Goal: Task Accomplishment & Management: Complete application form

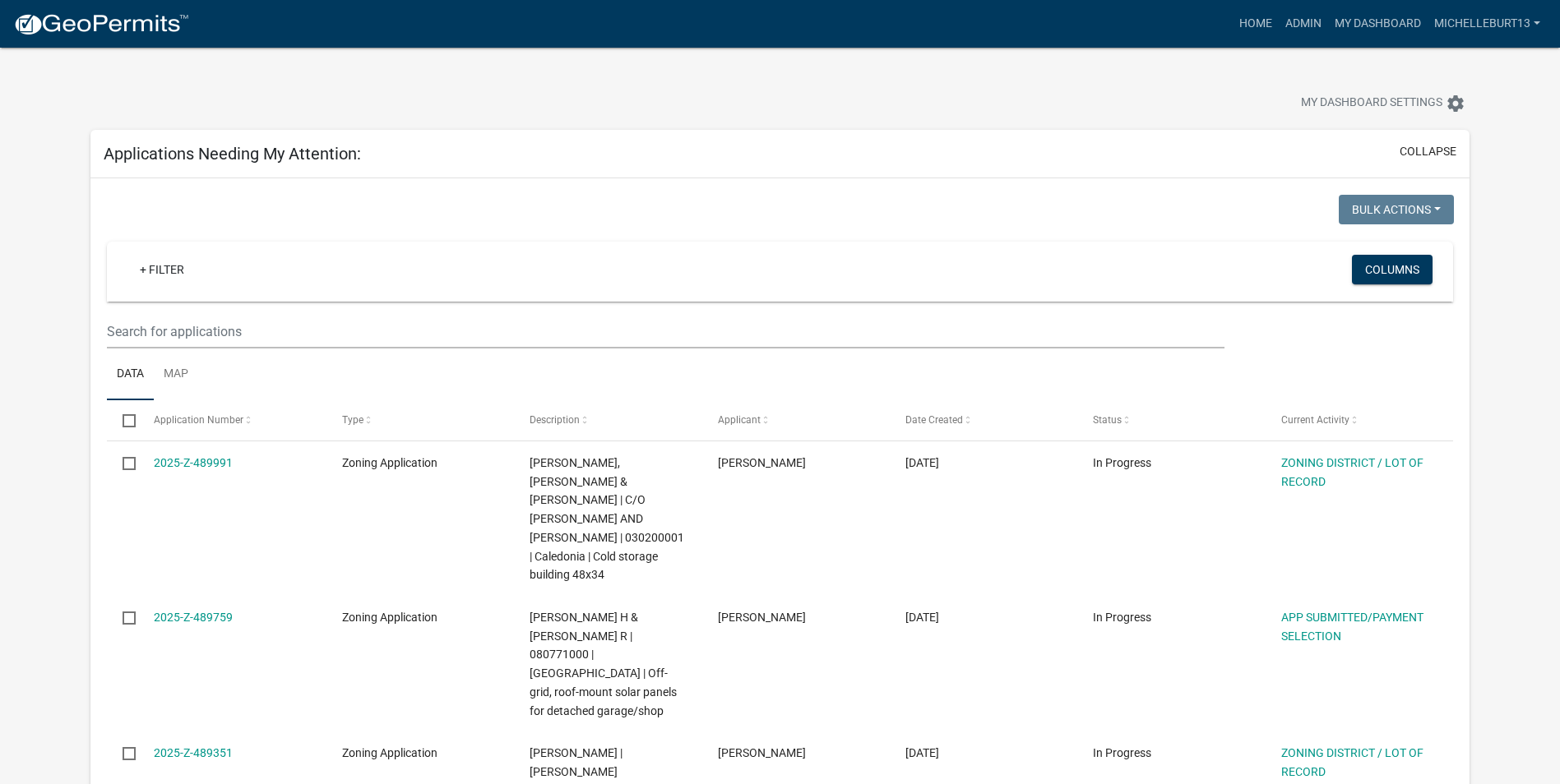
select select "3: 100"
click at [160, 271] on link "+ Filter" at bounding box center [162, 269] width 71 height 29
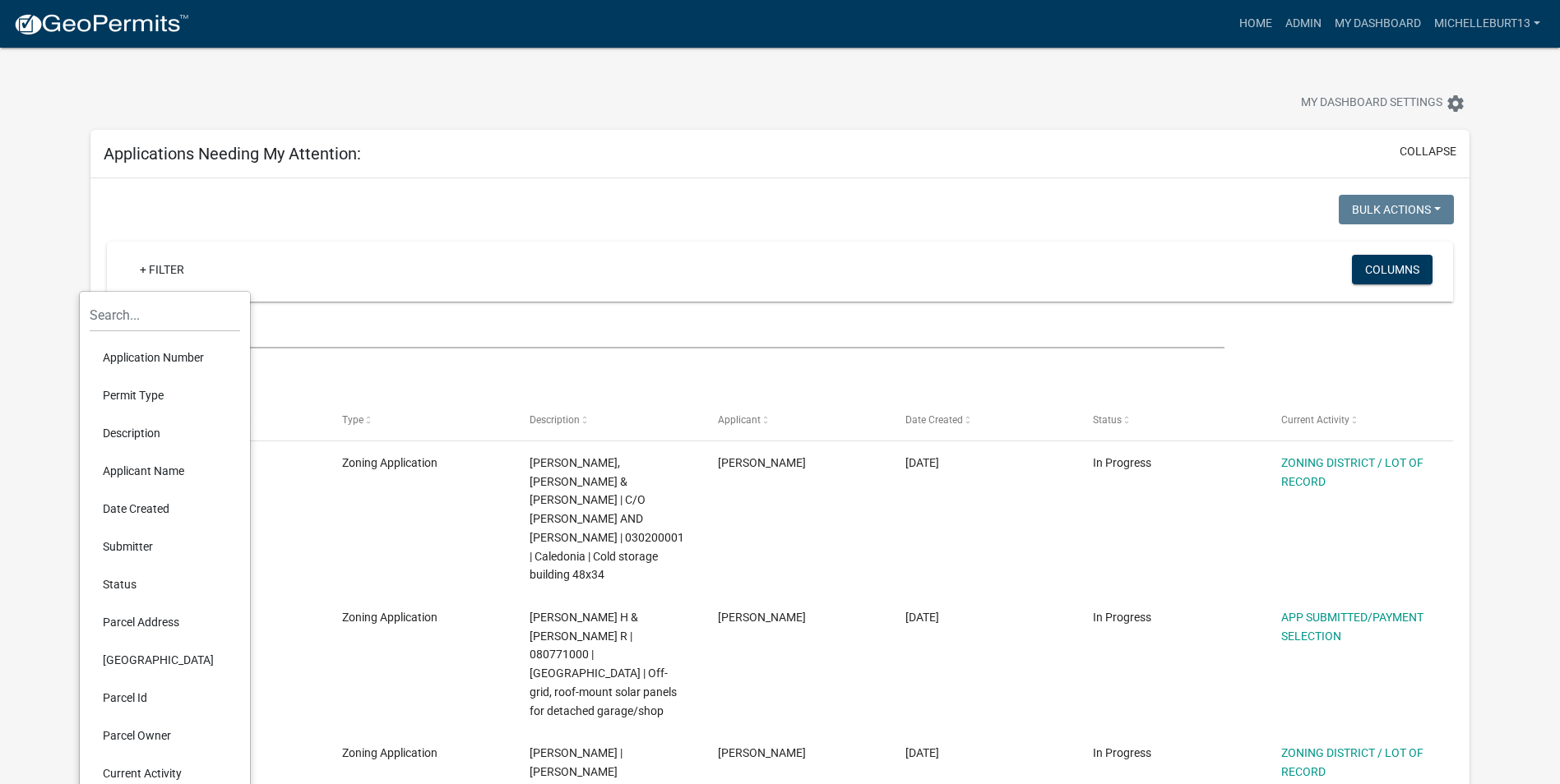
click at [149, 408] on li "Permit Type" at bounding box center [165, 395] width 150 height 38
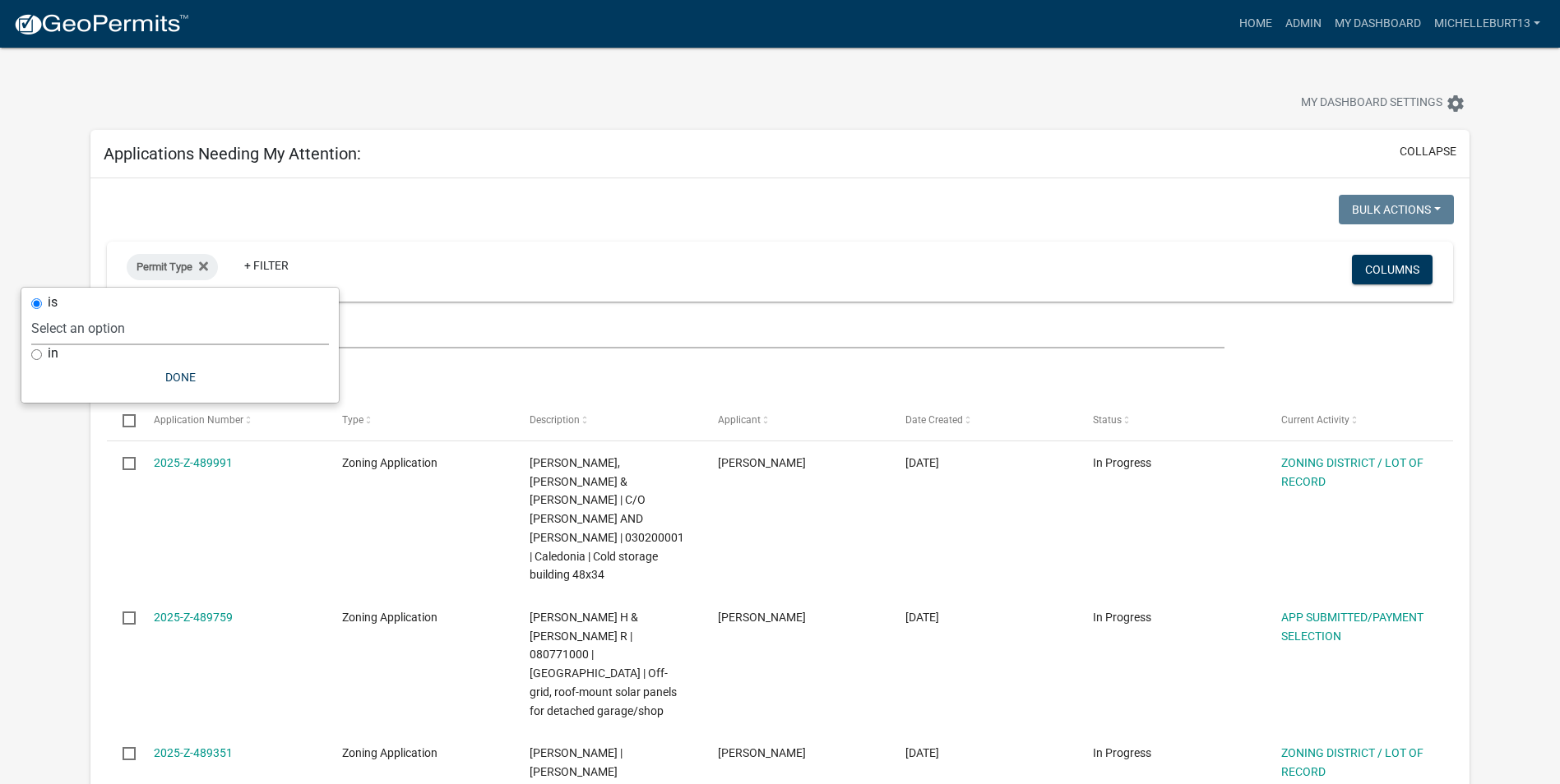
click at [125, 327] on select "Select an option 911 Address Assignment Building Contractor (Registration) Buil…" at bounding box center [180, 328] width 297 height 33
select select "bc324cb9-e0e9-4a62-a498-83b9cdb5bb02"
click at [96, 311] on select "Select an option 911 Address Assignment Building Contractor (Registration) Buil…" at bounding box center [180, 328] width 297 height 33
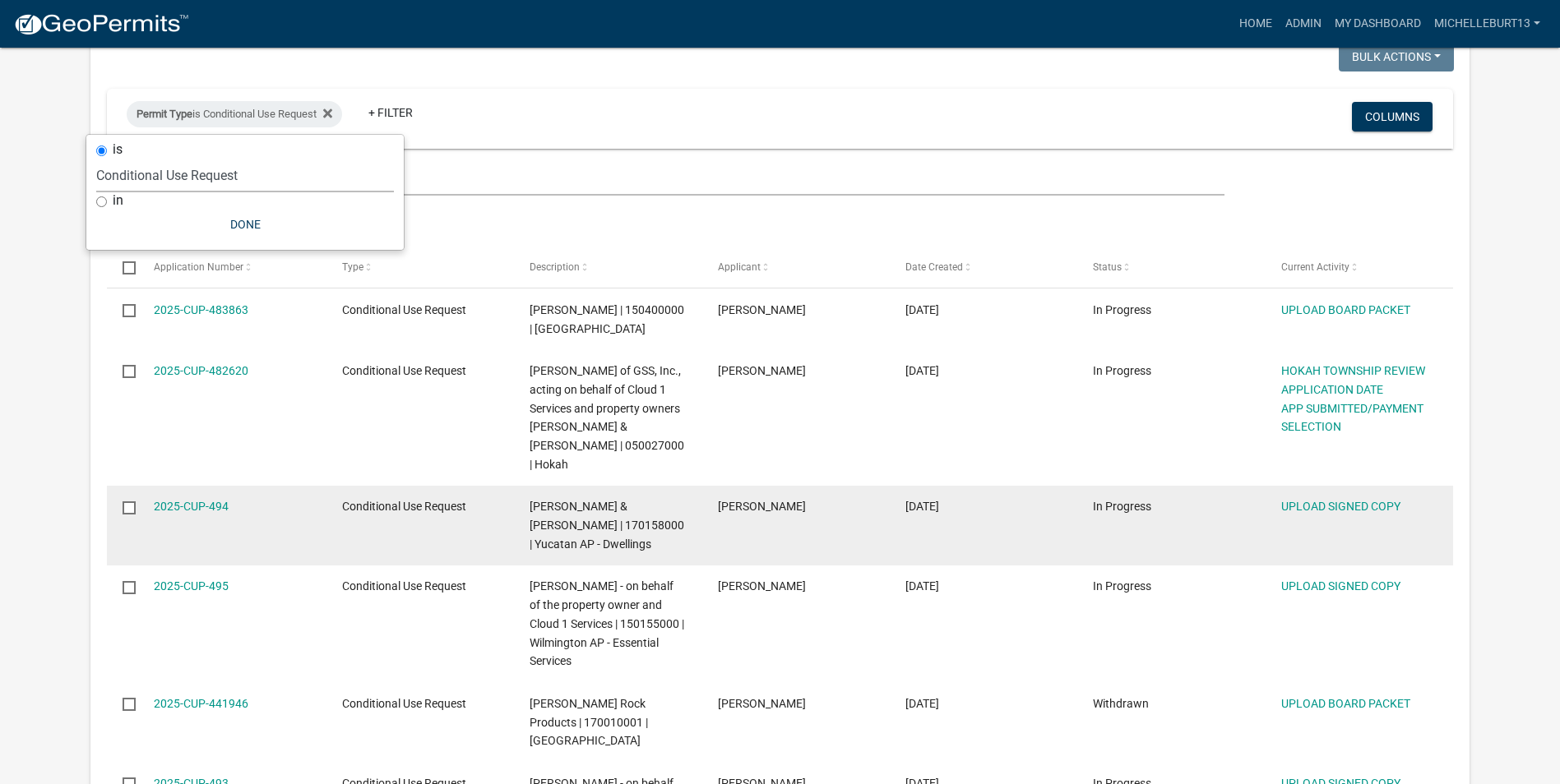
scroll to position [164, 0]
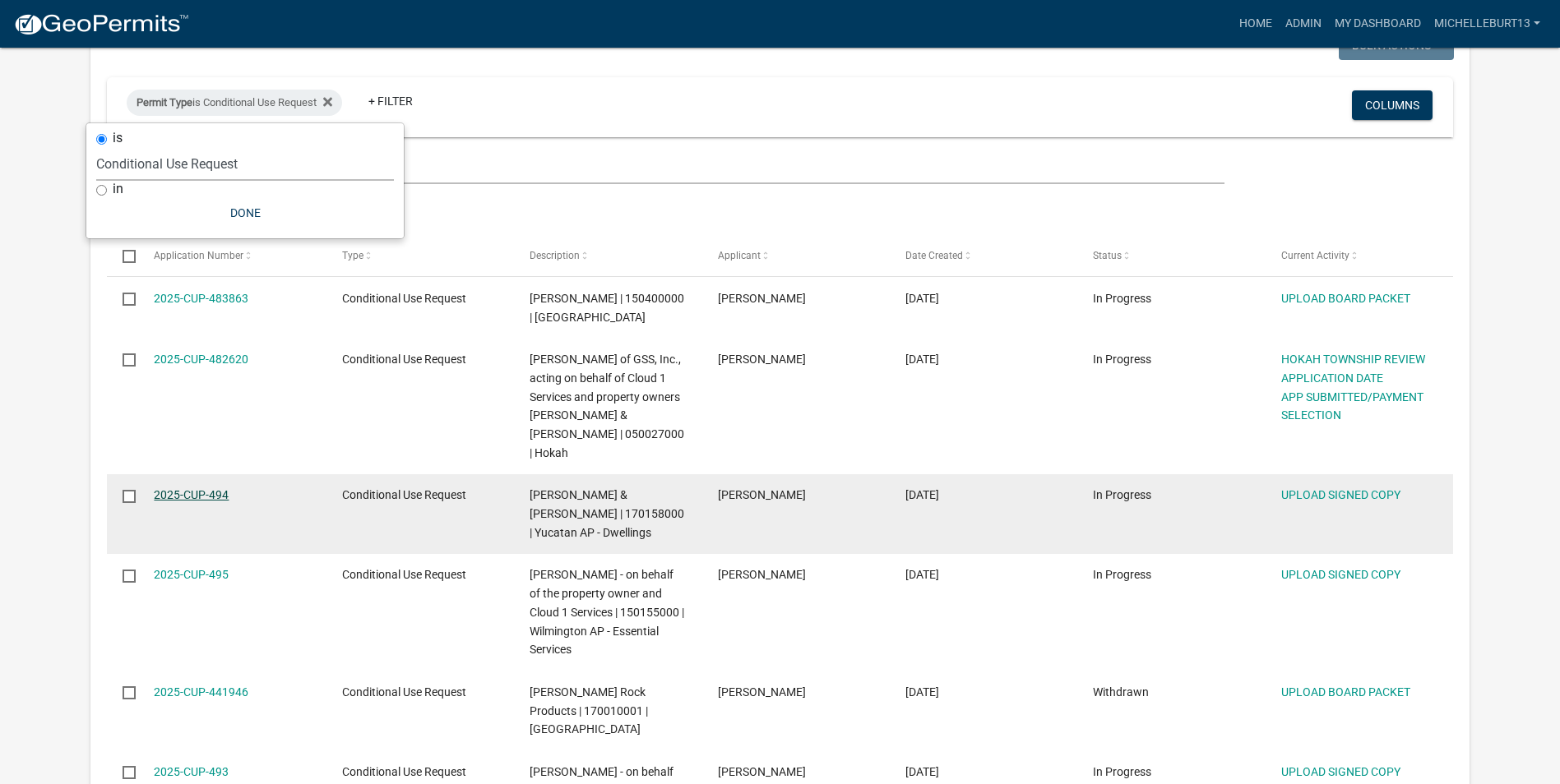
click at [215, 488] on link "2025-CUP-494" at bounding box center [191, 495] width 75 height 13
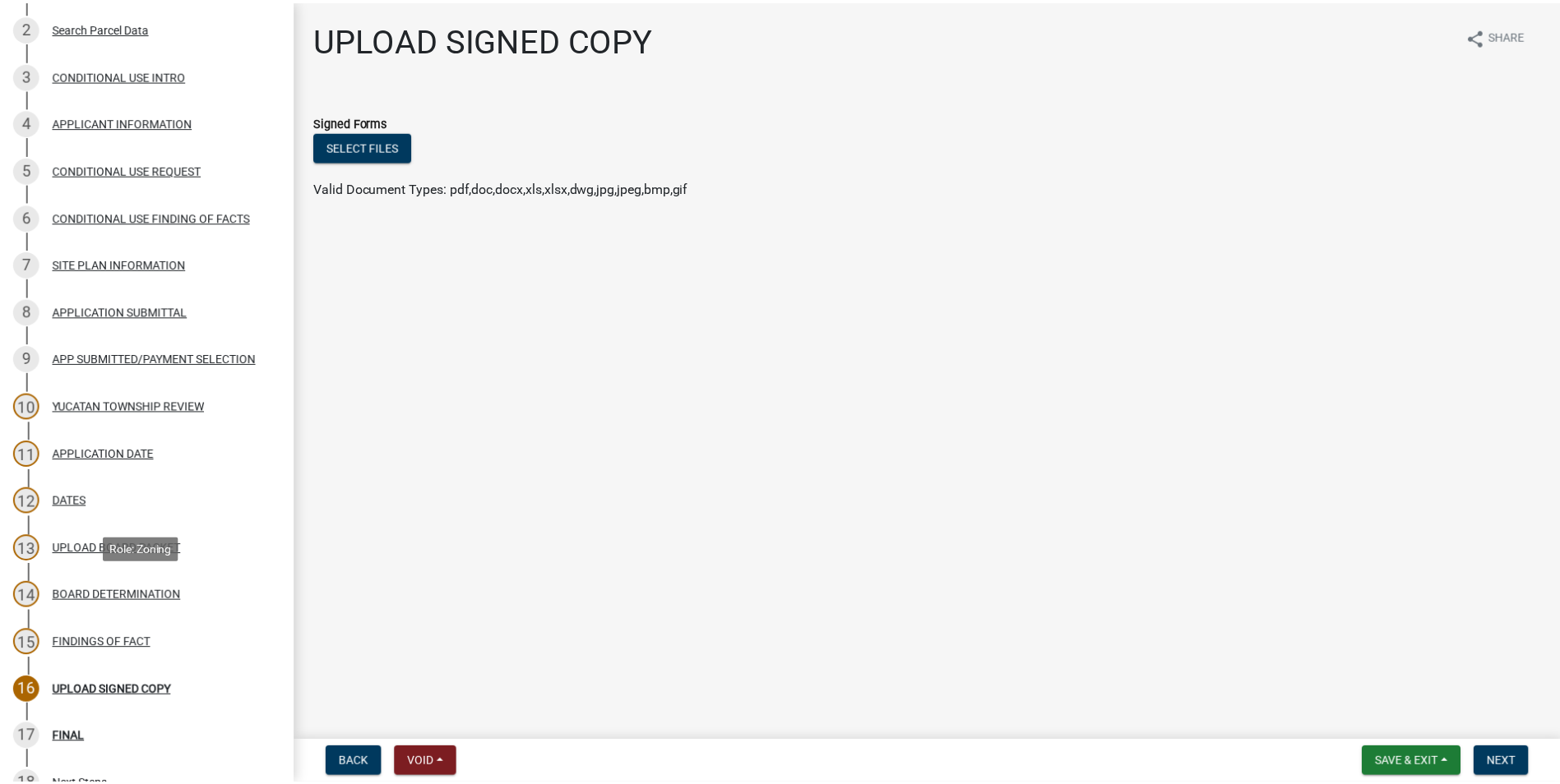
scroll to position [246, 0]
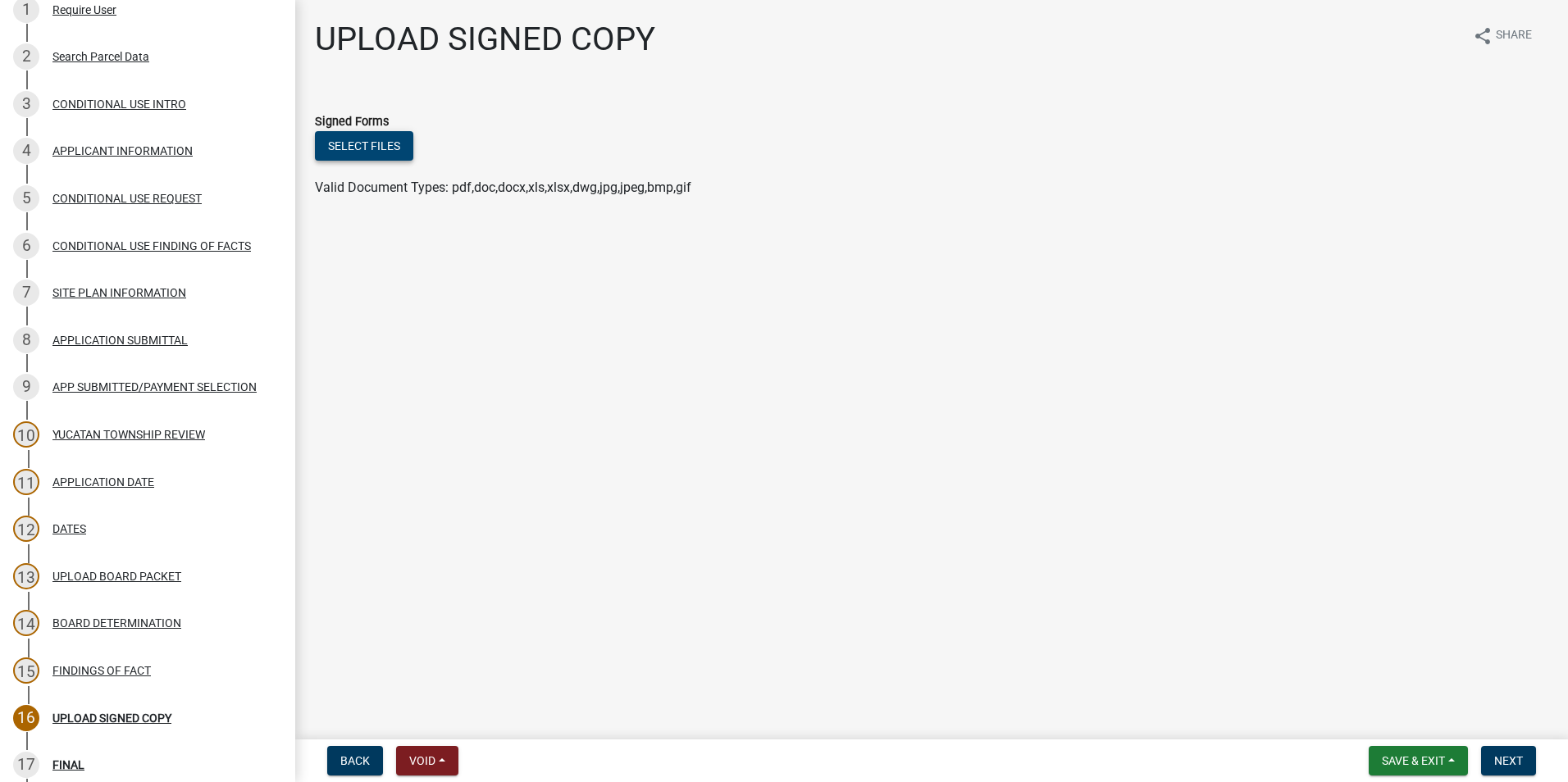
click at [373, 142] on button "Select files" at bounding box center [364, 146] width 98 height 29
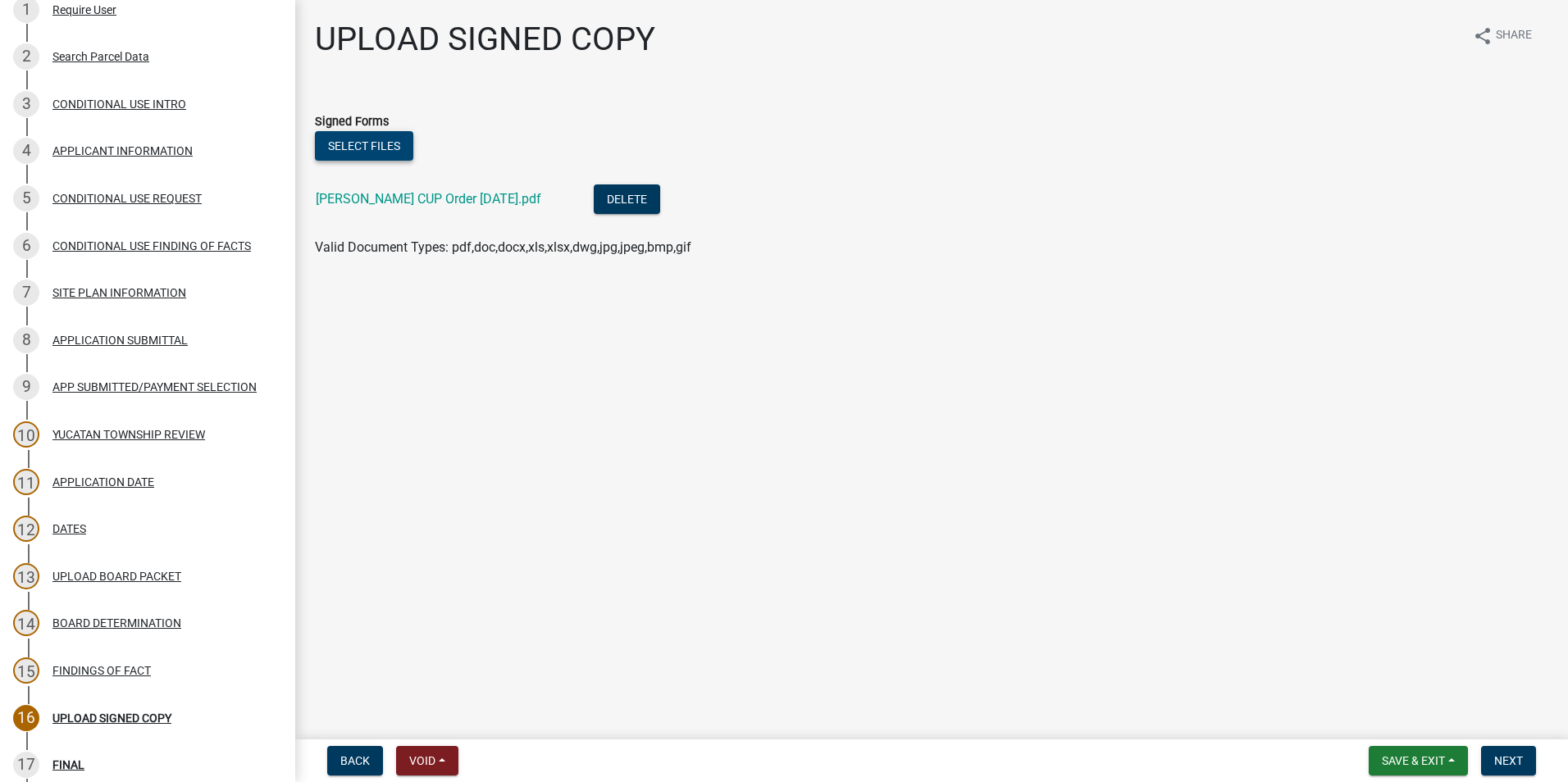
click at [354, 141] on button "Select files" at bounding box center [364, 146] width 98 height 29
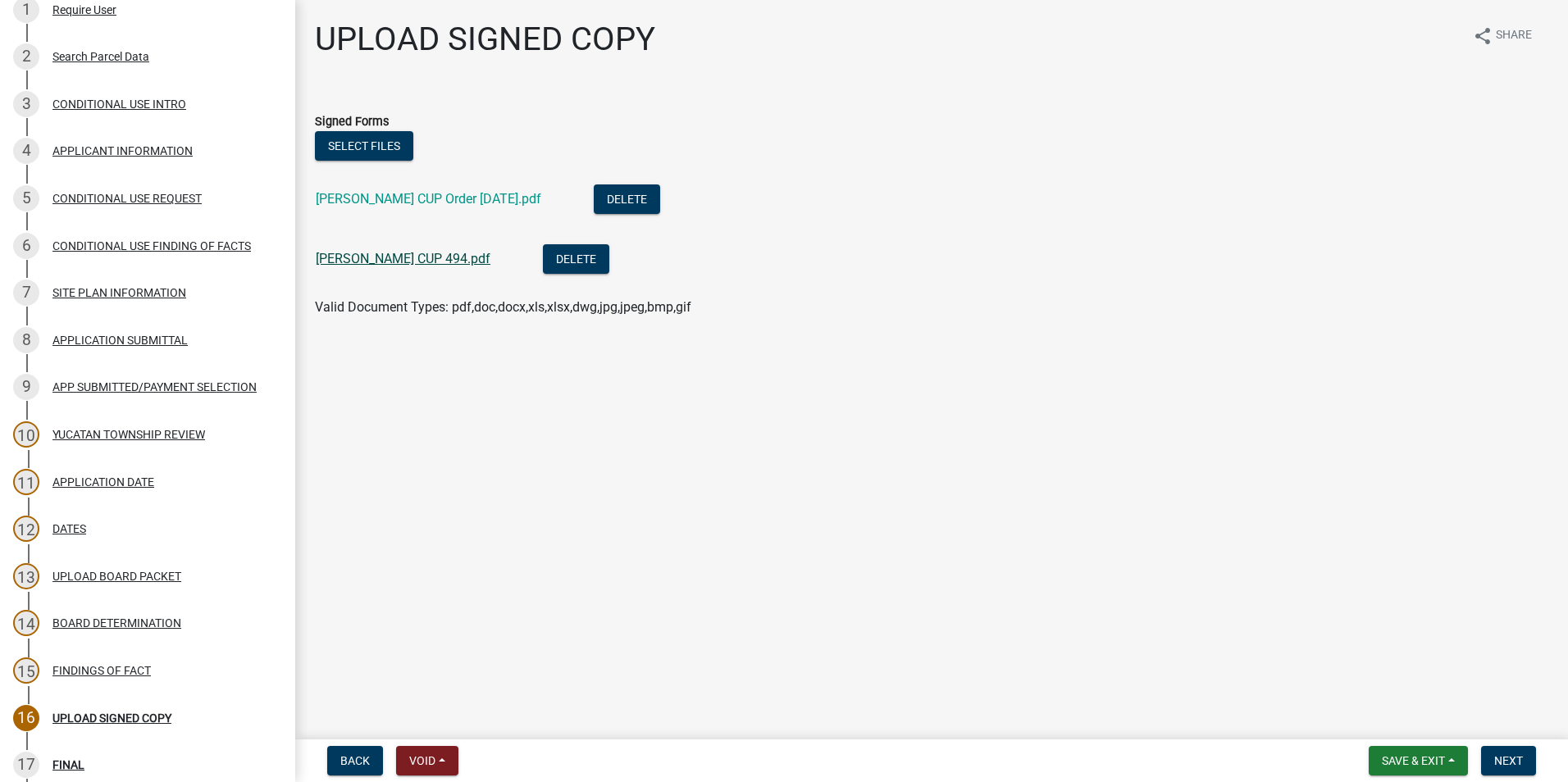
click at [409, 260] on link "[PERSON_NAME] CUP 494.pdf" at bounding box center [403, 258] width 175 height 16
click at [392, 194] on link "[PERSON_NAME] CUP Order [DATE].pdf" at bounding box center [428, 198] width 226 height 16
click at [1524, 762] on button "Next" at bounding box center [1508, 760] width 55 height 29
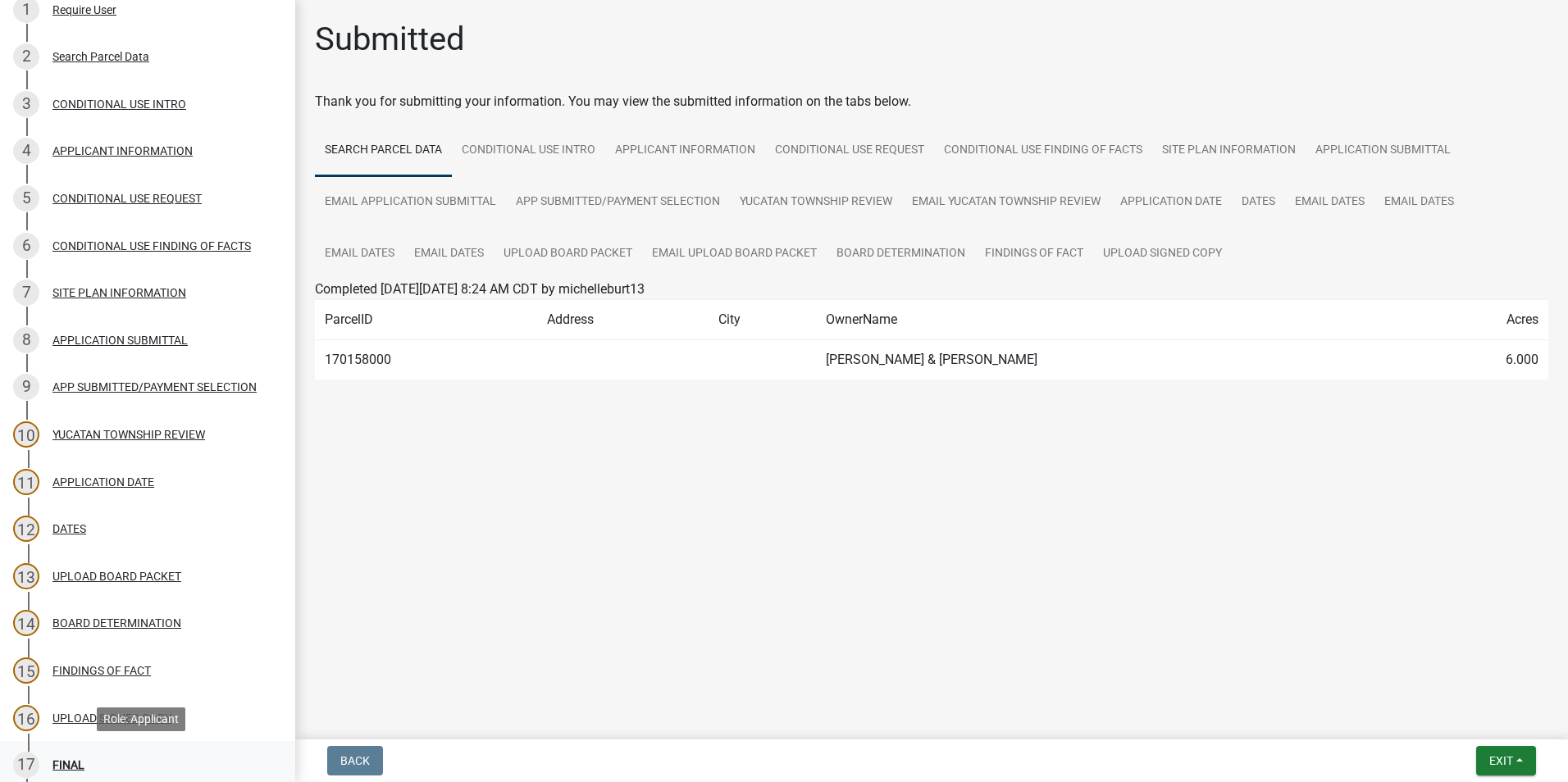
click at [62, 757] on div "17 FINAL" at bounding box center [141, 765] width 256 height 27
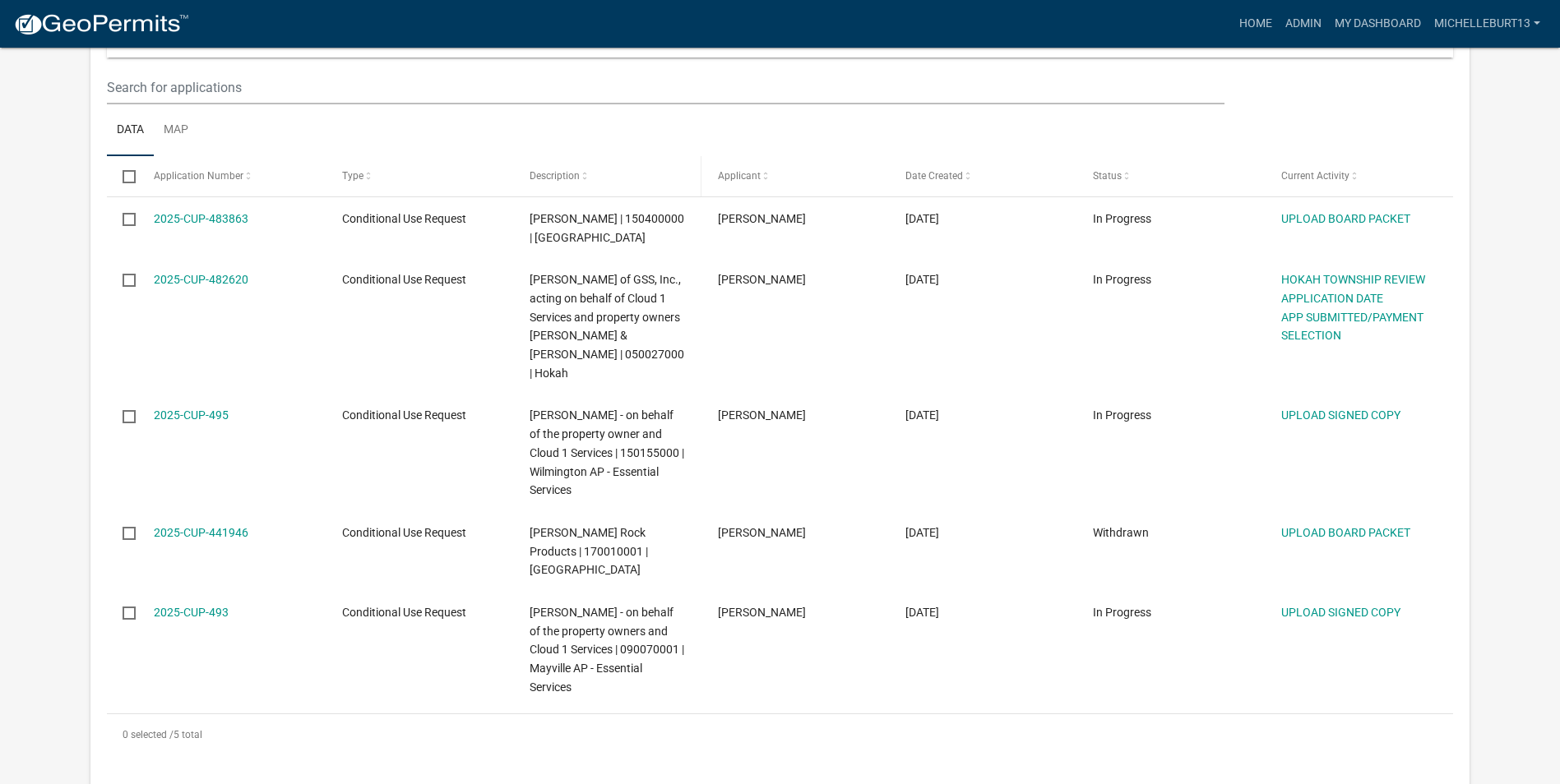
scroll to position [246, 0]
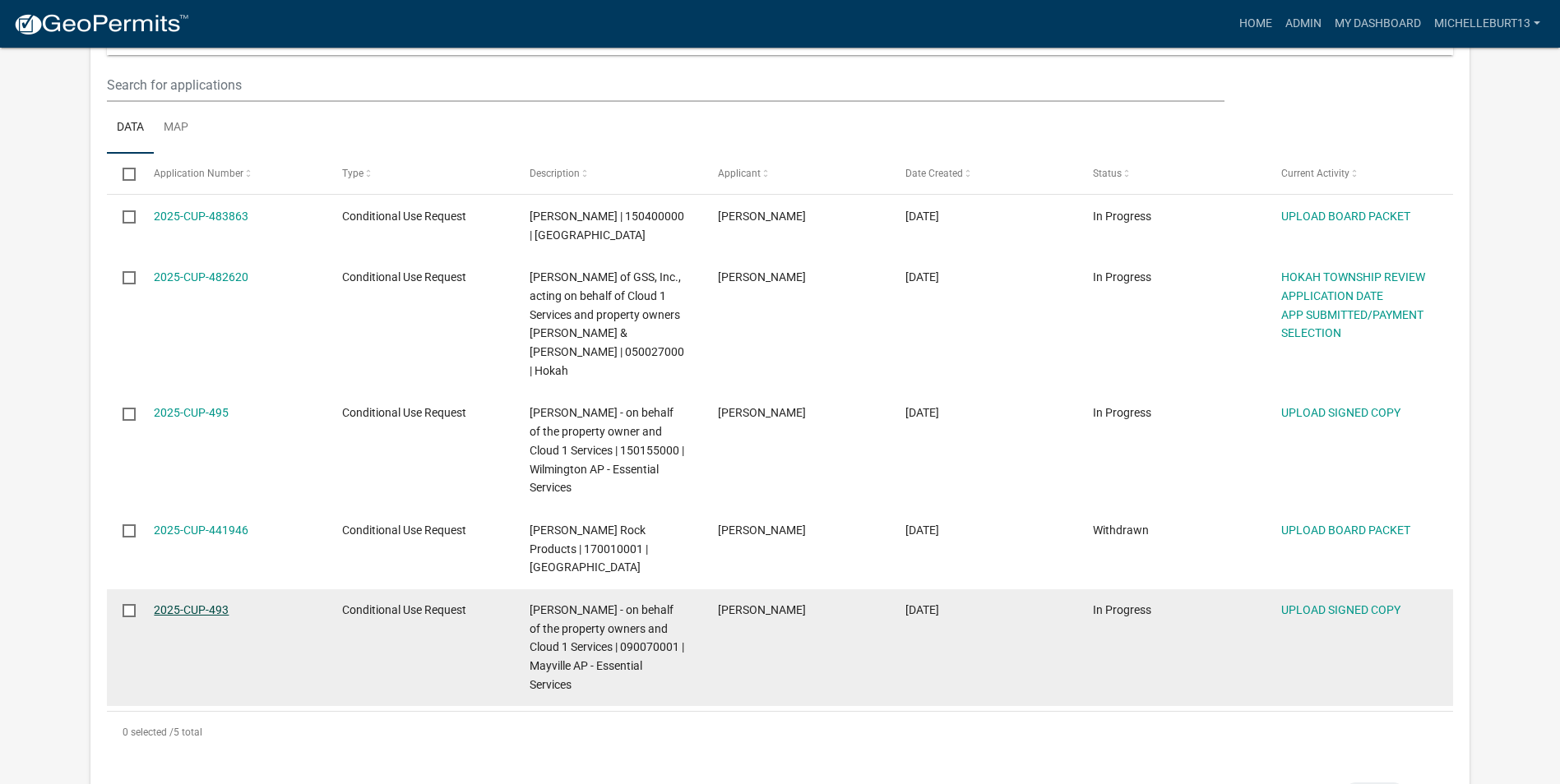
click at [206, 604] on link "2025-CUP-493" at bounding box center [191, 610] width 75 height 13
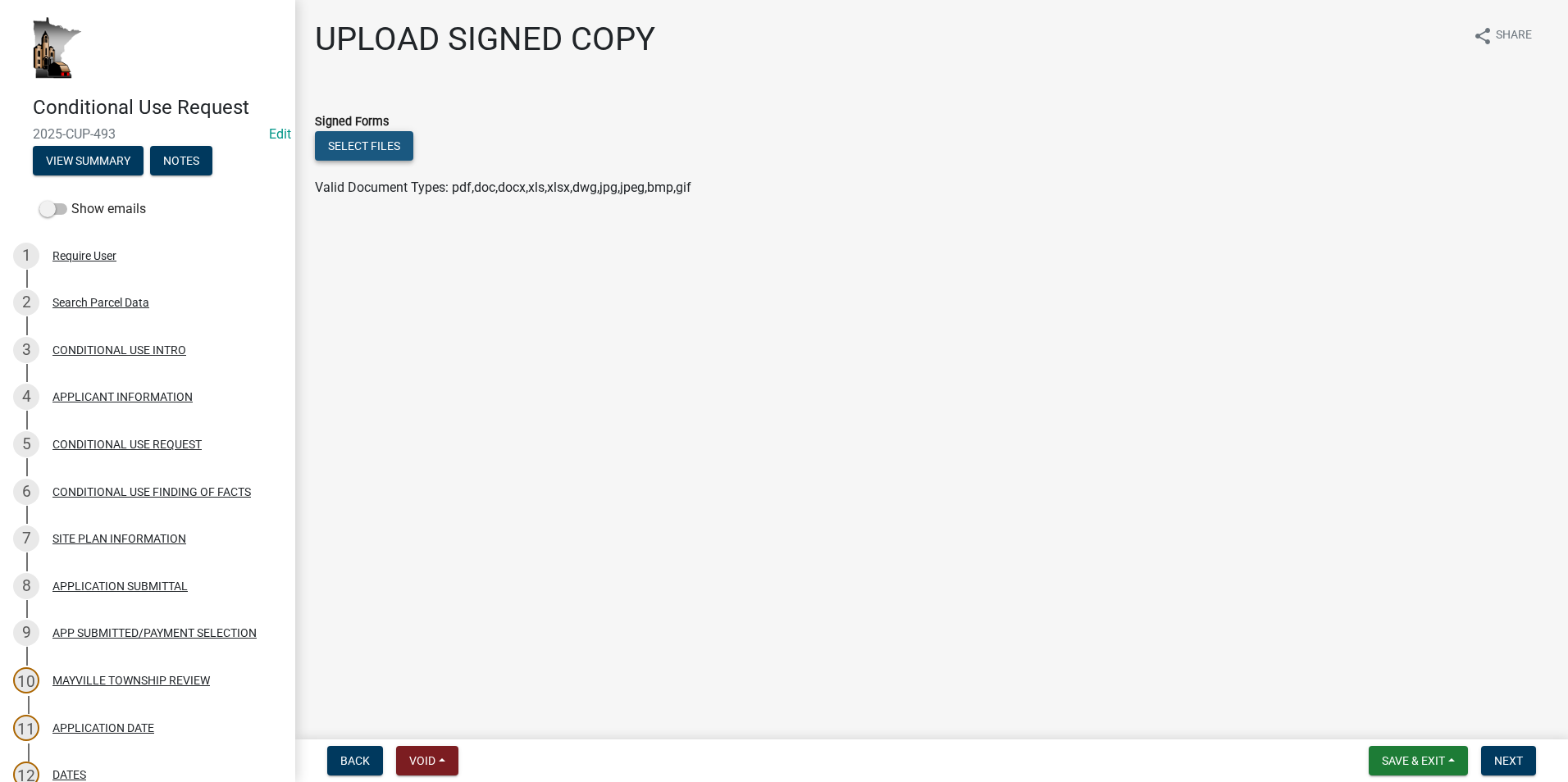
click at [364, 136] on button "Select files" at bounding box center [364, 146] width 98 height 29
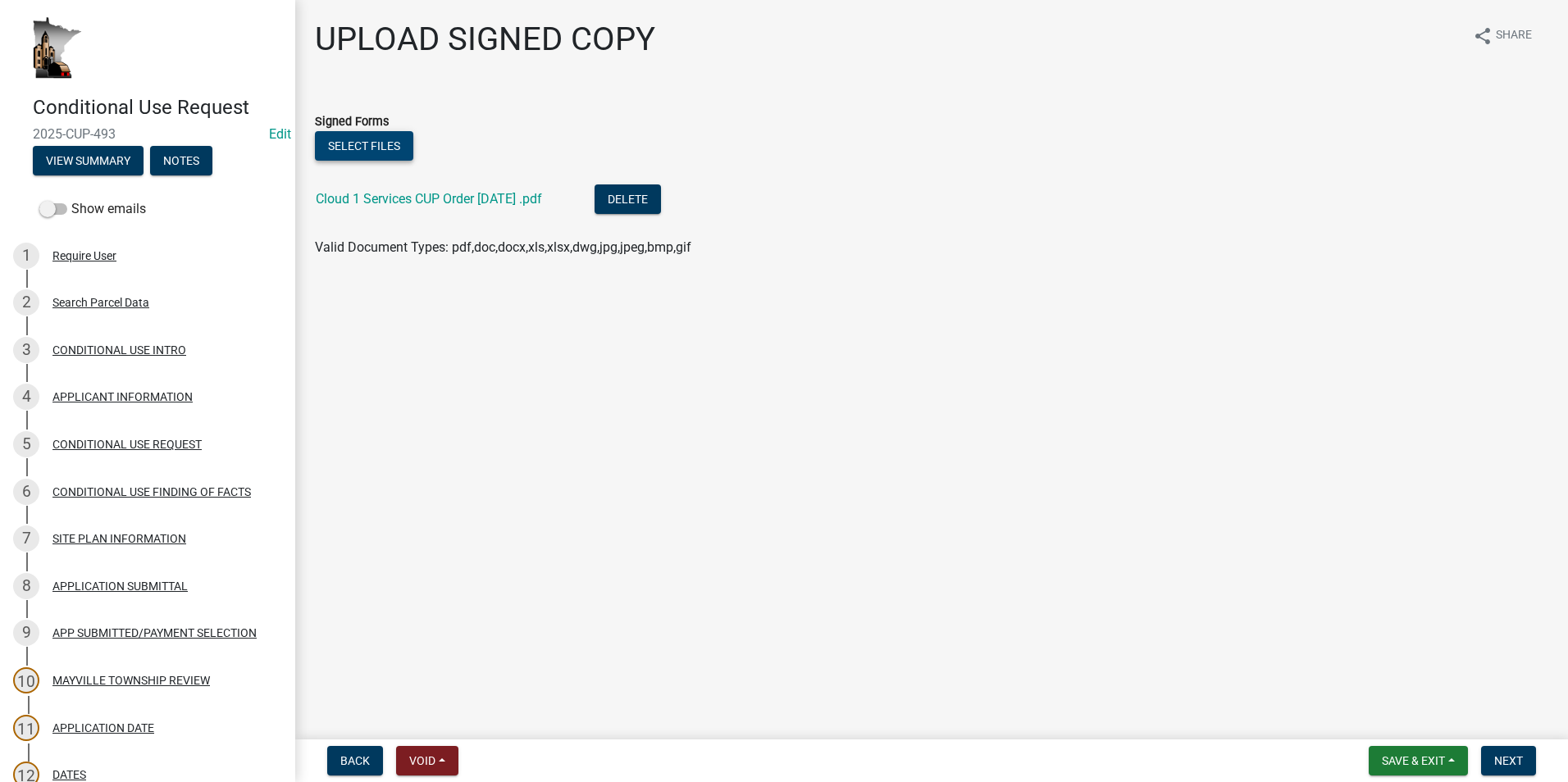
click at [366, 147] on button "Select files" at bounding box center [364, 146] width 98 height 29
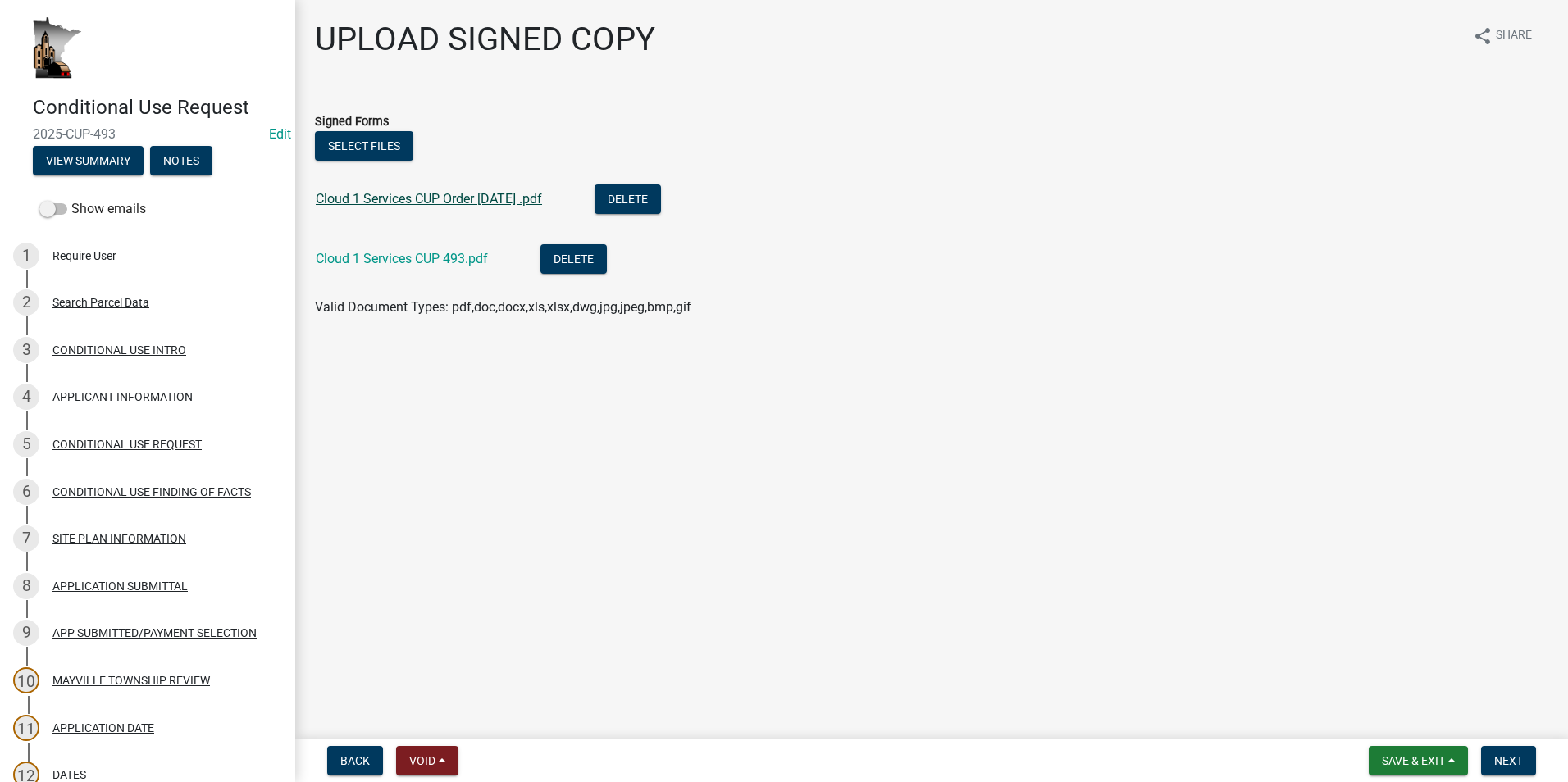
click at [445, 202] on link "Cloud 1 Services CUP Order [DATE] .pdf" at bounding box center [429, 198] width 226 height 16
click at [431, 255] on link "Cloud 1 Services CUP 493.pdf" at bounding box center [401, 258] width 172 height 16
click at [1452, 760] on button "Save & Exit" at bounding box center [1417, 760] width 99 height 29
click at [1370, 675] on button "Save" at bounding box center [1402, 679] width 132 height 39
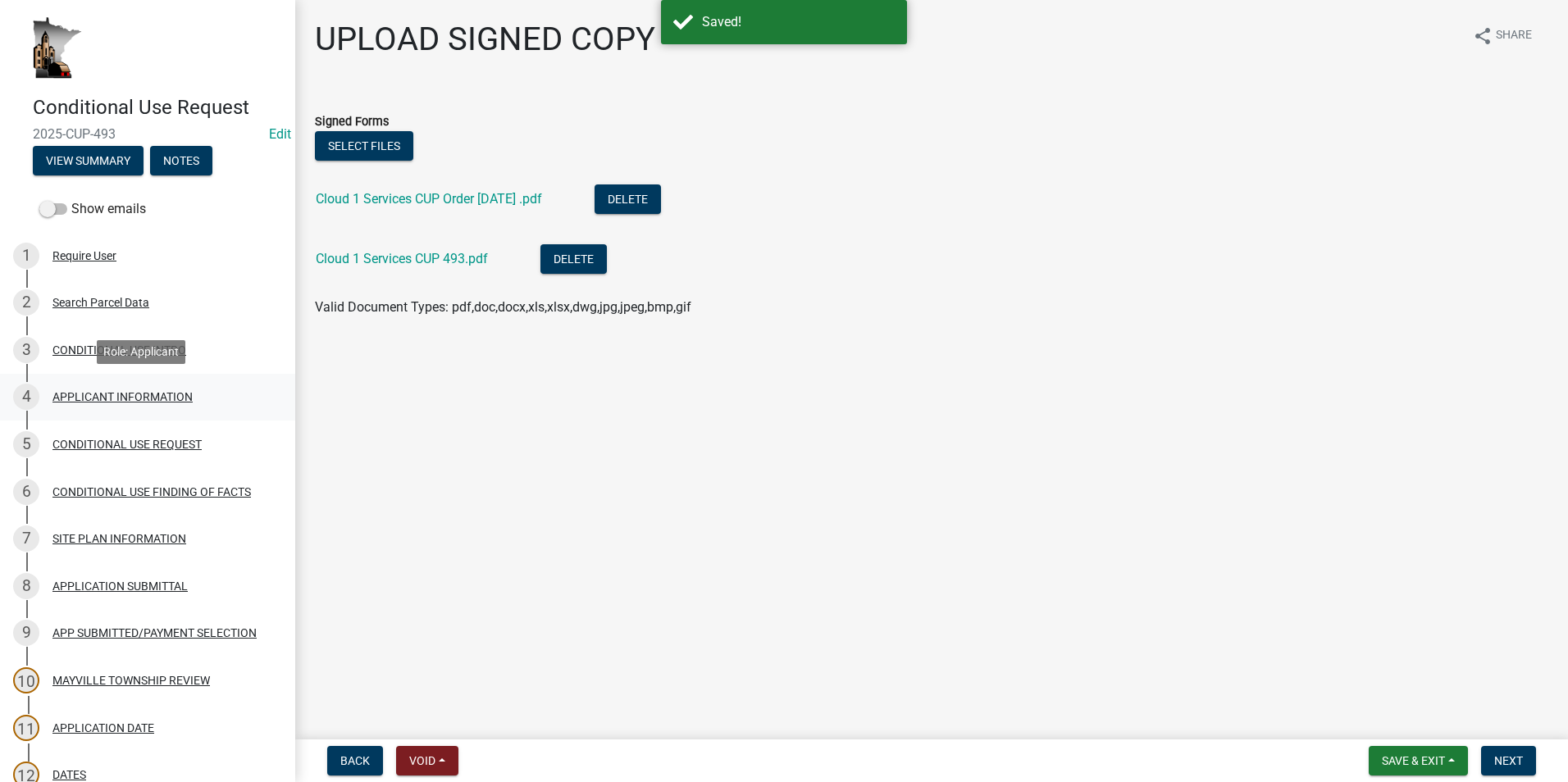
click at [108, 391] on div "APPLICANT INFORMATION" at bounding box center [122, 397] width 140 height 12
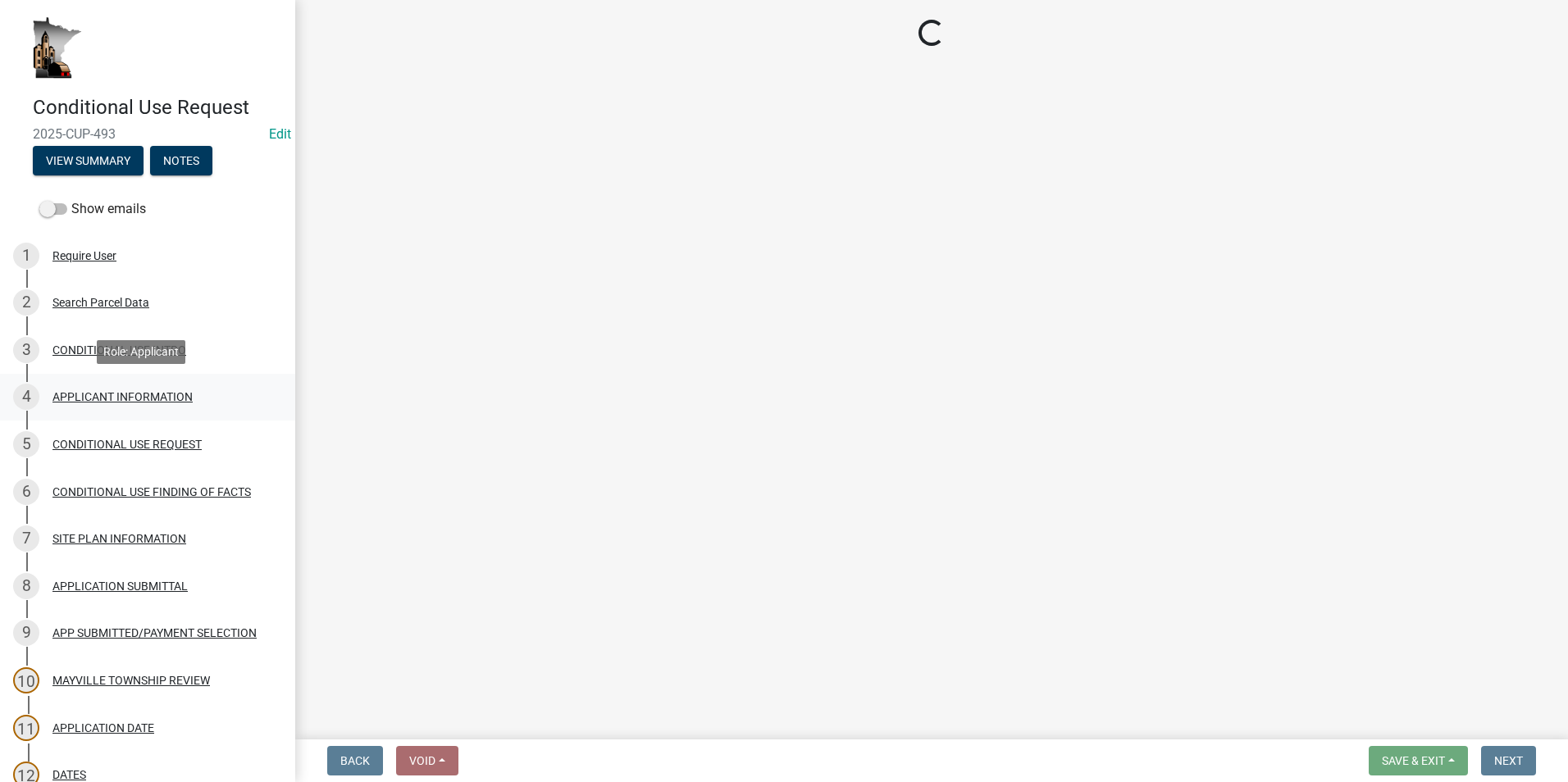
select select "9e1e8264-826e-489c-8877-360b4a057526"
select select "59a0cc9a-a966-4d30-a787-cdc31e3e4e25"
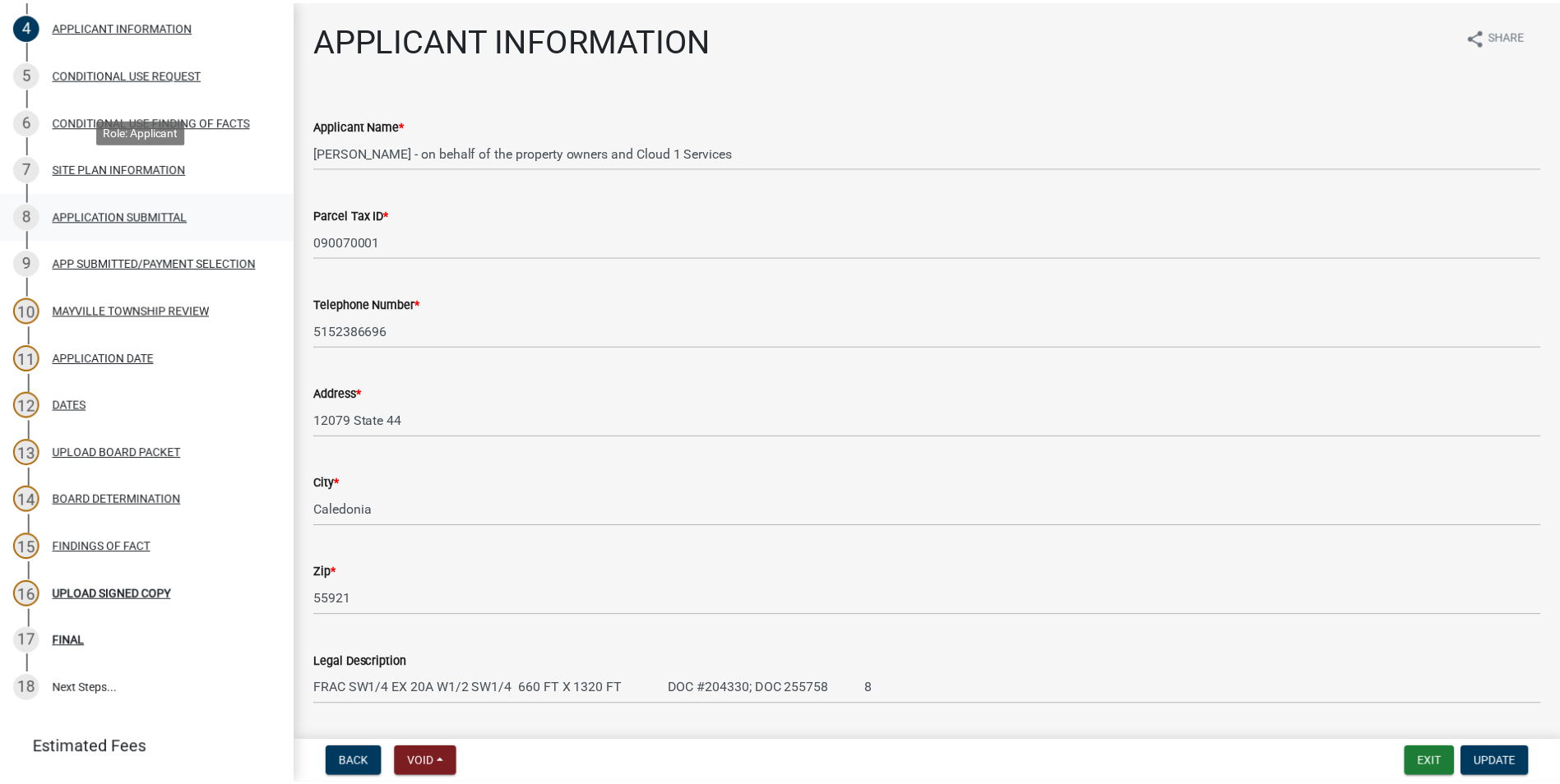
scroll to position [411, 0]
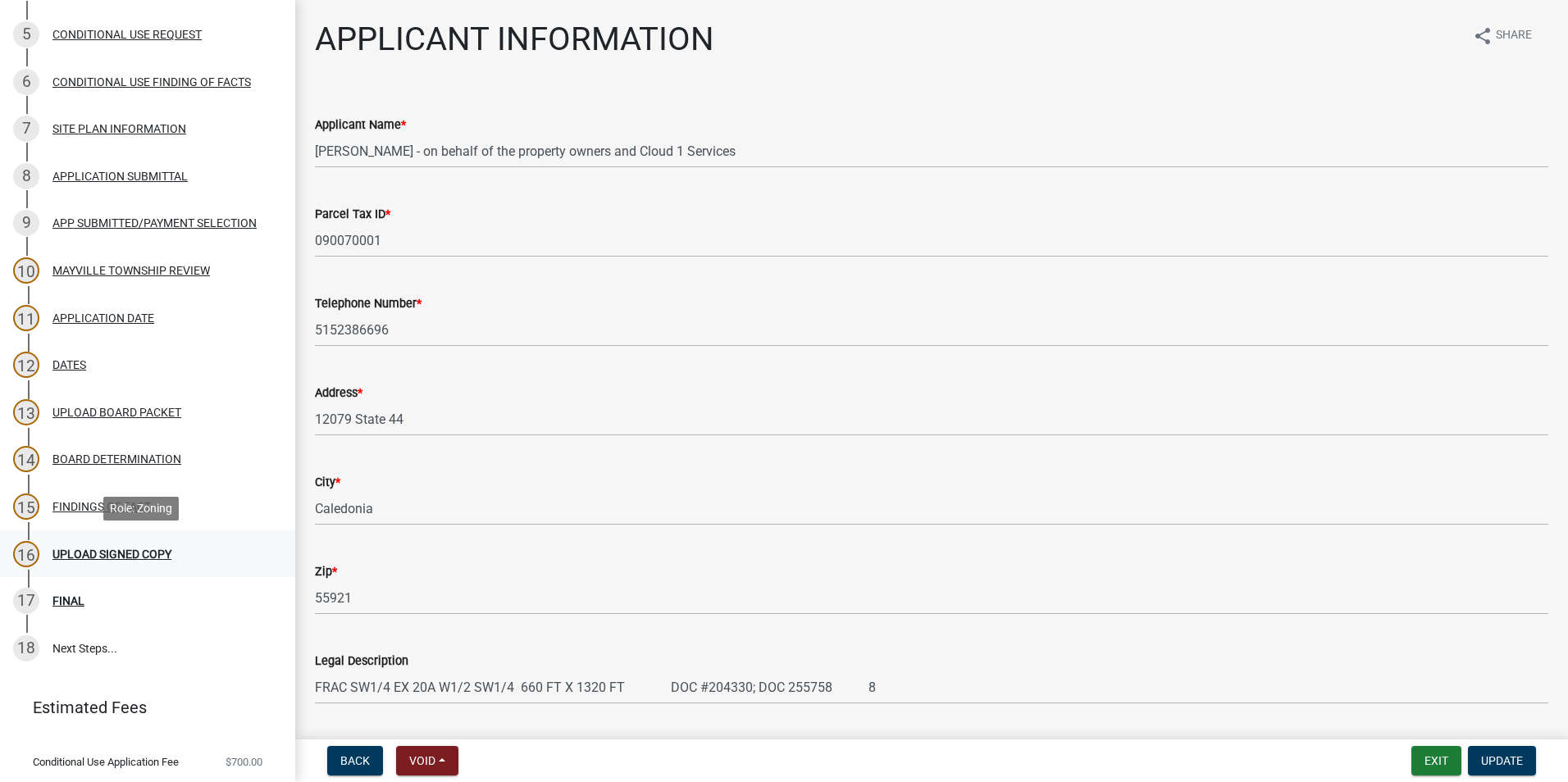
click at [115, 558] on div "UPLOAD SIGNED COPY" at bounding box center [112, 555] width 119 height 12
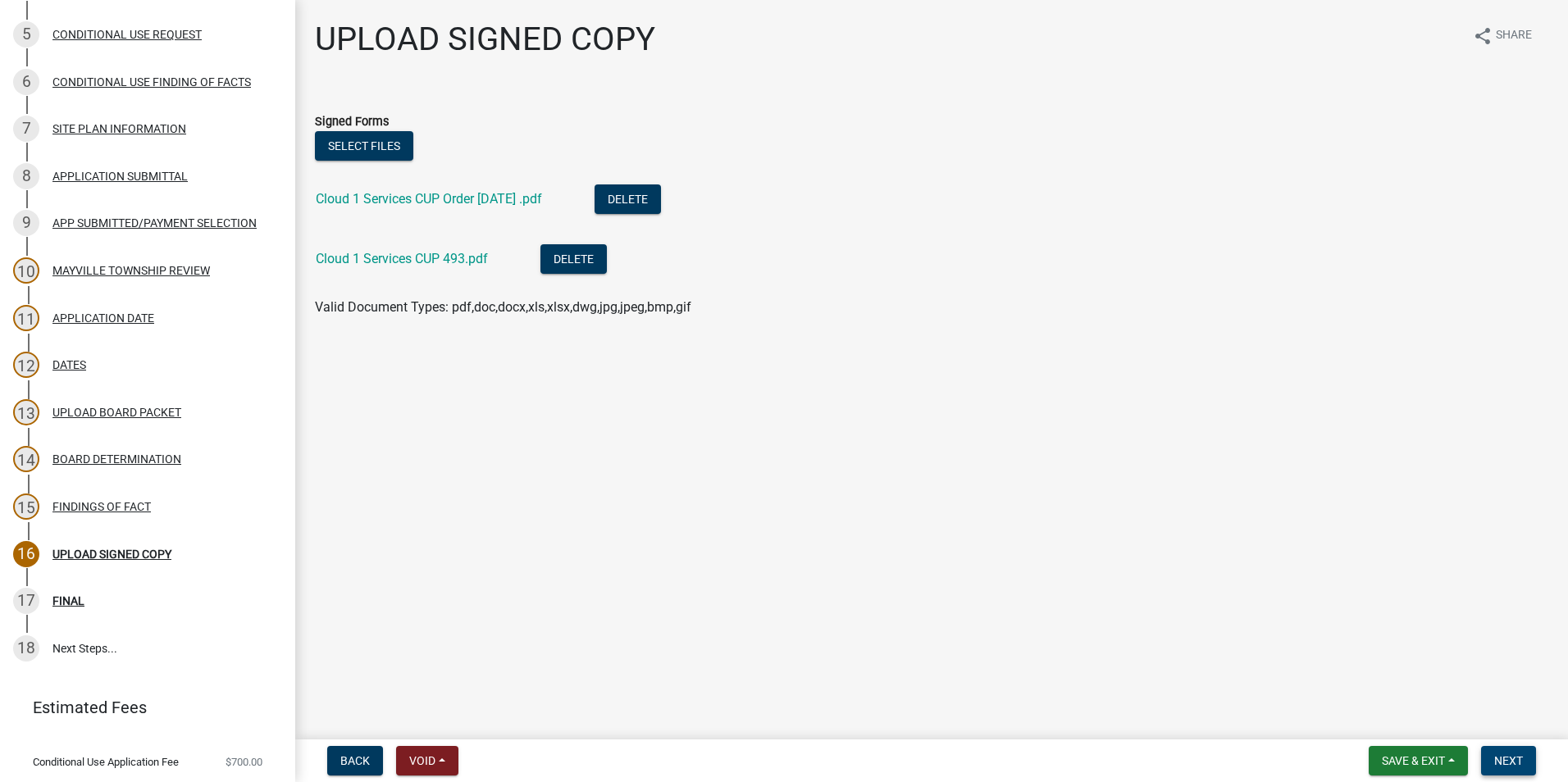
click at [1506, 760] on span "Next" at bounding box center [1508, 761] width 28 height 13
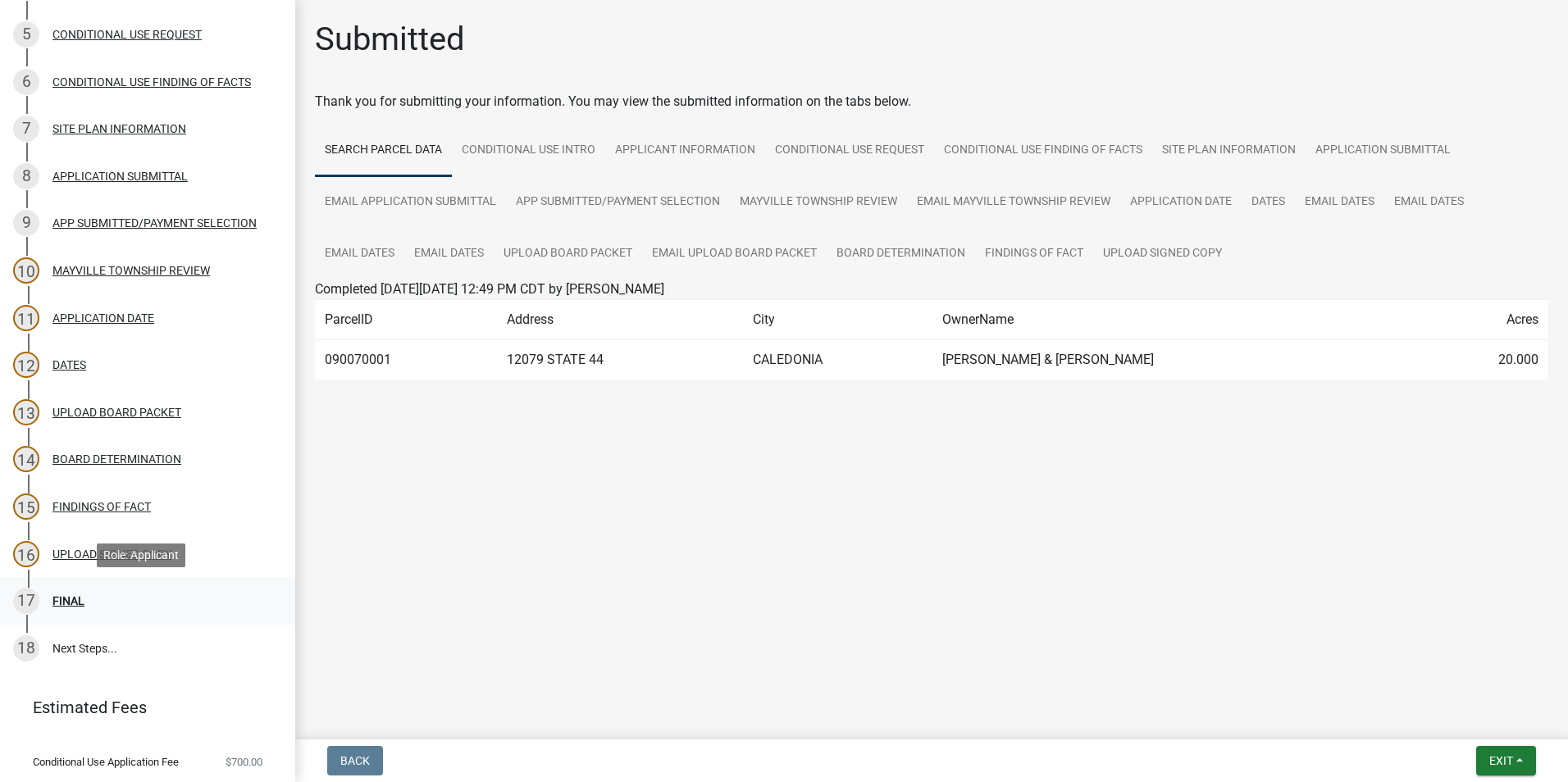
click at [71, 598] on div "FINAL" at bounding box center [68, 601] width 32 height 12
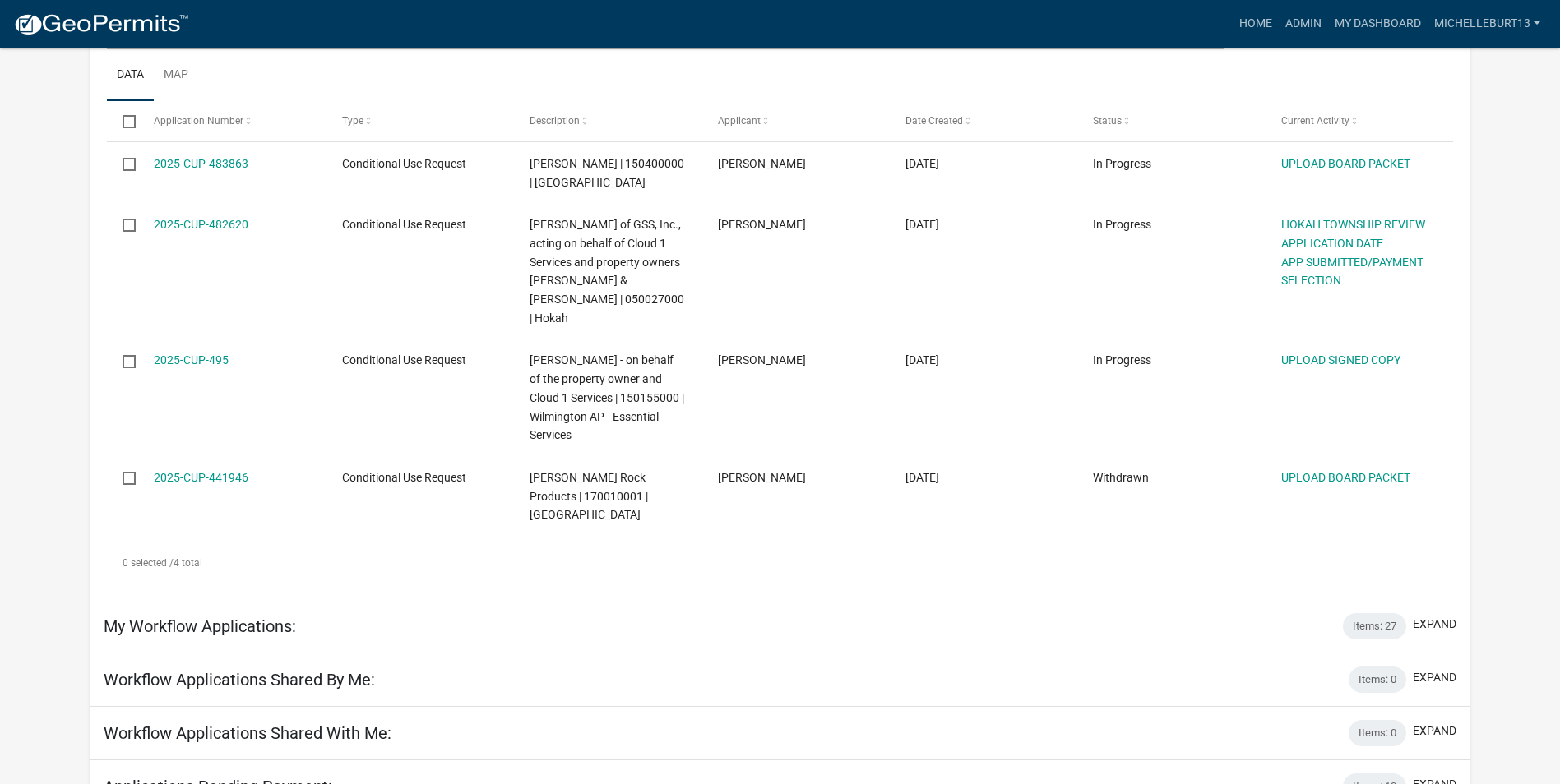
scroll to position [329, 0]
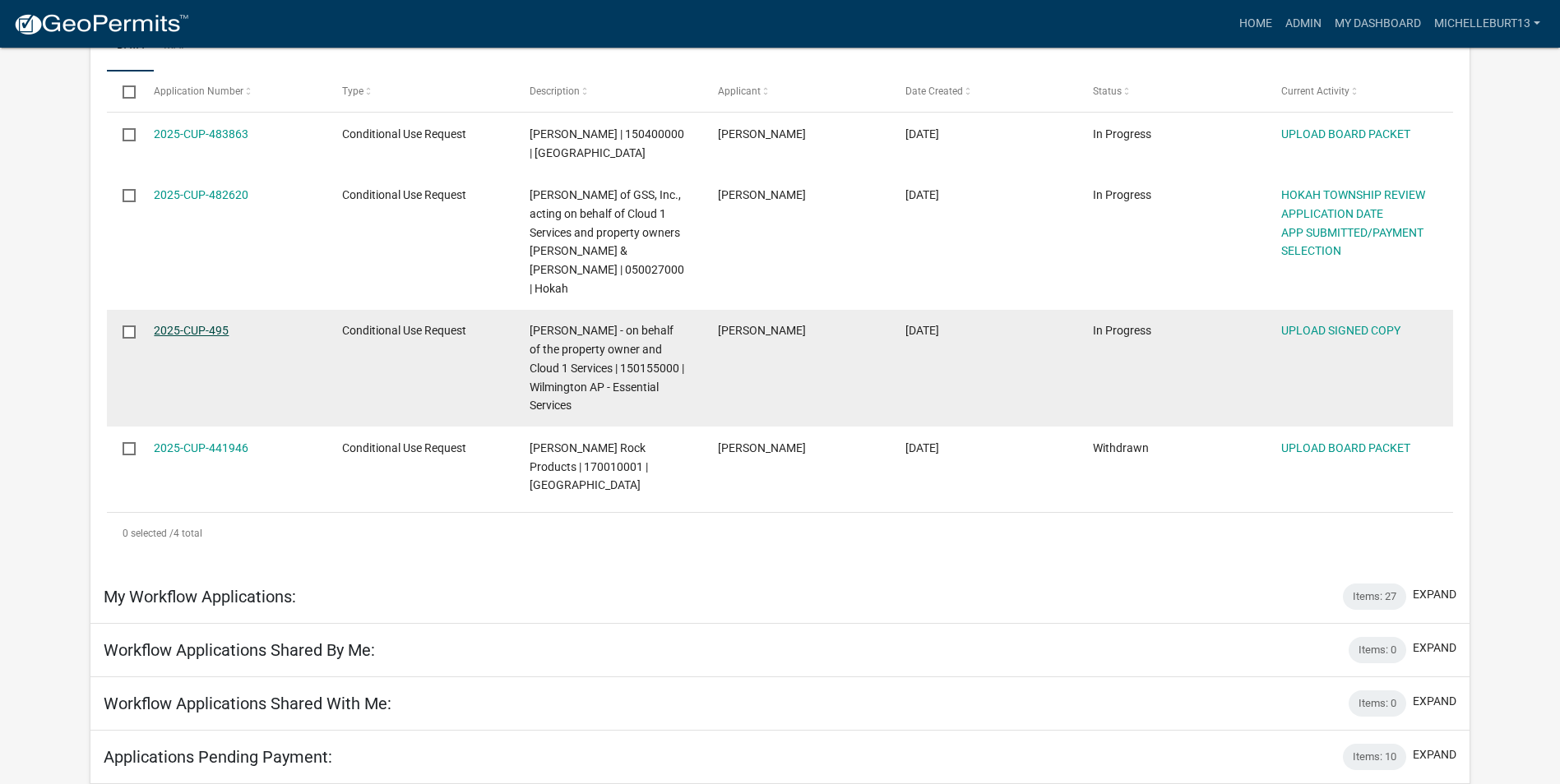
click at [185, 324] on link "2025-CUP-495" at bounding box center [191, 331] width 75 height 13
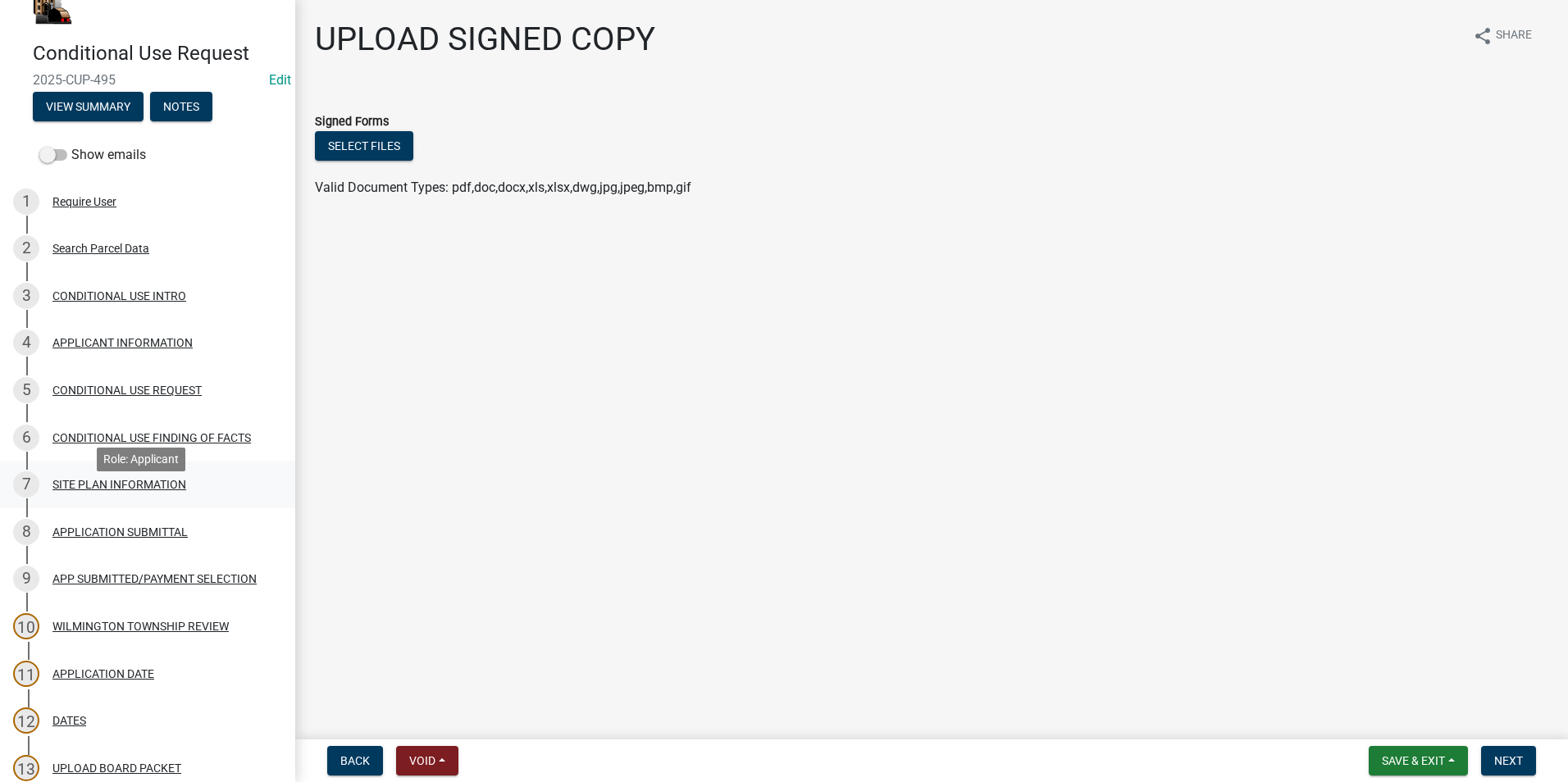
scroll to position [82, 0]
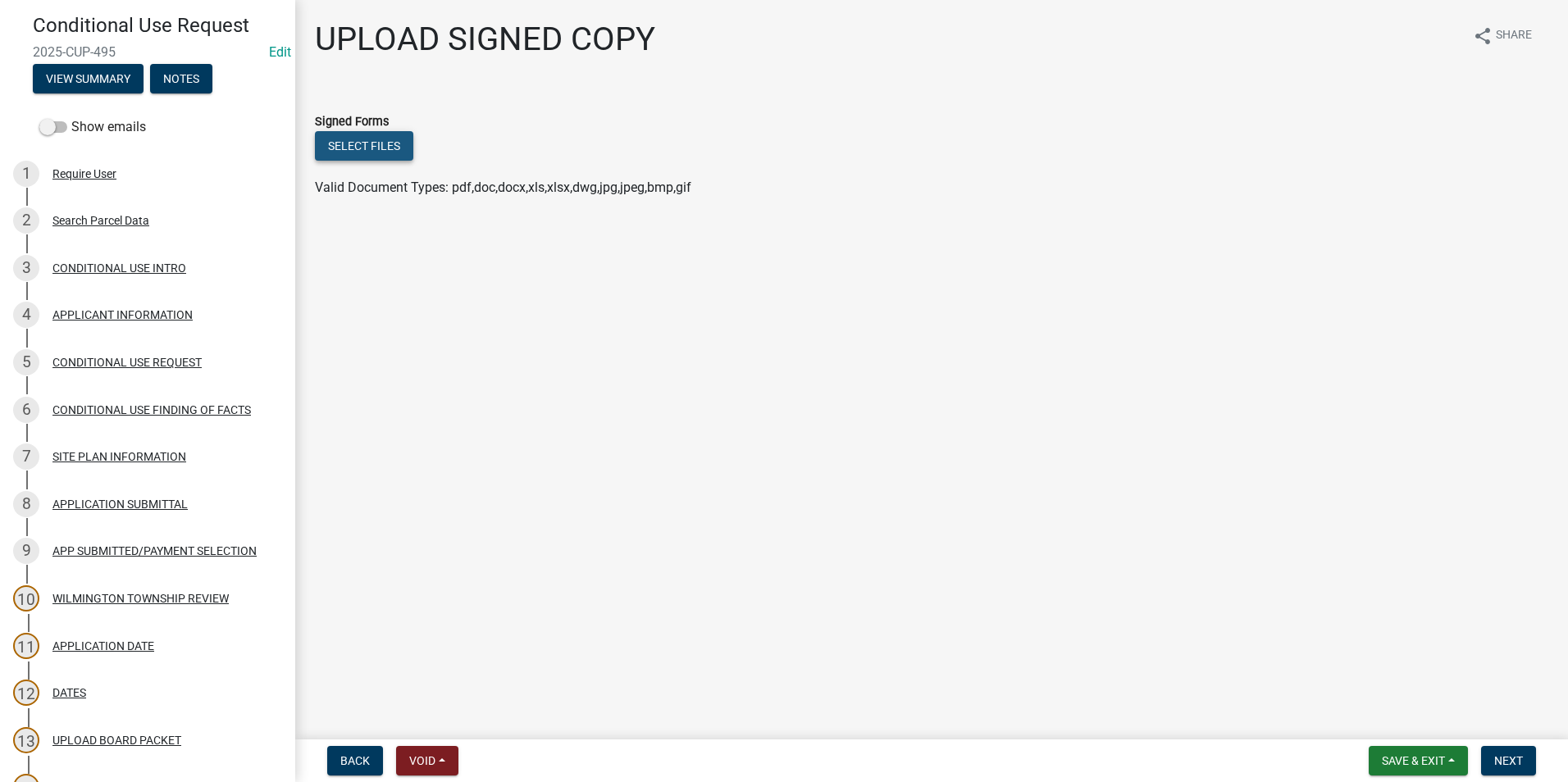
click at [363, 148] on button "Select files" at bounding box center [364, 146] width 98 height 29
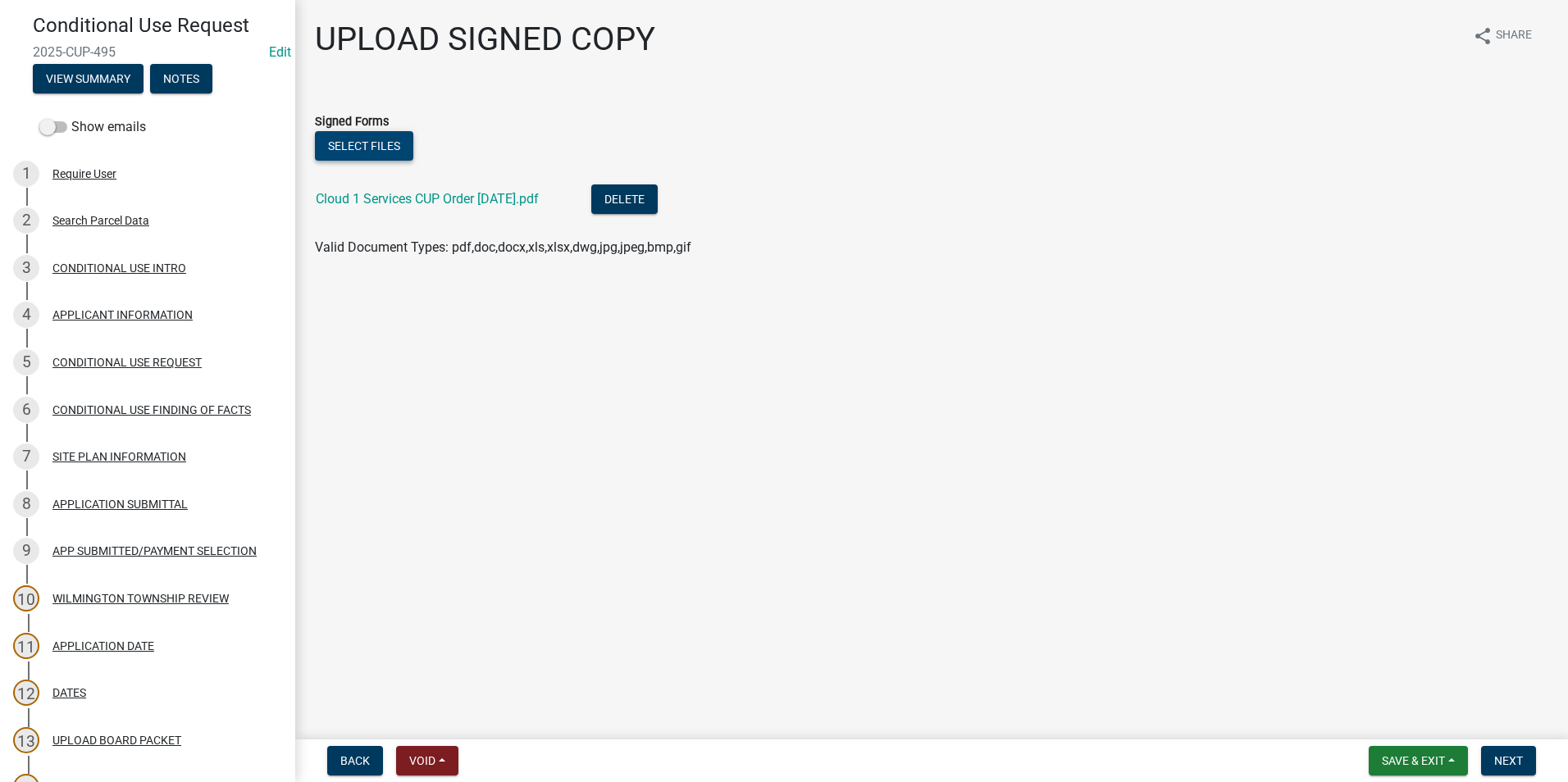
click at [357, 146] on button "Select files" at bounding box center [364, 146] width 98 height 29
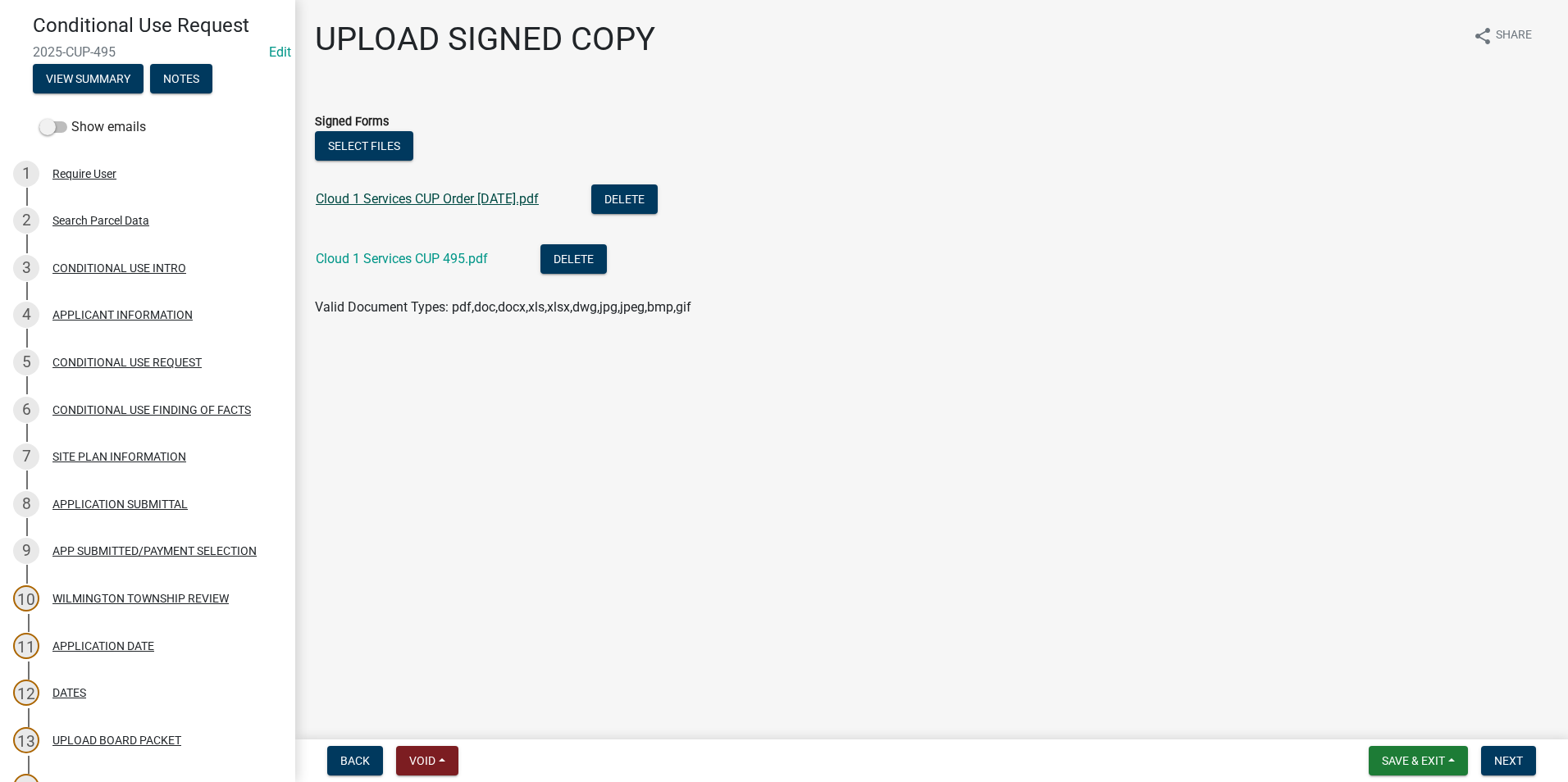
click at [409, 200] on link "Cloud 1 Services CUP Order [DATE].pdf" at bounding box center [427, 198] width 223 height 16
click at [443, 257] on link "Cloud 1 Services CUP 495.pdf" at bounding box center [401, 258] width 172 height 16
click at [1508, 752] on button "Next" at bounding box center [1508, 760] width 55 height 29
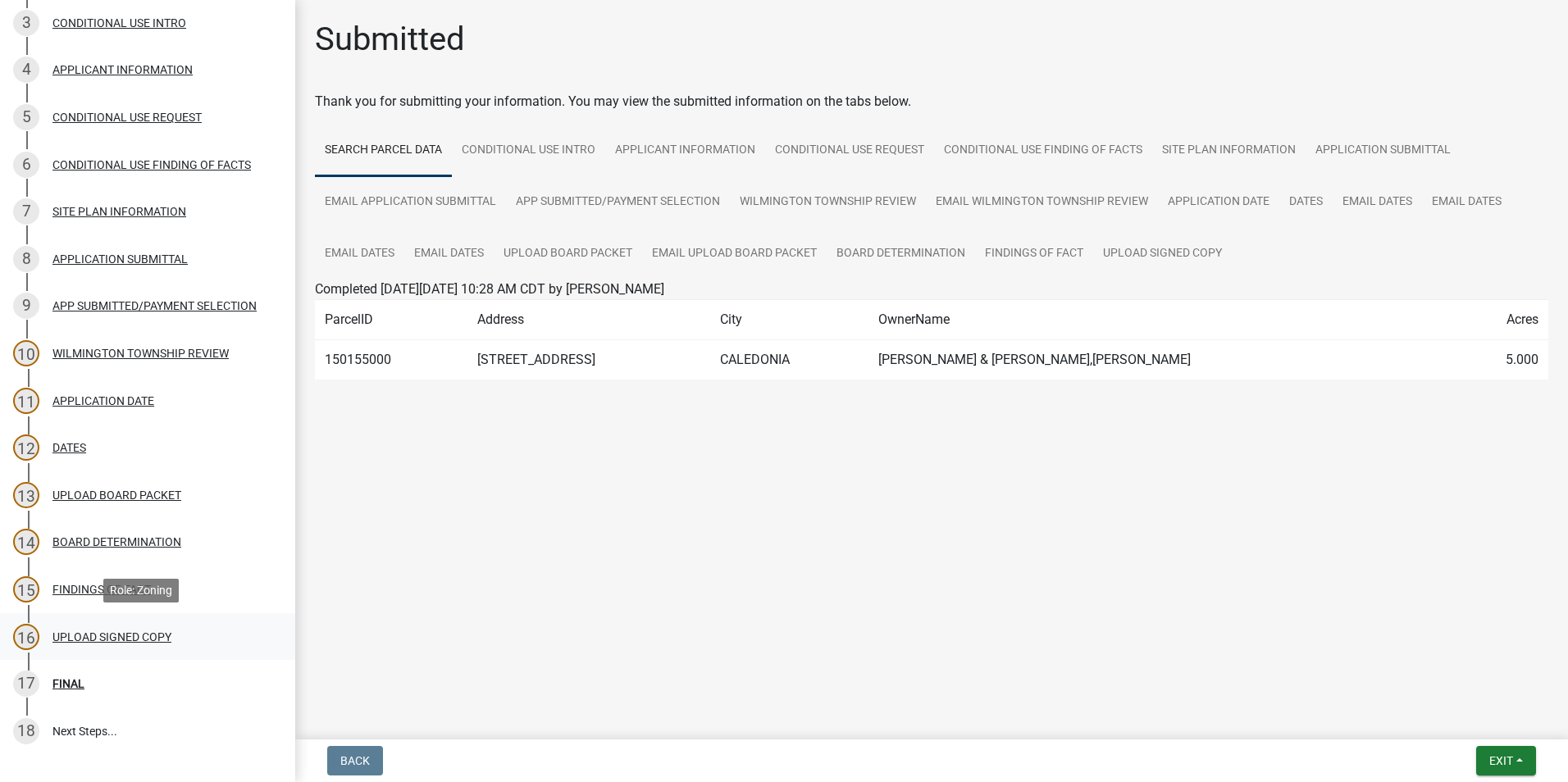
scroll to position [328, 0]
click at [82, 685] on div "FINAL" at bounding box center [68, 683] width 32 height 12
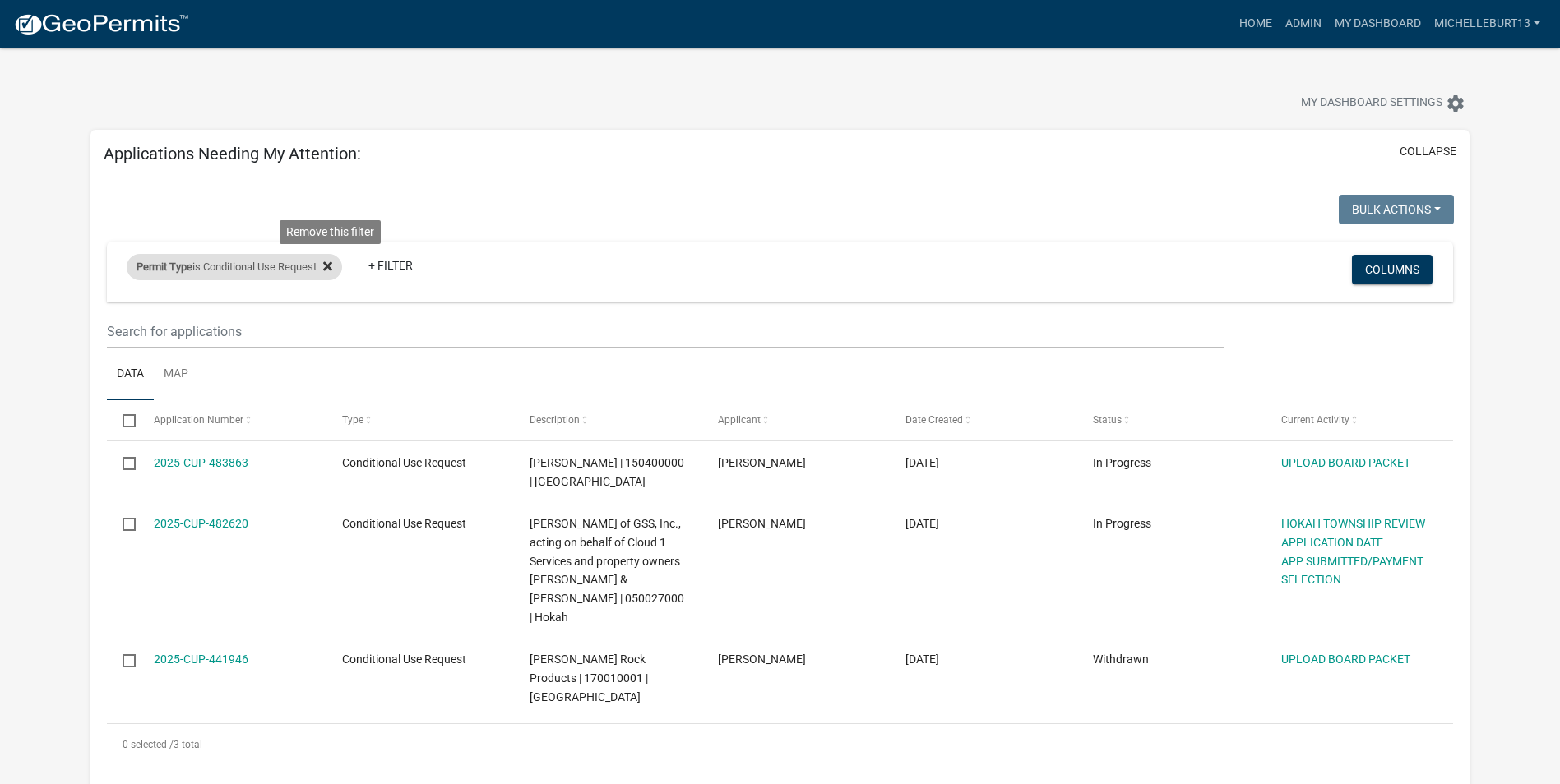
click at [332, 263] on icon at bounding box center [327, 266] width 9 height 9
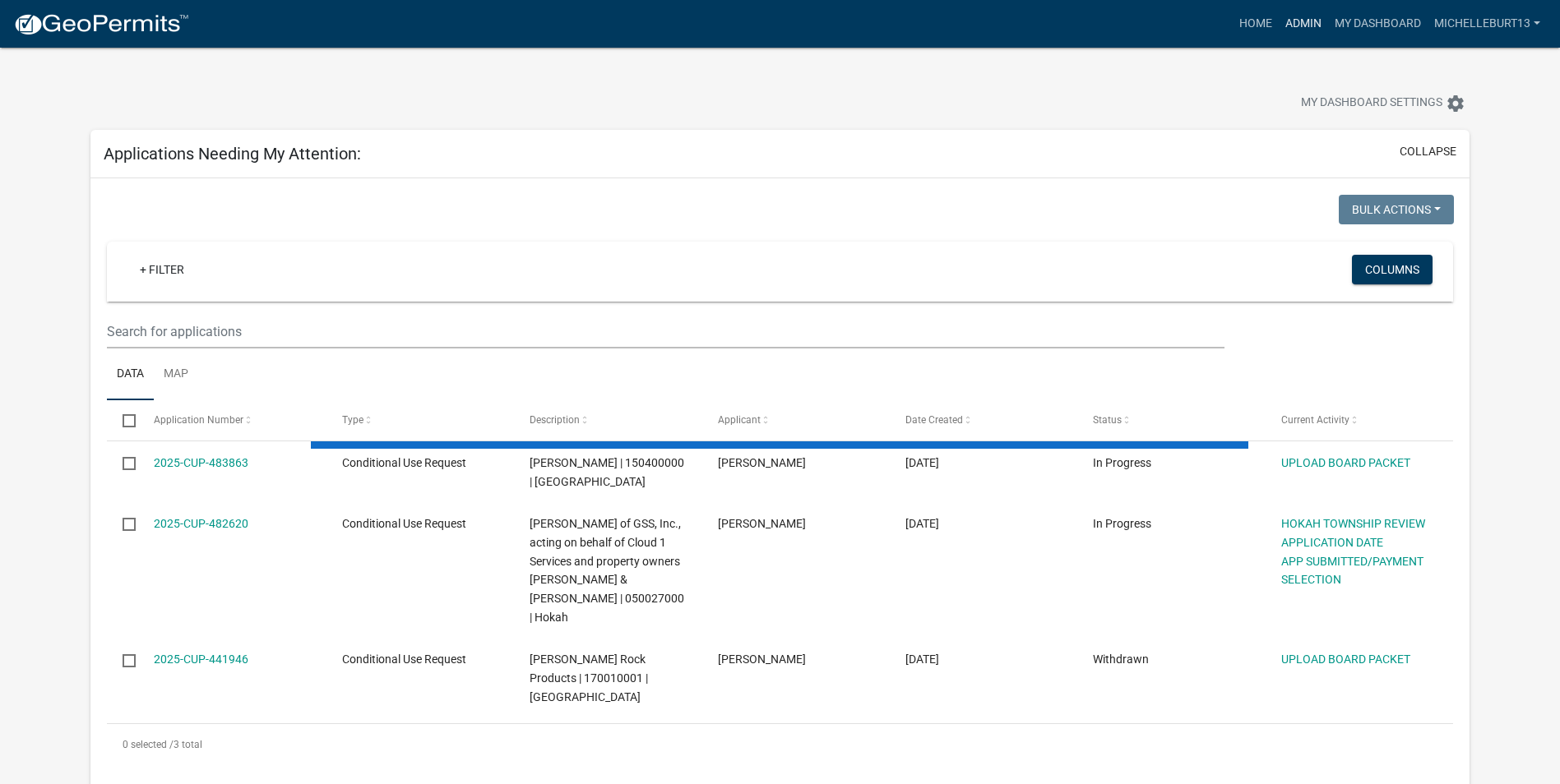
click at [1295, 22] on link "Admin" at bounding box center [1303, 23] width 49 height 31
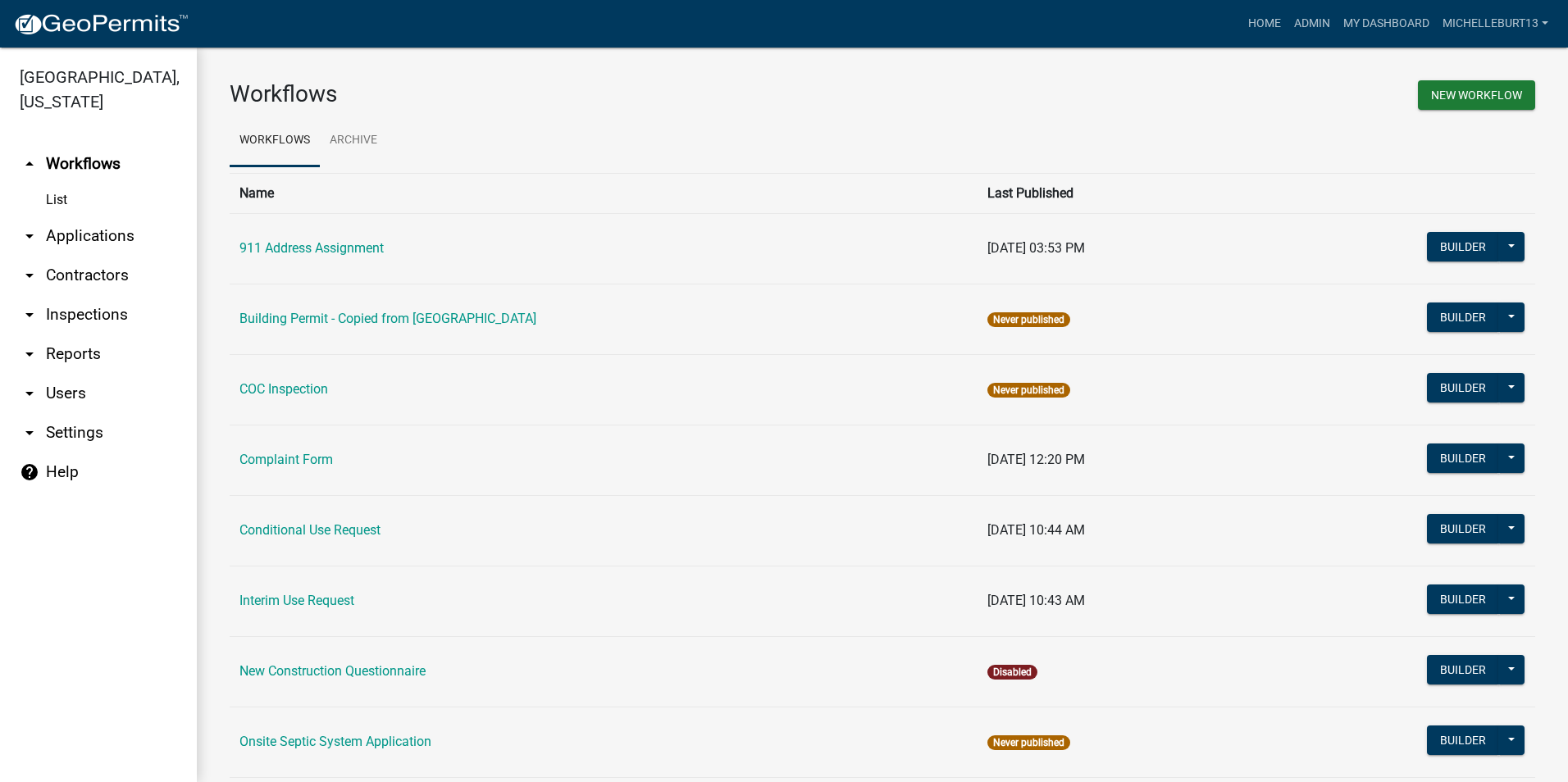
click at [67, 233] on link "arrow_drop_down Applications" at bounding box center [98, 236] width 197 height 39
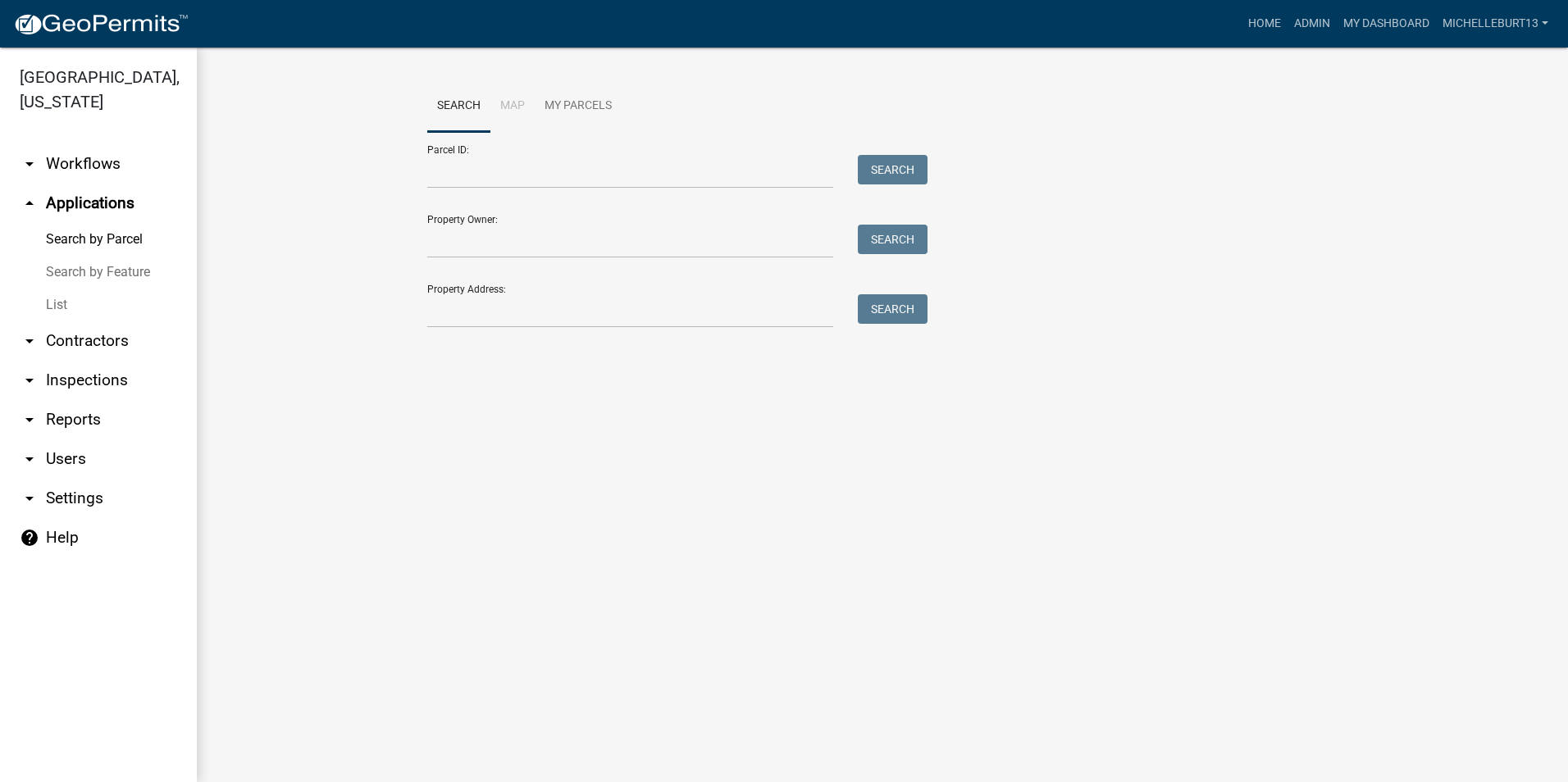
click at [62, 297] on link "List" at bounding box center [98, 305] width 197 height 32
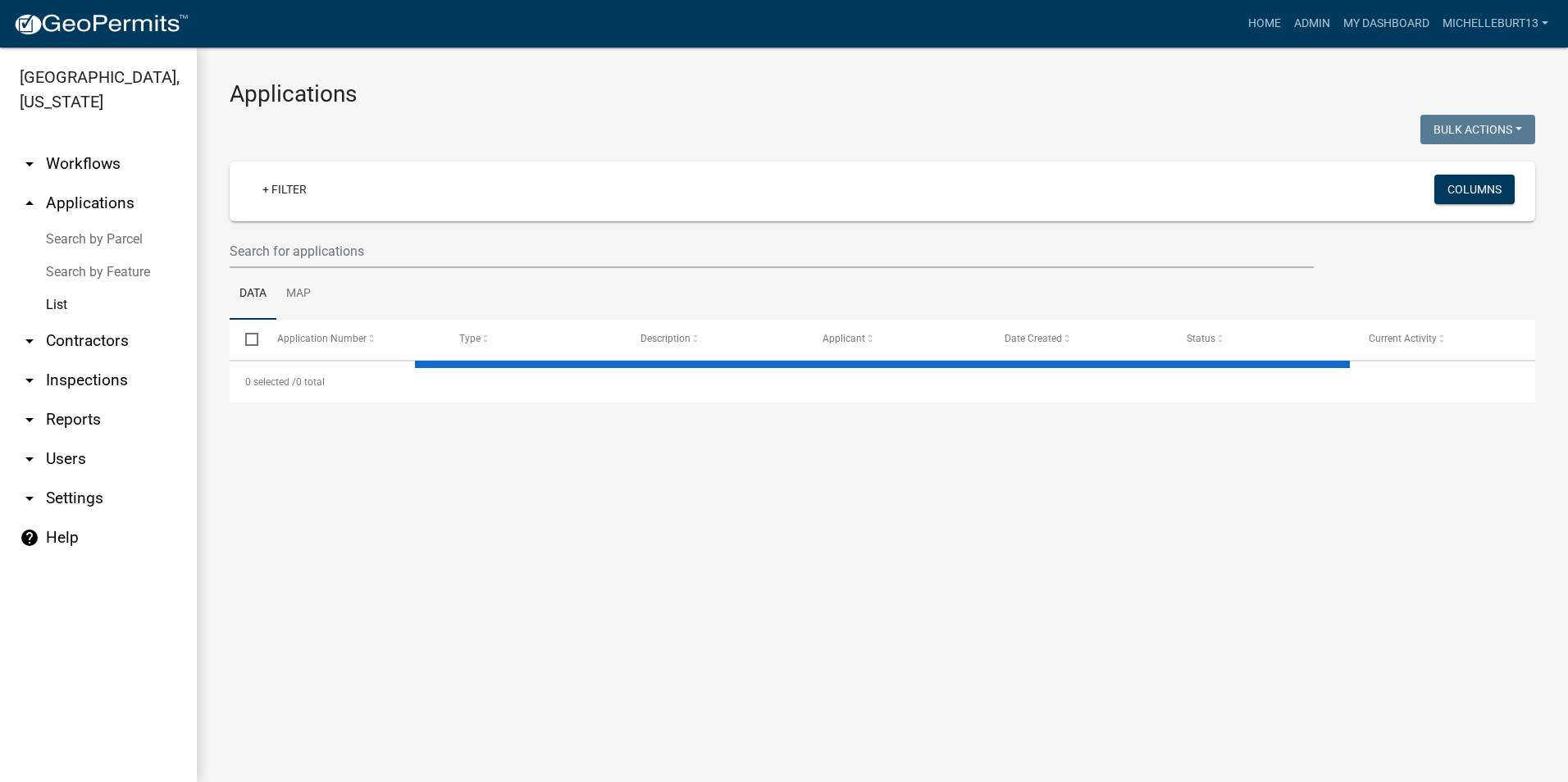
select select "3: 100"
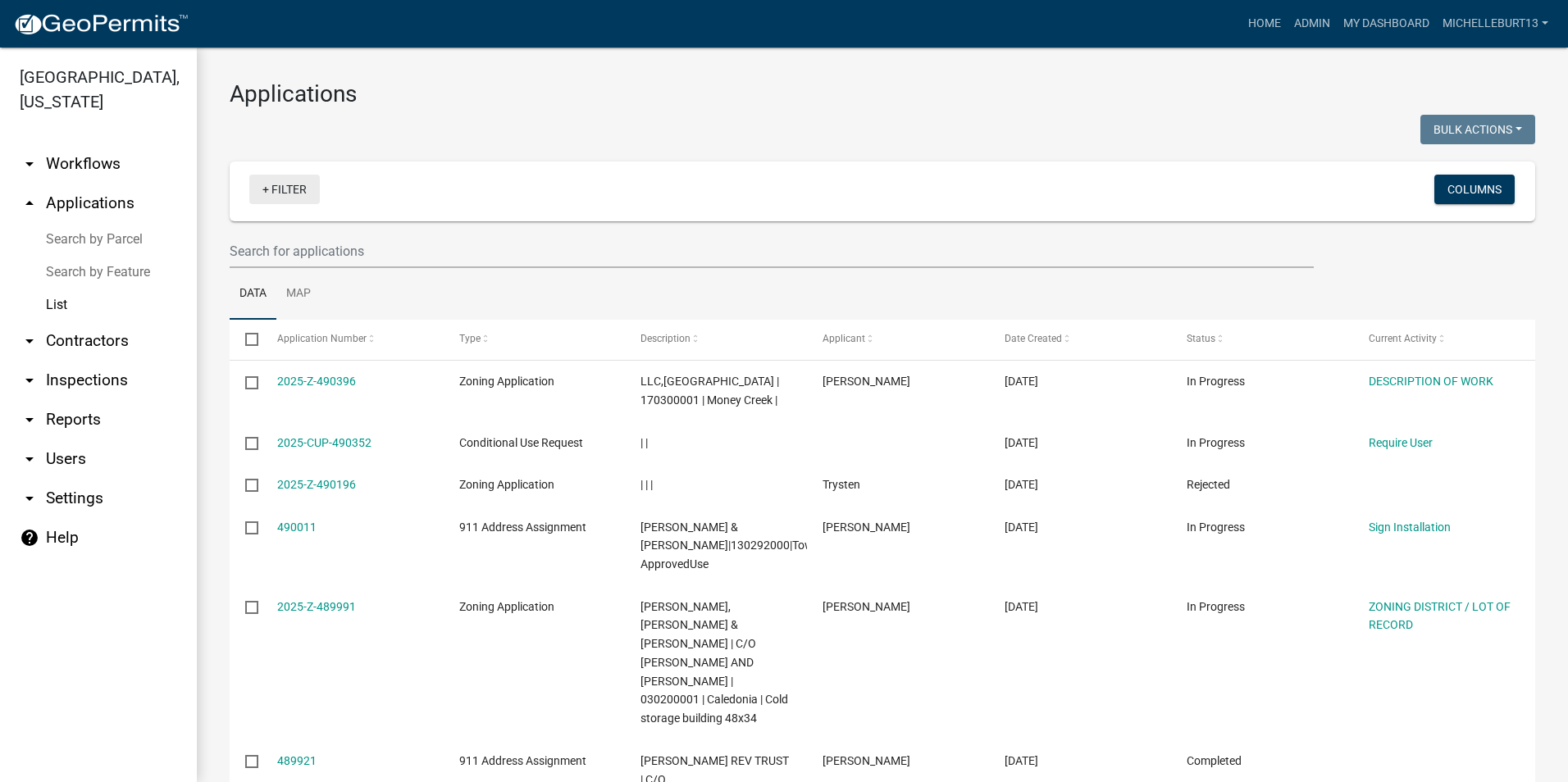
click at [281, 188] on link "+ Filter" at bounding box center [284, 189] width 71 height 29
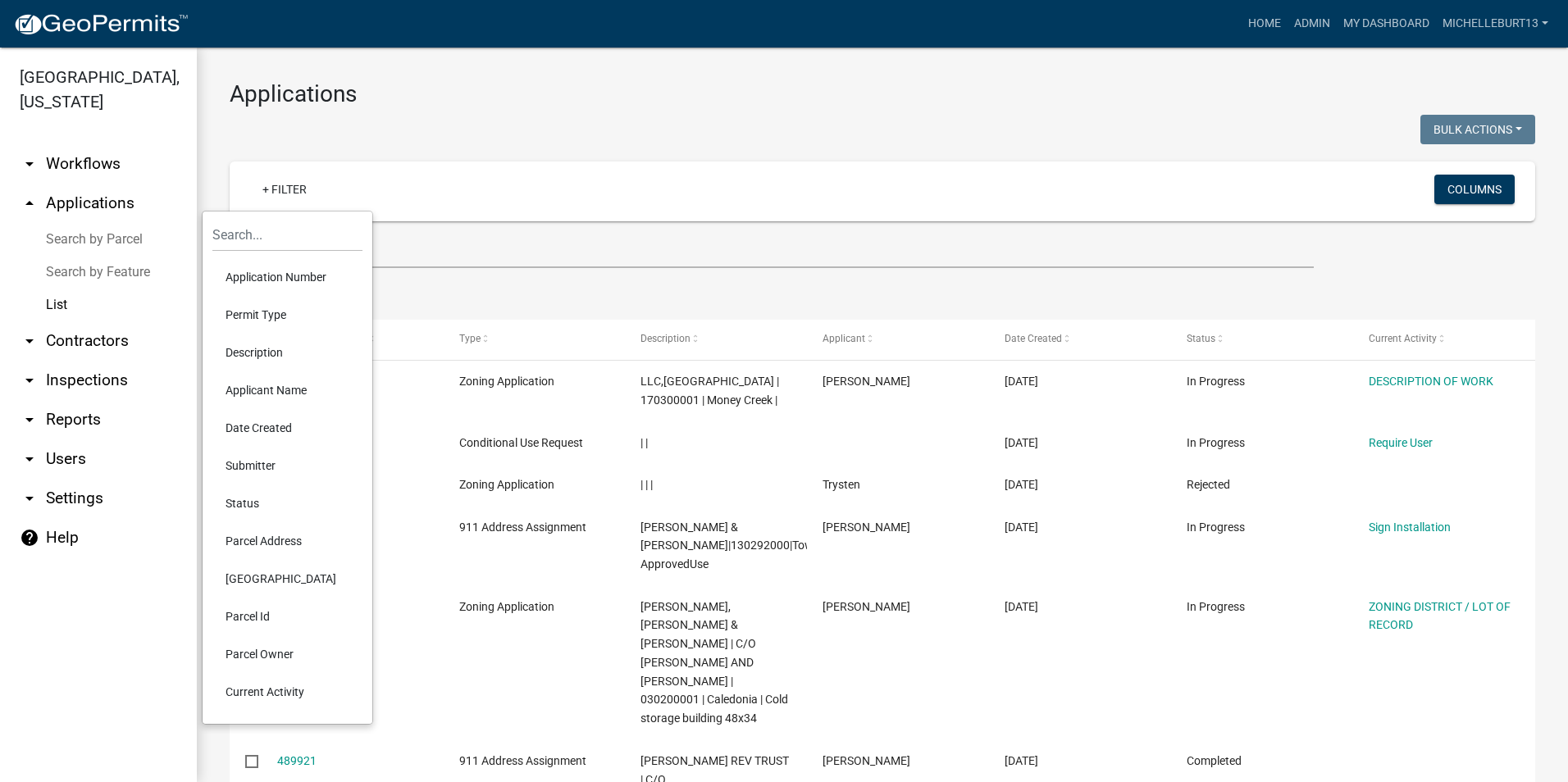
click at [263, 311] on li "Permit Type" at bounding box center [287, 314] width 150 height 37
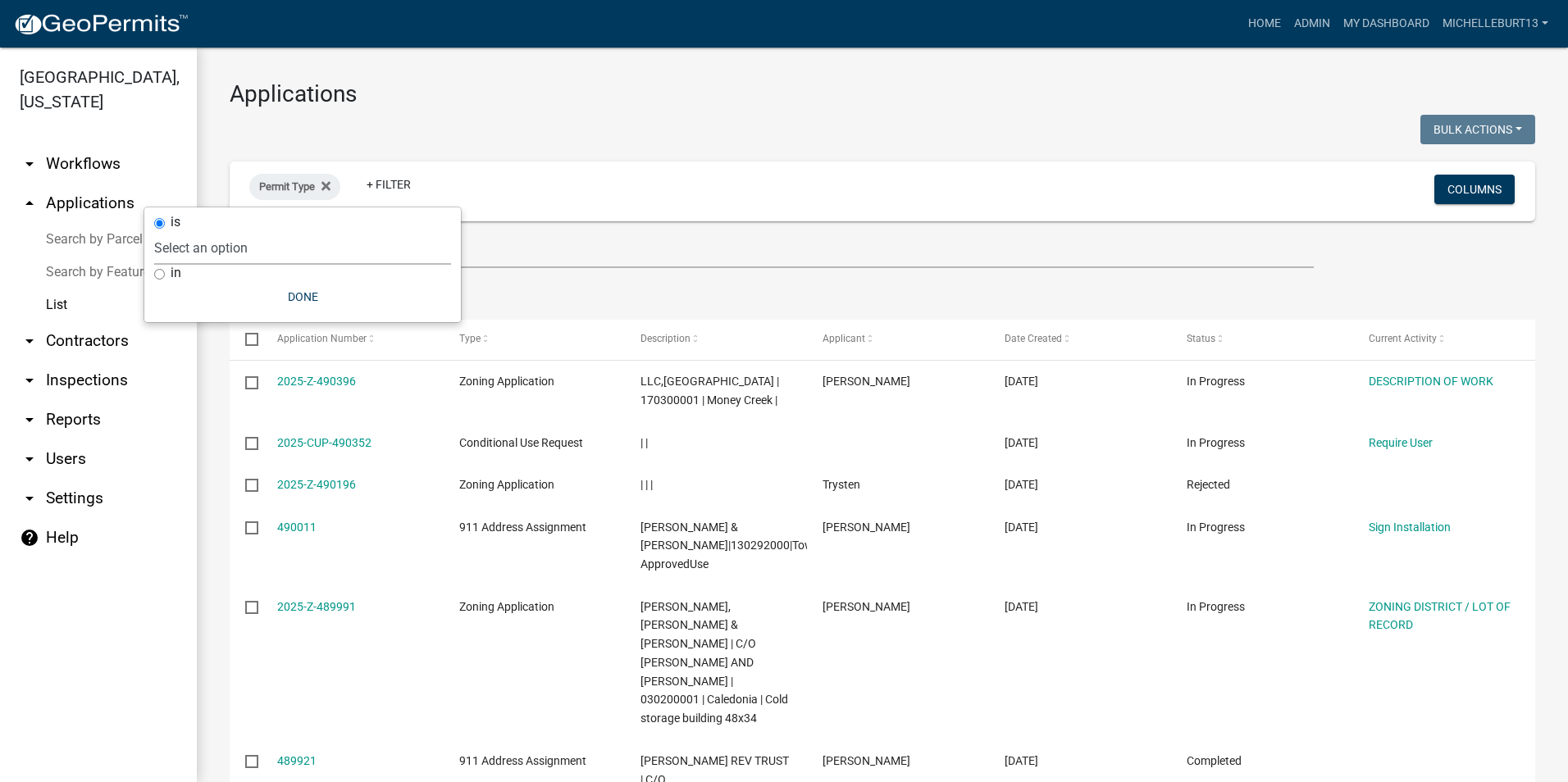
click at [269, 245] on select "Select an option 911 Address Assignment Building Contractor (Registration) Buil…" at bounding box center [302, 248] width 296 height 33
select select "bc324cb9-e0e9-4a62-a498-83b9cdb5bb02"
click at [219, 232] on select "Select an option 911 Address Assignment Building Contractor (Registration) Buil…" at bounding box center [302, 248] width 296 height 33
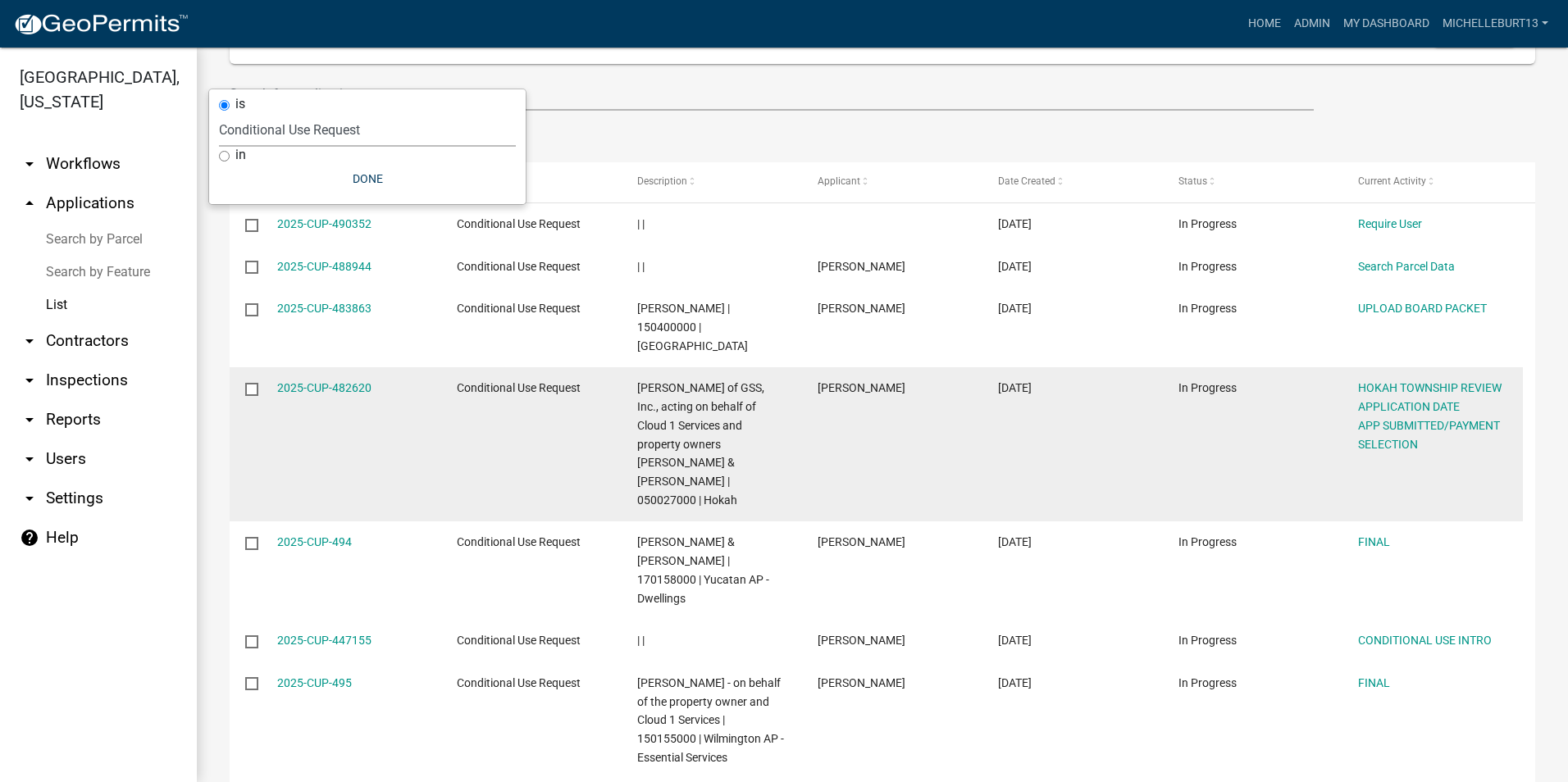
scroll to position [164, 0]
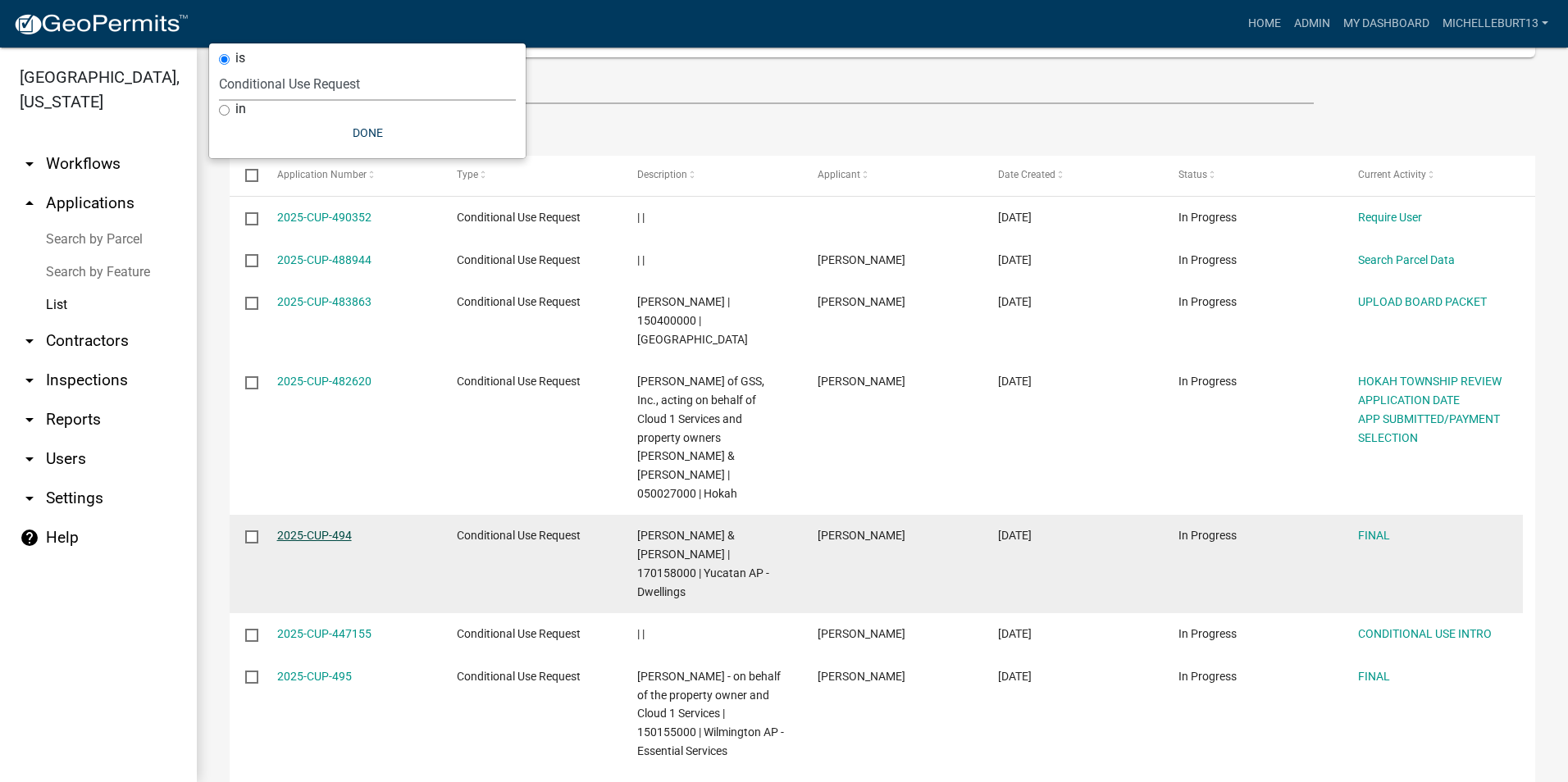
click at [306, 529] on link "2025-CUP-494" at bounding box center [315, 535] width 75 height 13
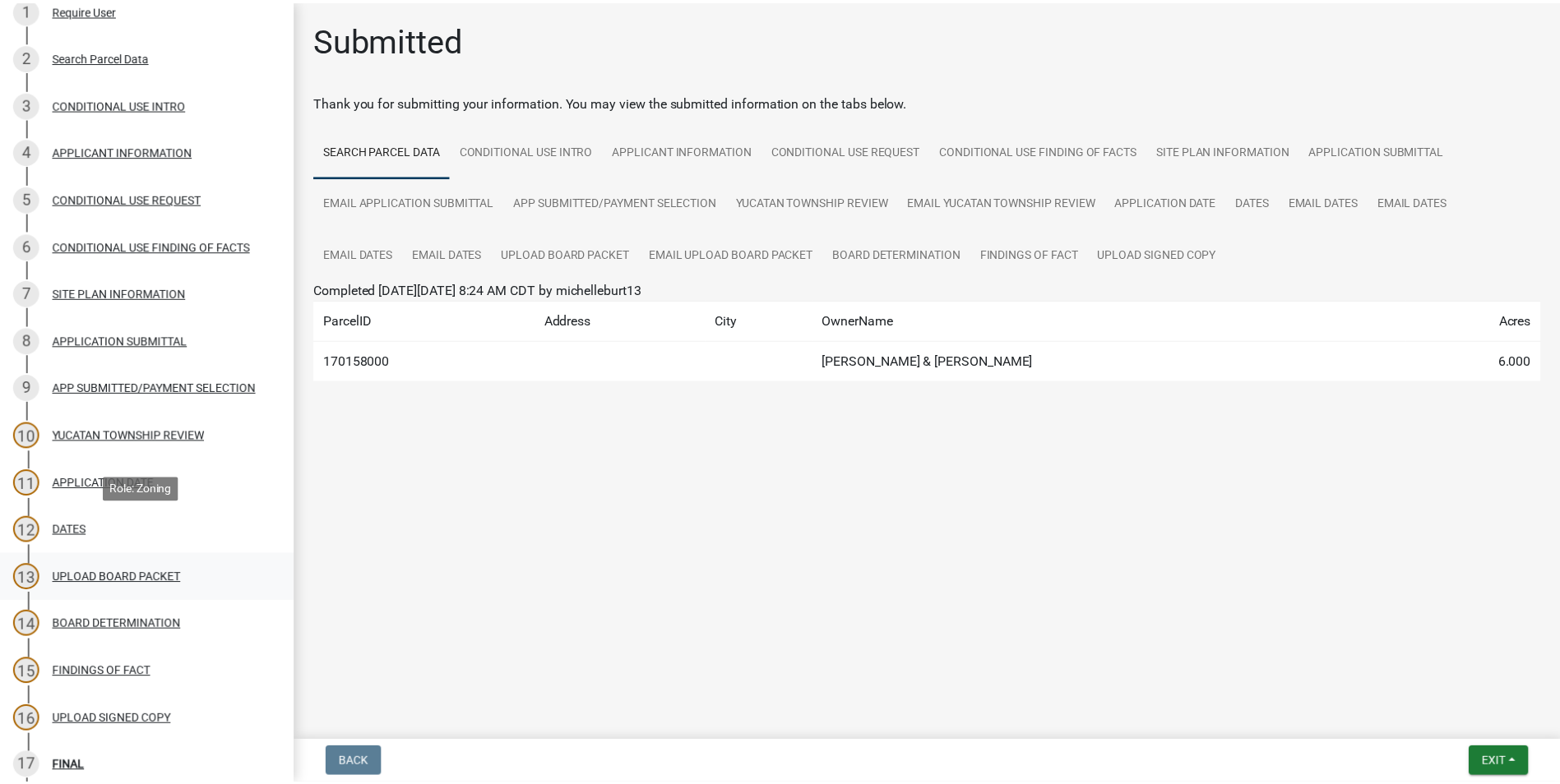
scroll to position [411, 0]
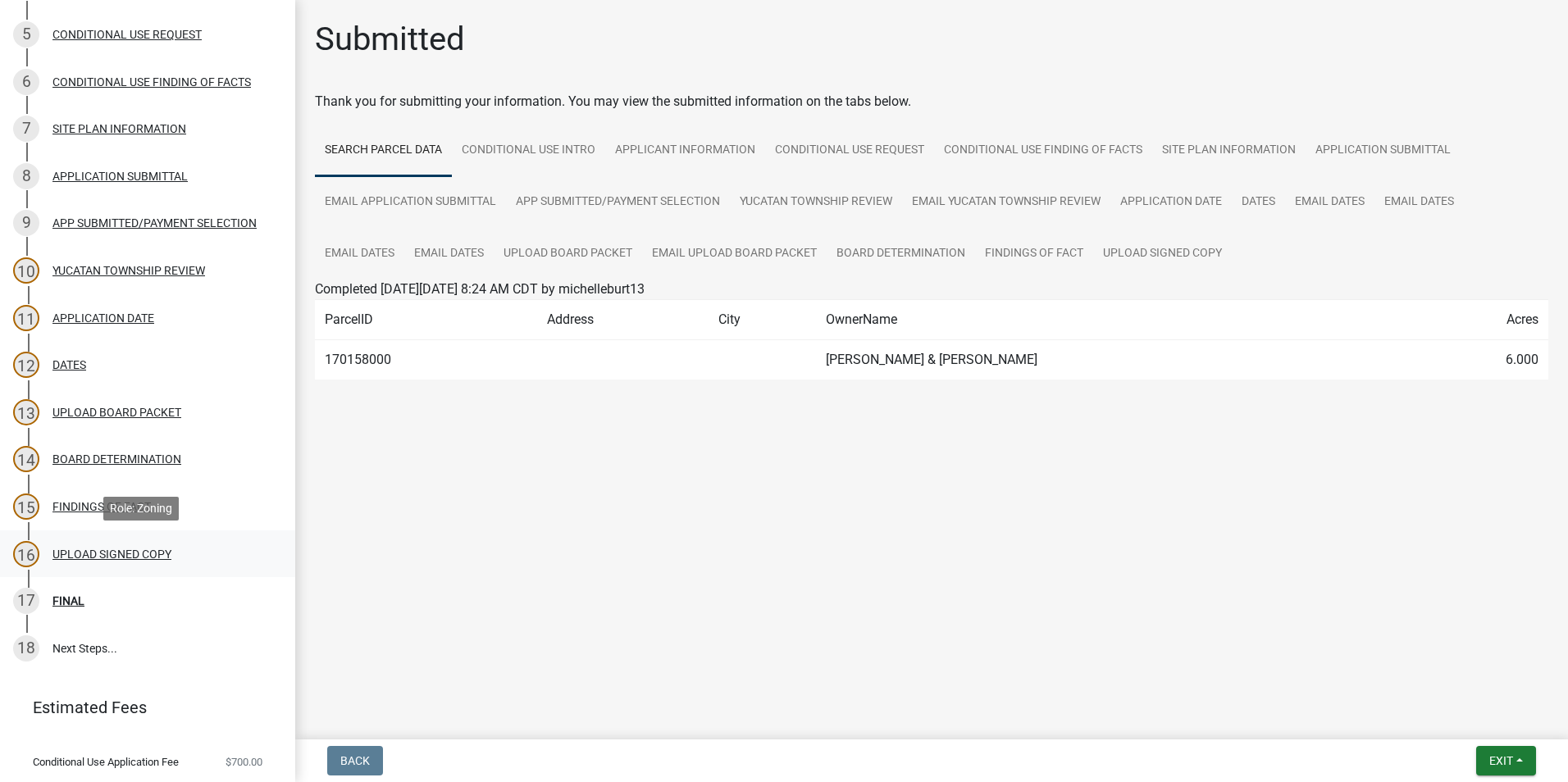
click at [123, 558] on div "UPLOAD SIGNED COPY" at bounding box center [112, 555] width 119 height 12
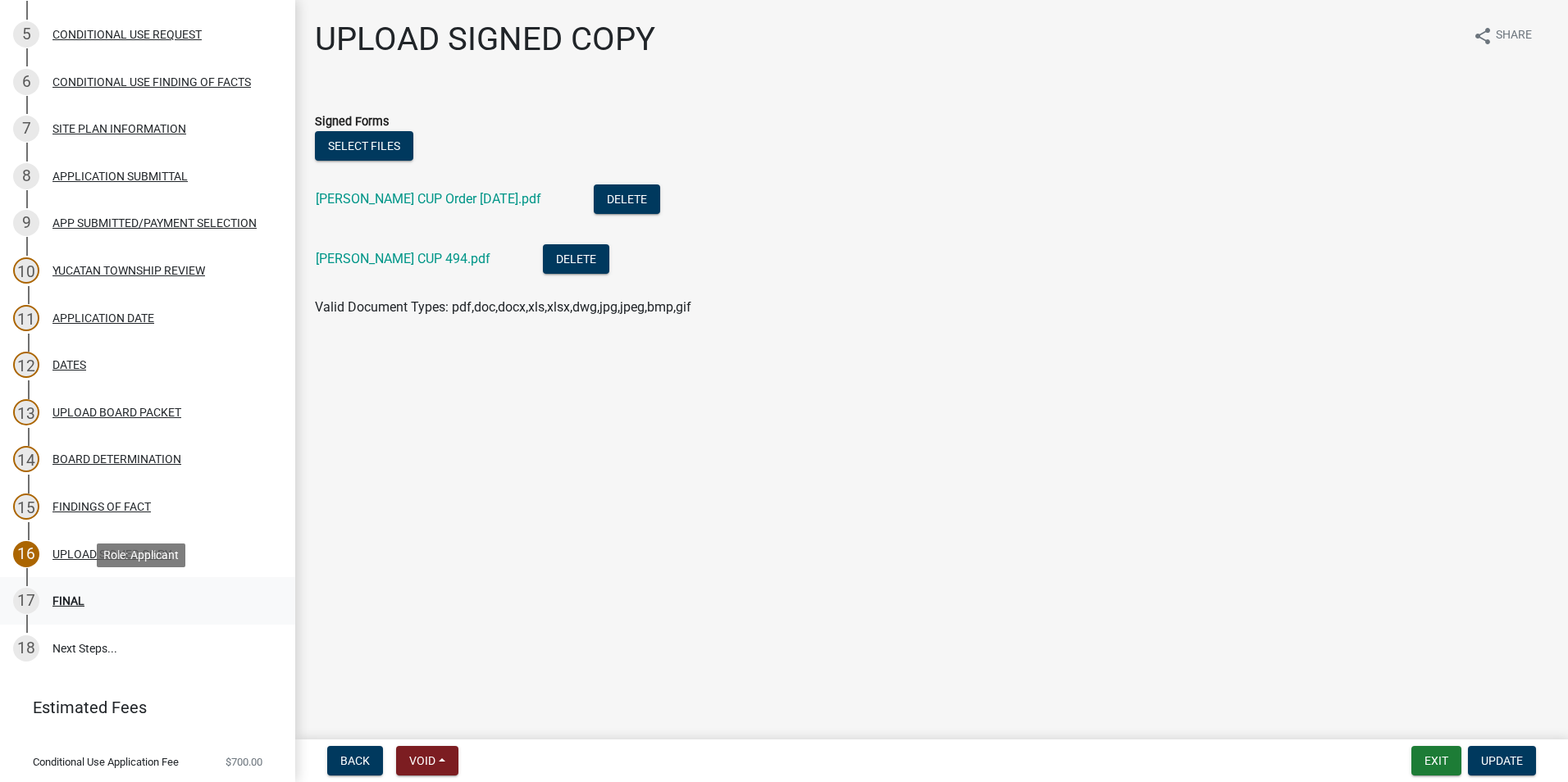
click at [87, 592] on div "17 FINAL" at bounding box center [141, 601] width 256 height 27
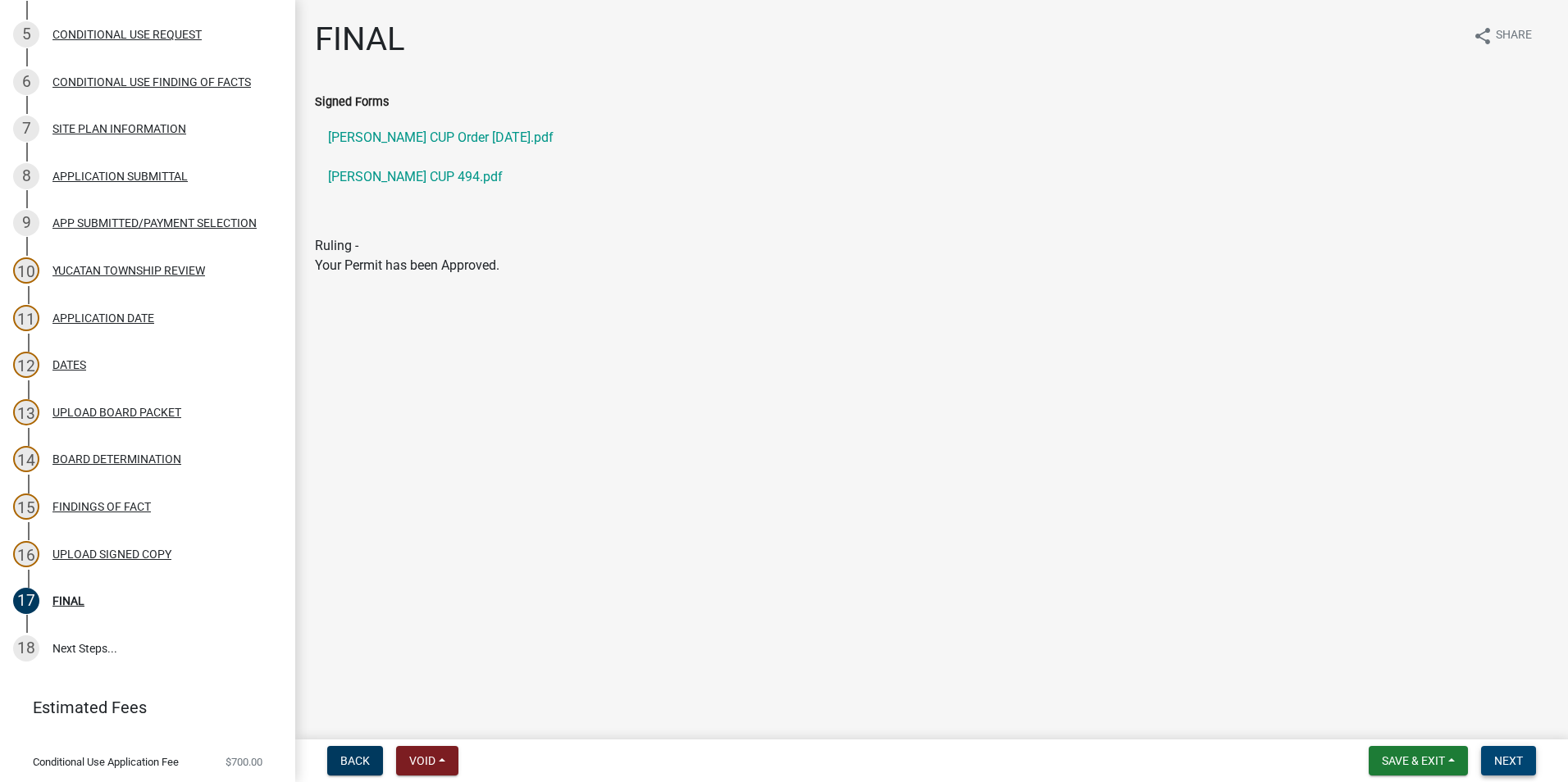
click at [1503, 762] on span "Next" at bounding box center [1508, 761] width 28 height 13
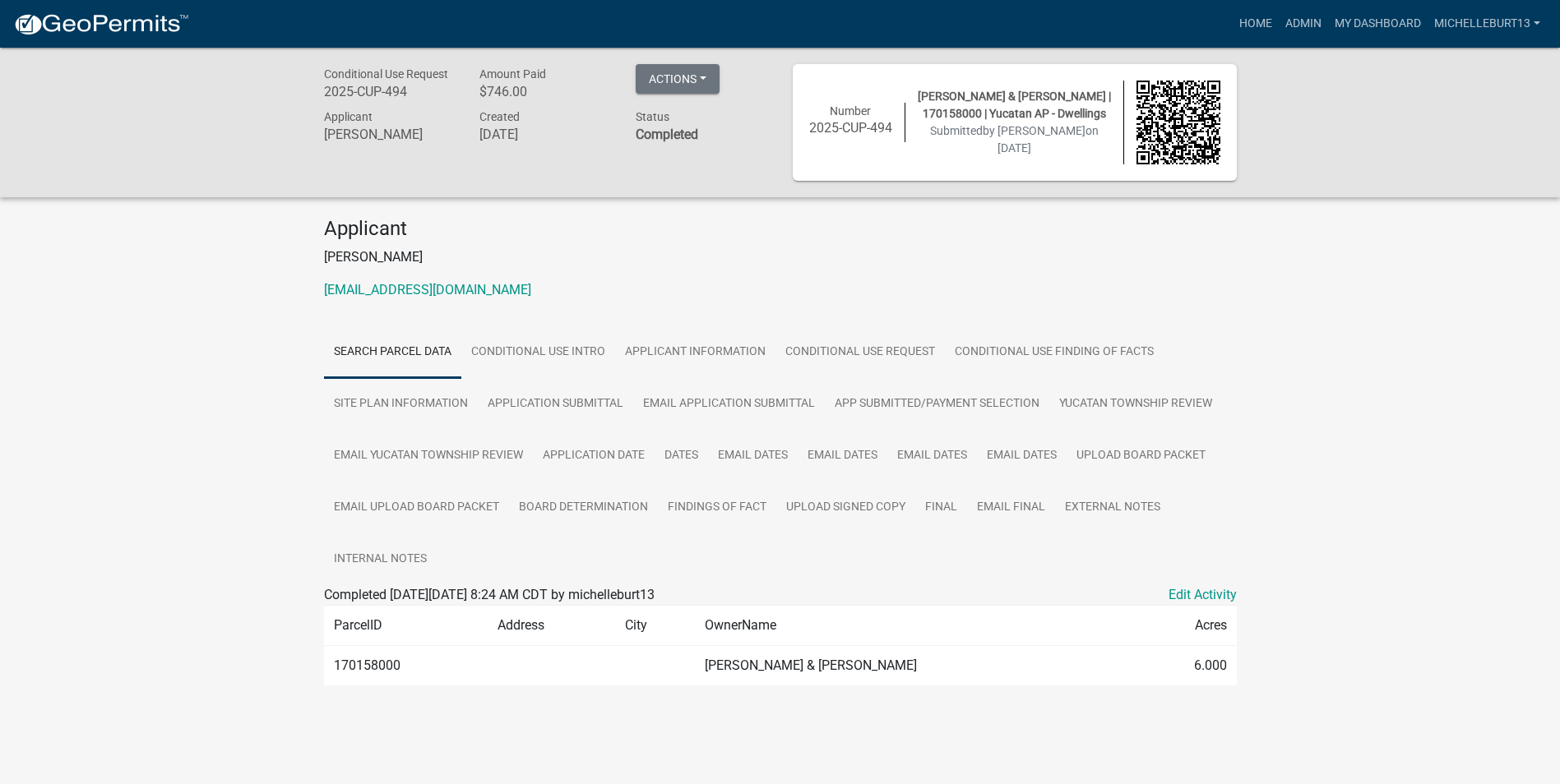
scroll to position [48, 0]
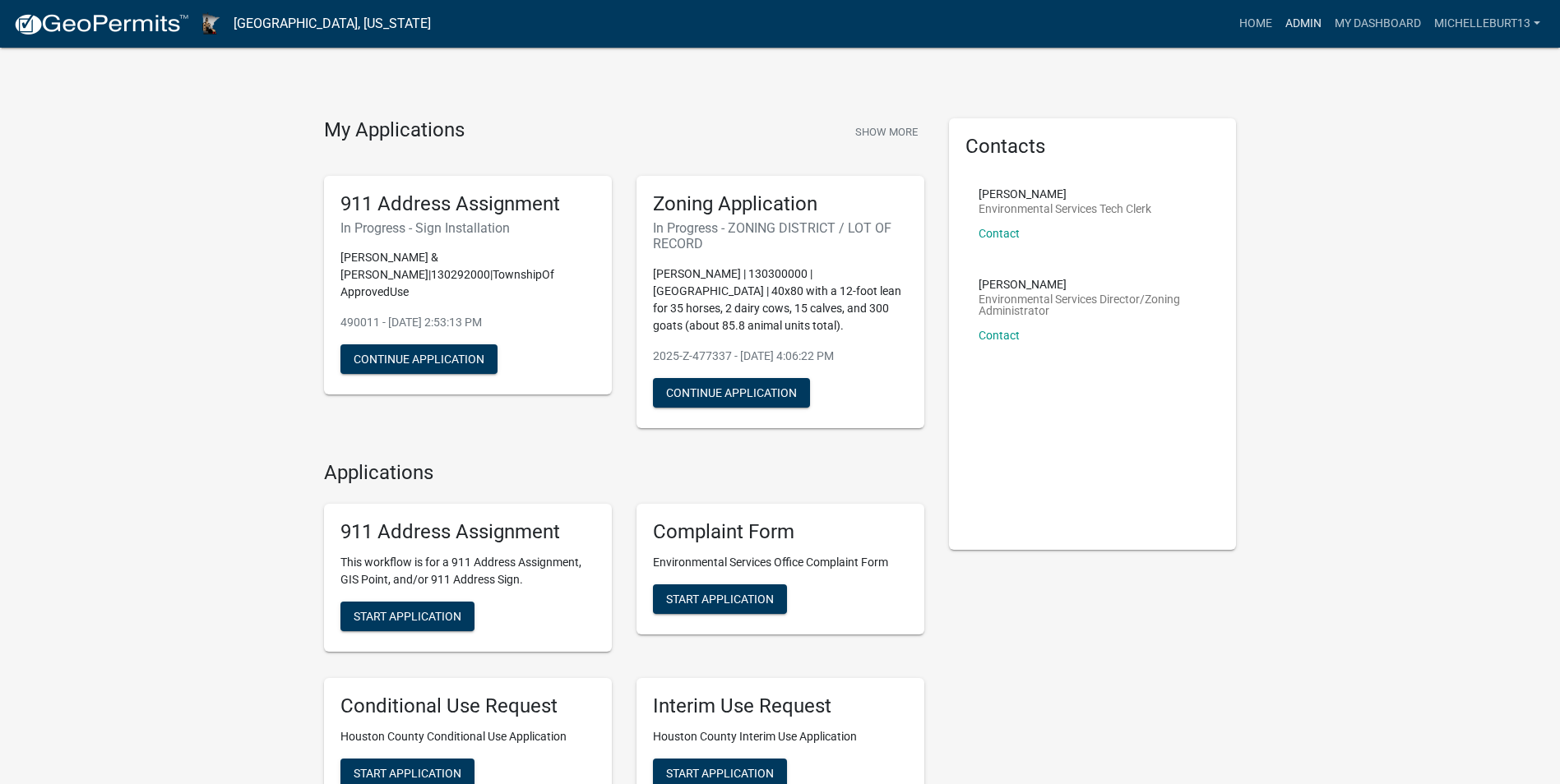
click at [1305, 23] on link "Admin" at bounding box center [1303, 23] width 49 height 31
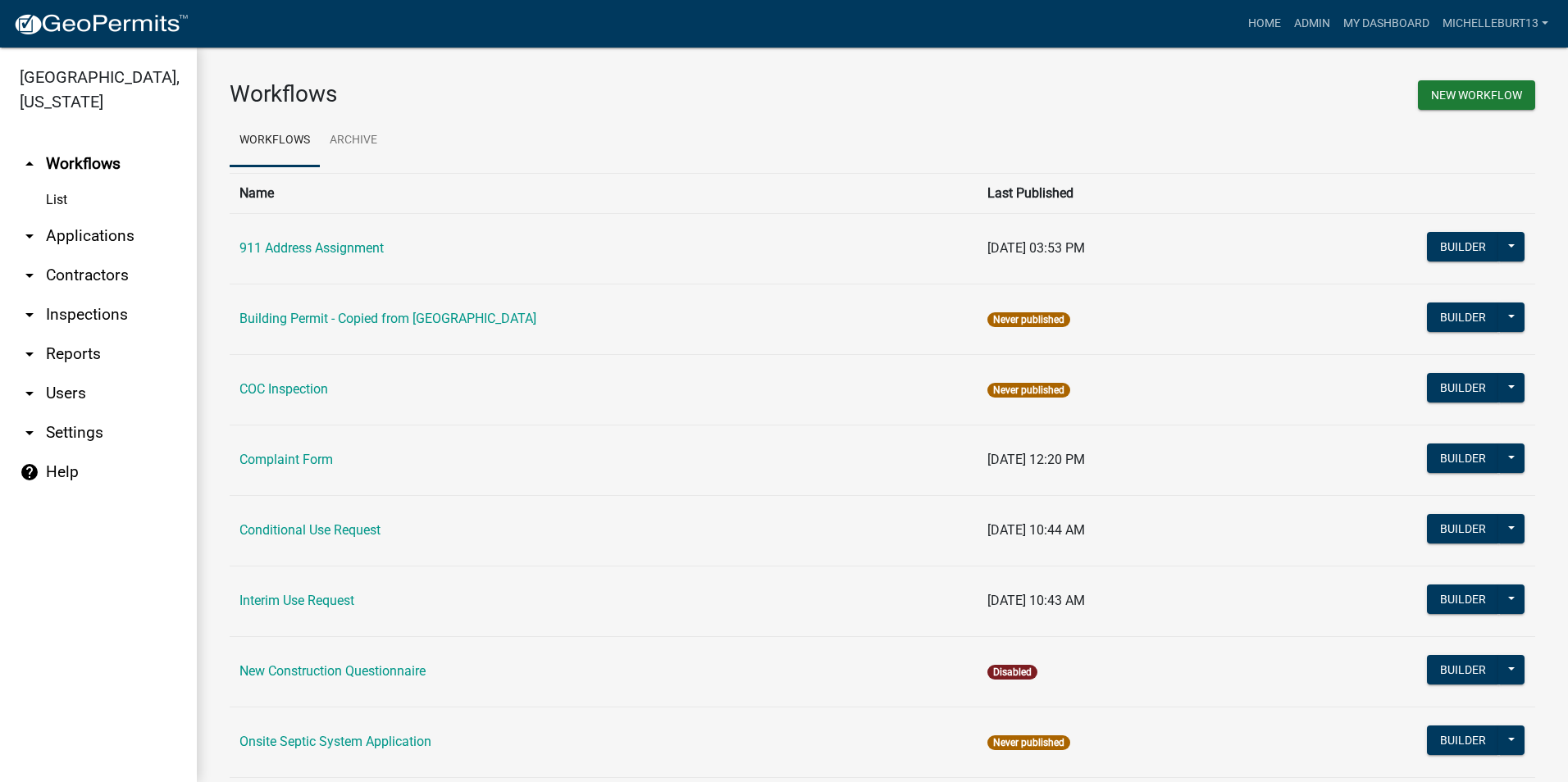
click at [73, 231] on link "arrow_drop_down Applications" at bounding box center [98, 236] width 197 height 39
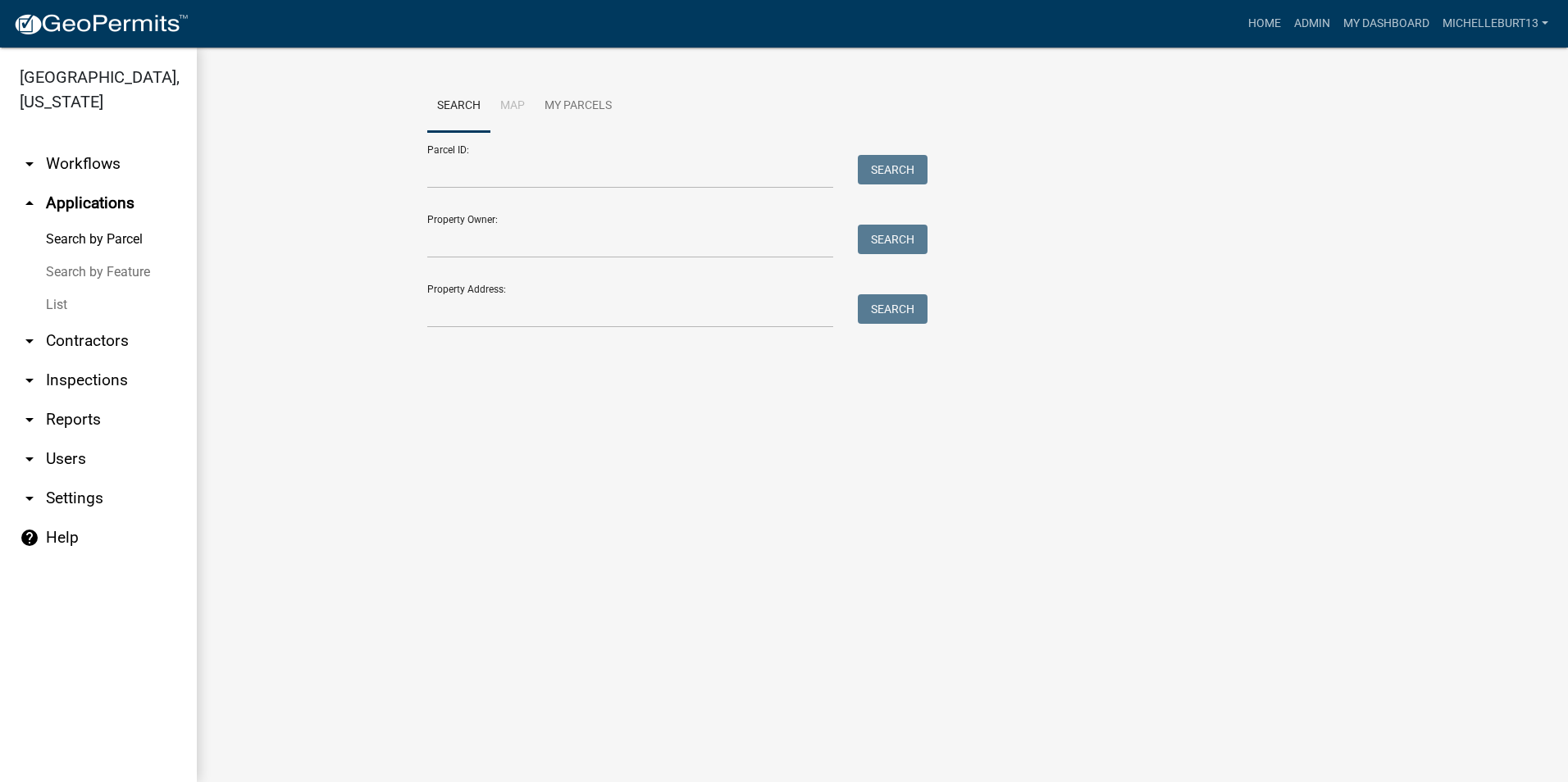
click at [52, 298] on link "List" at bounding box center [98, 305] width 197 height 32
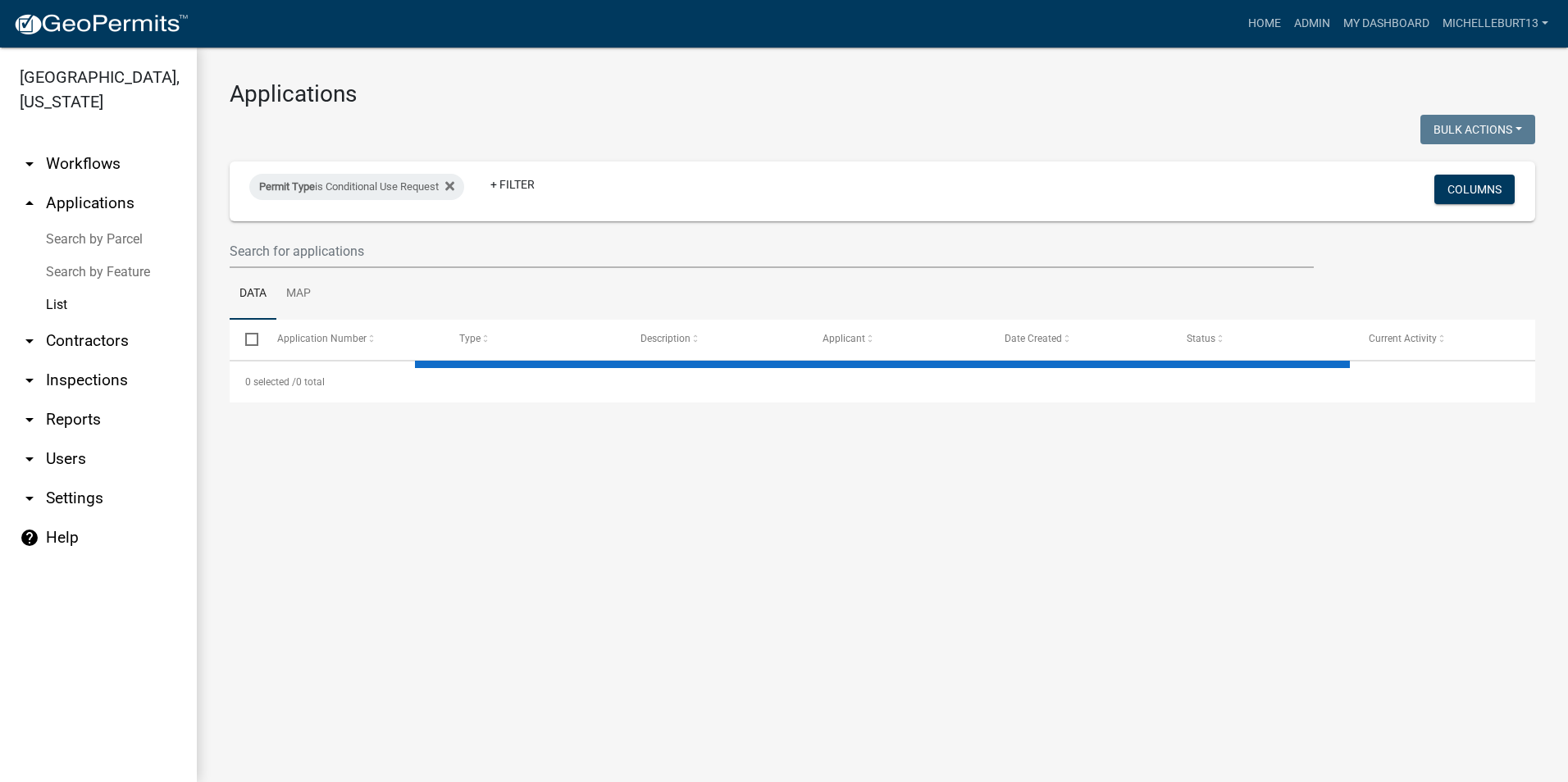
select select "3: 100"
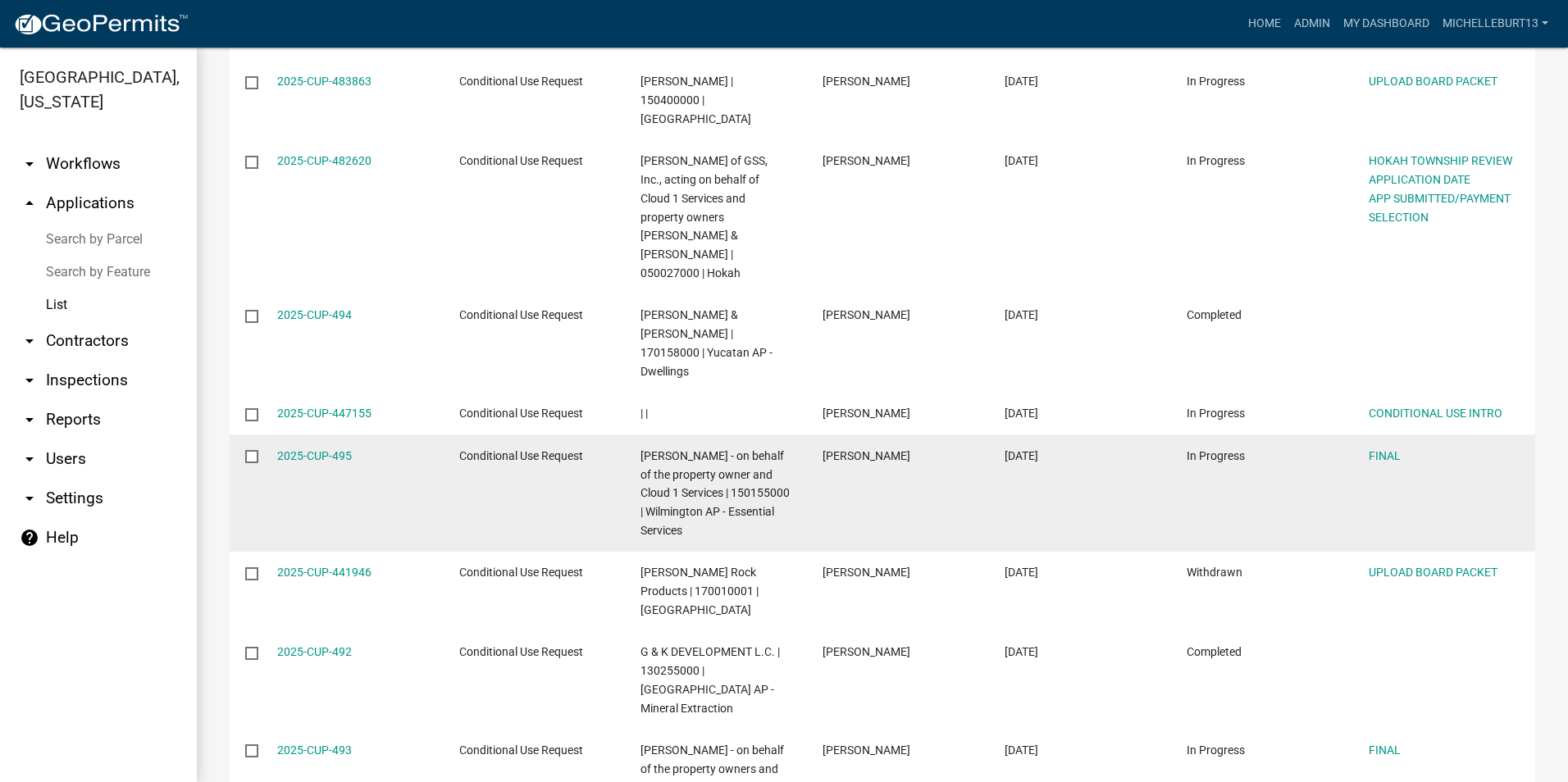
scroll to position [410, 0]
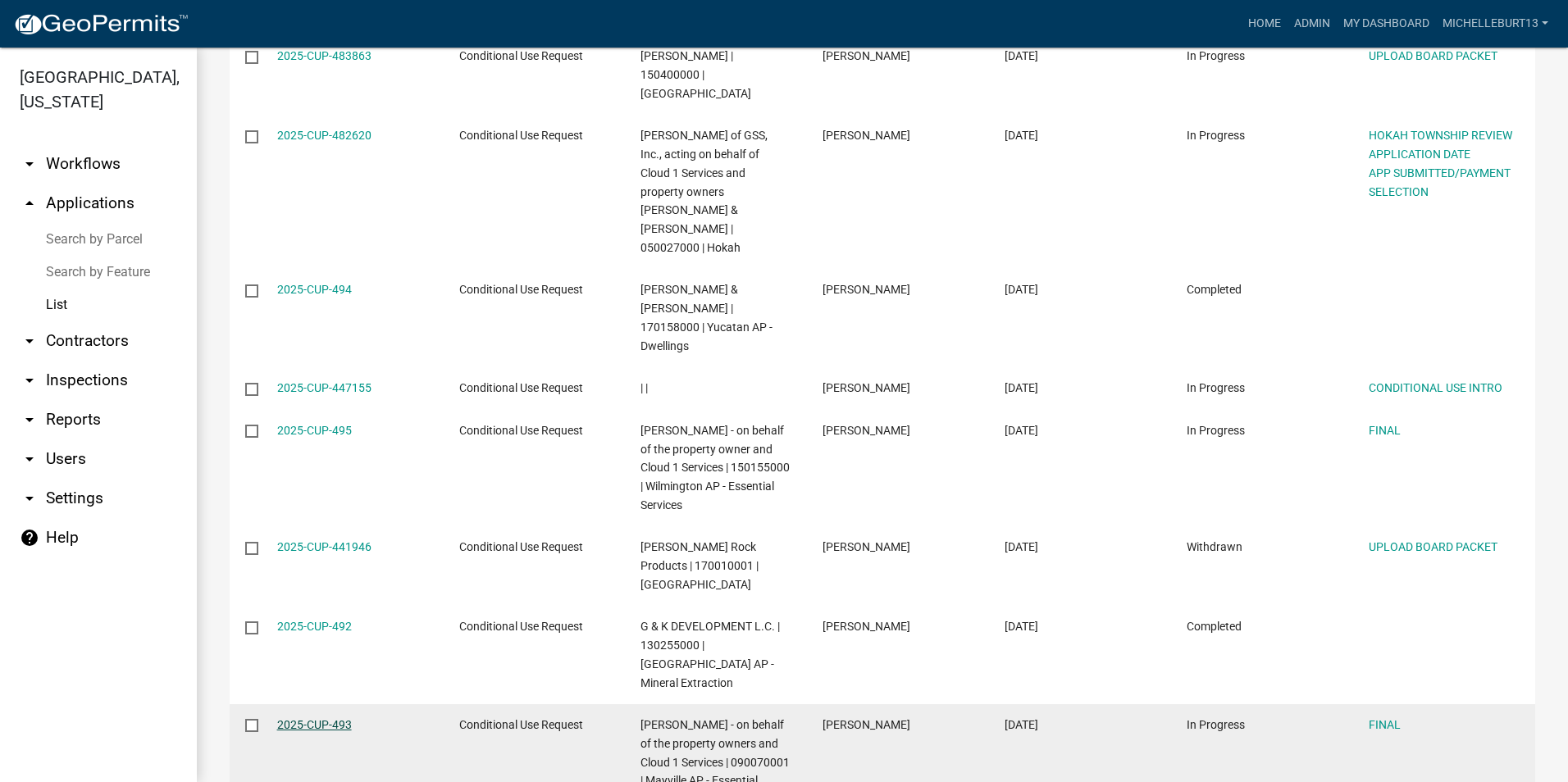
click at [313, 719] on link "2025-CUP-493" at bounding box center [315, 725] width 75 height 13
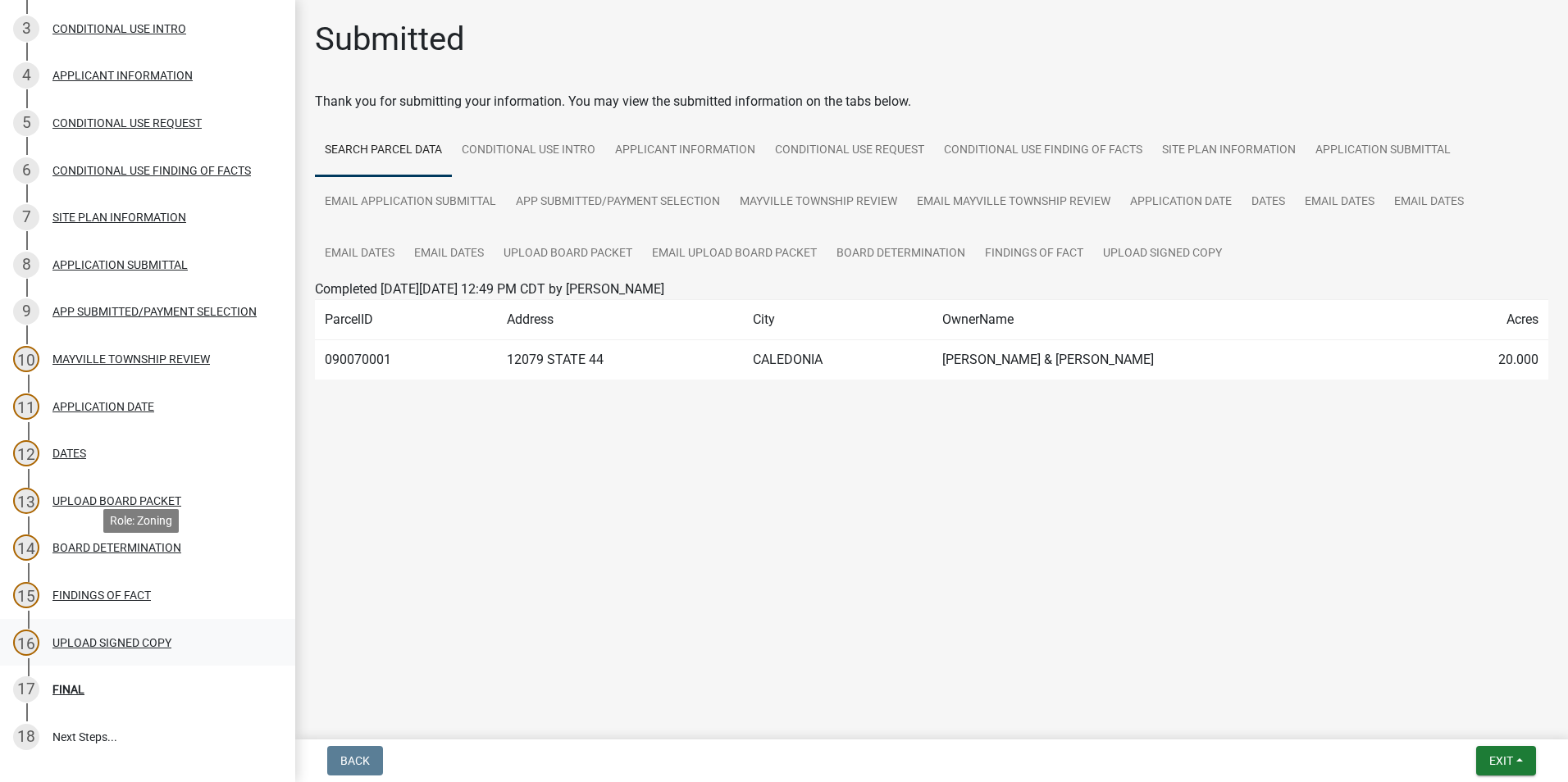
scroll to position [410, 0]
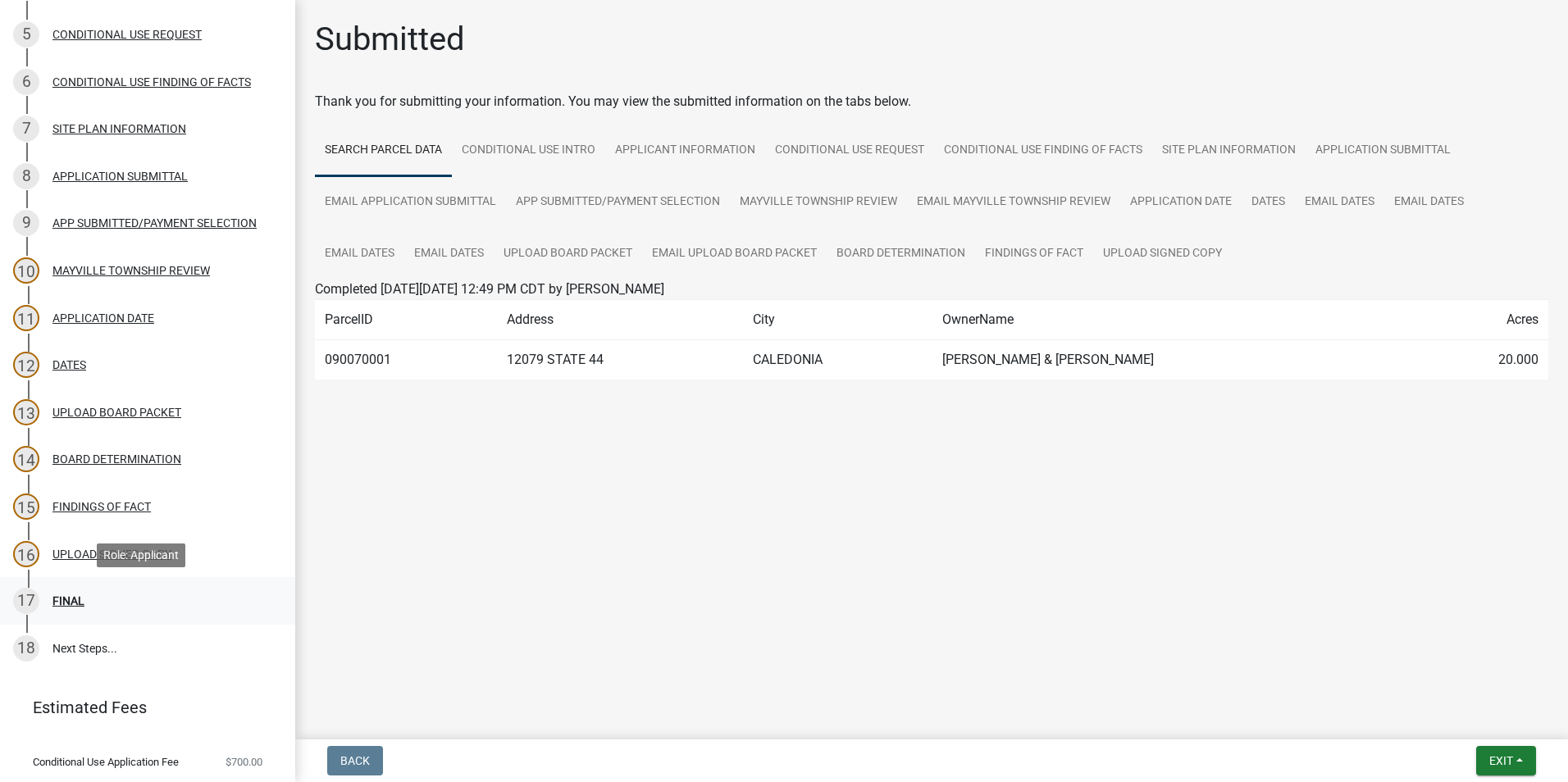
click at [73, 598] on div "FINAL" at bounding box center [68, 601] width 32 height 12
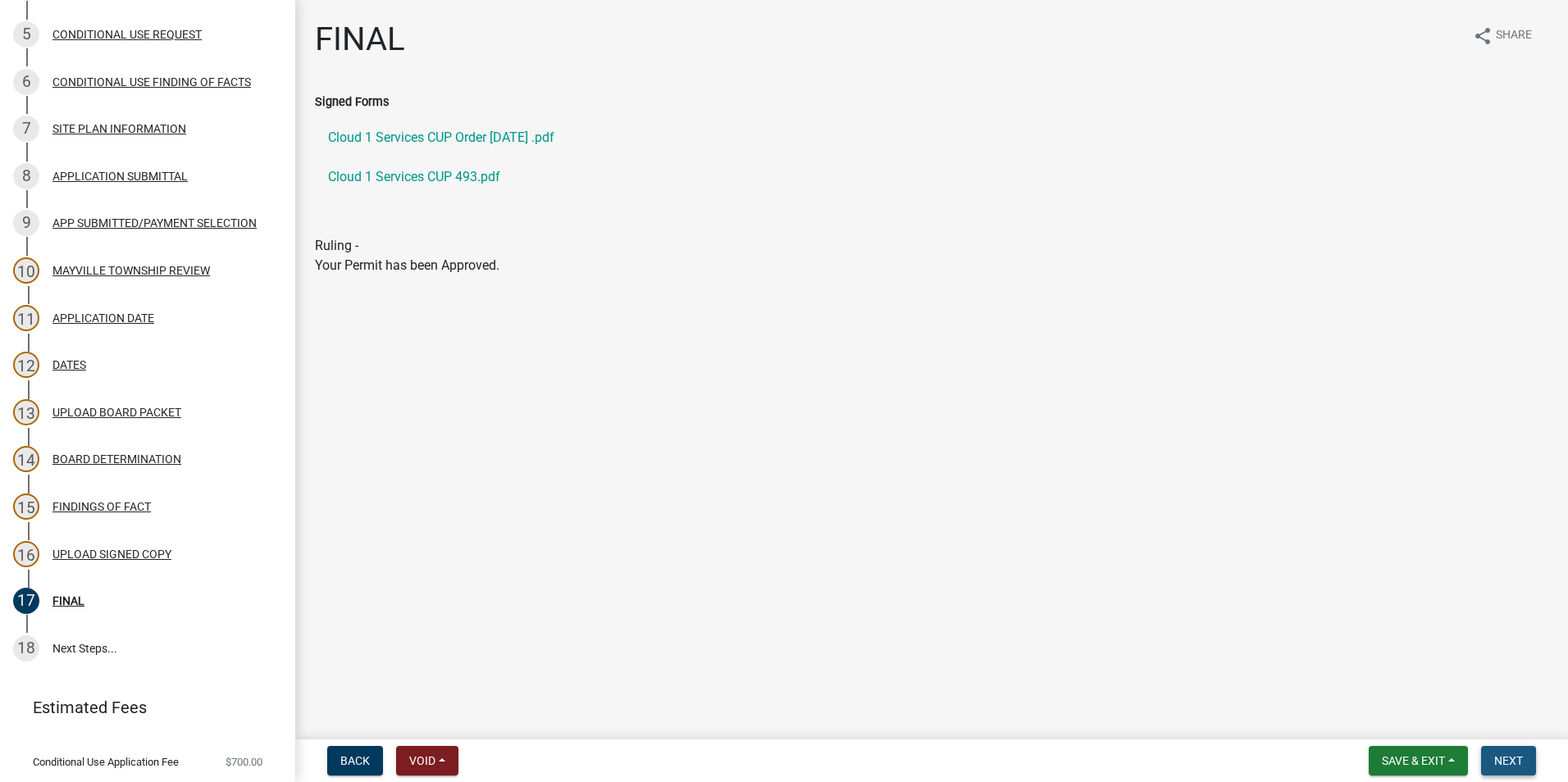
click at [1492, 755] on button "Next" at bounding box center [1508, 760] width 55 height 29
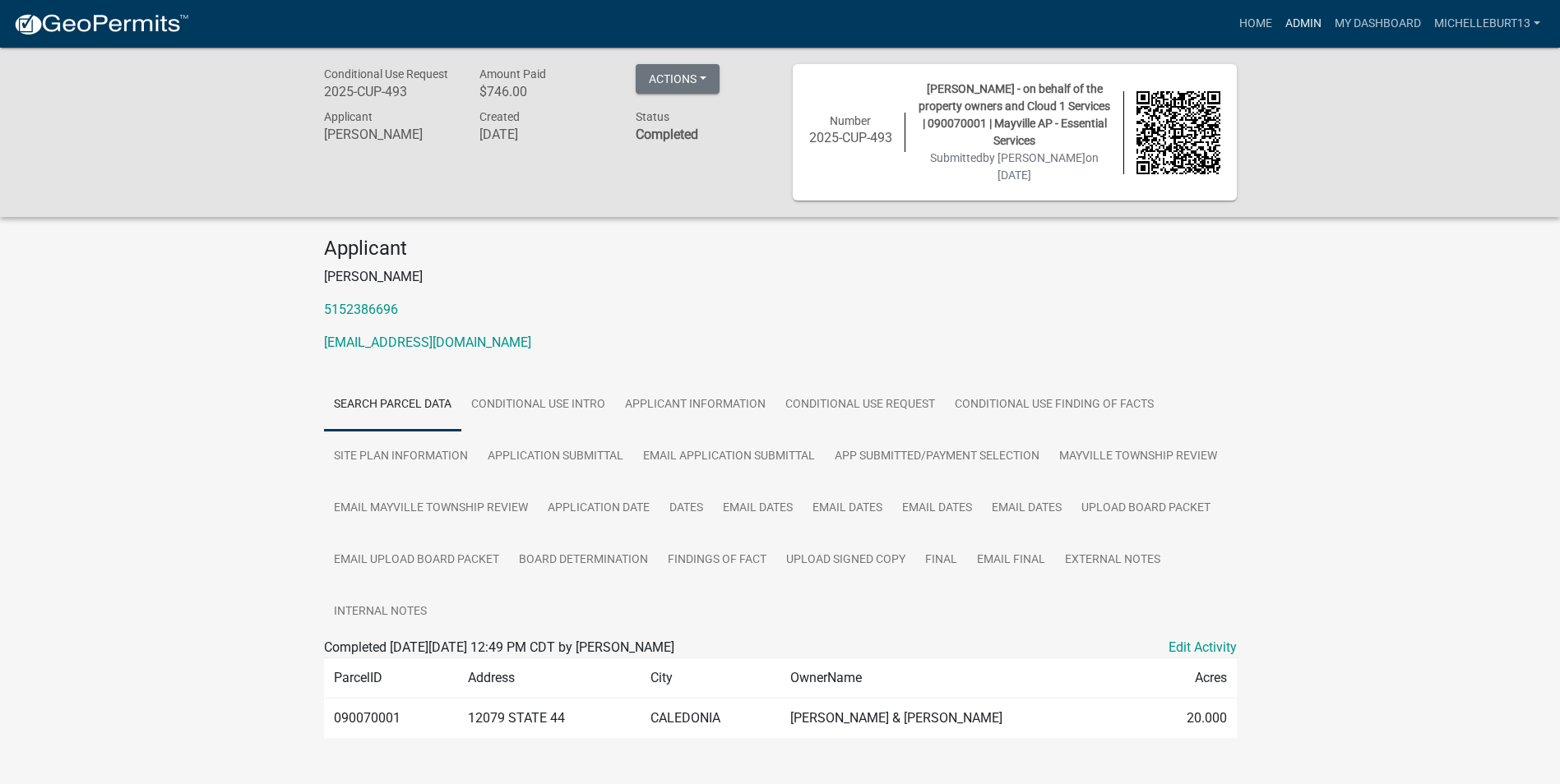
click at [1313, 23] on link "Admin" at bounding box center [1303, 23] width 49 height 31
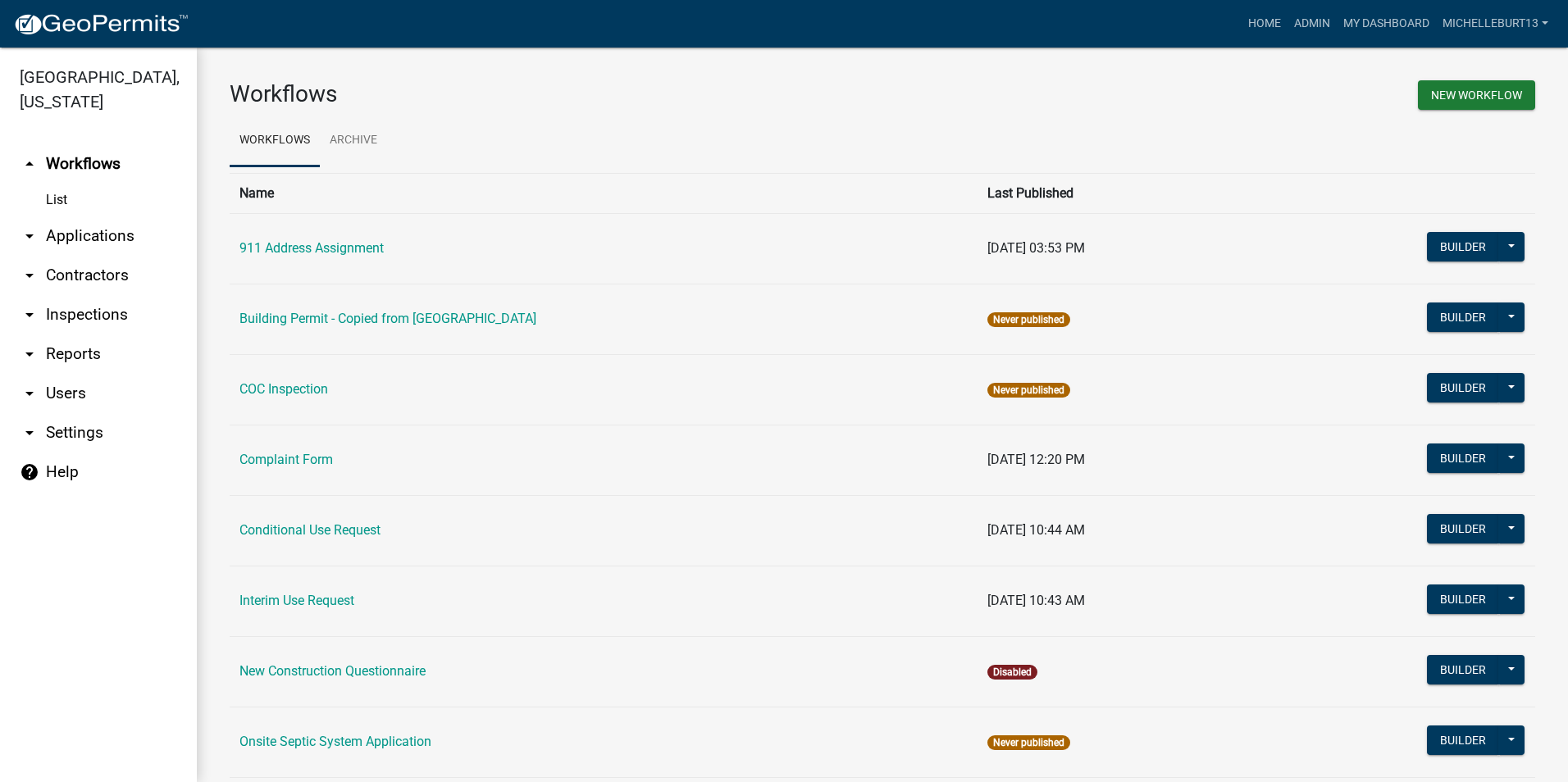
click at [101, 221] on link "arrow_drop_down Applications" at bounding box center [98, 236] width 197 height 39
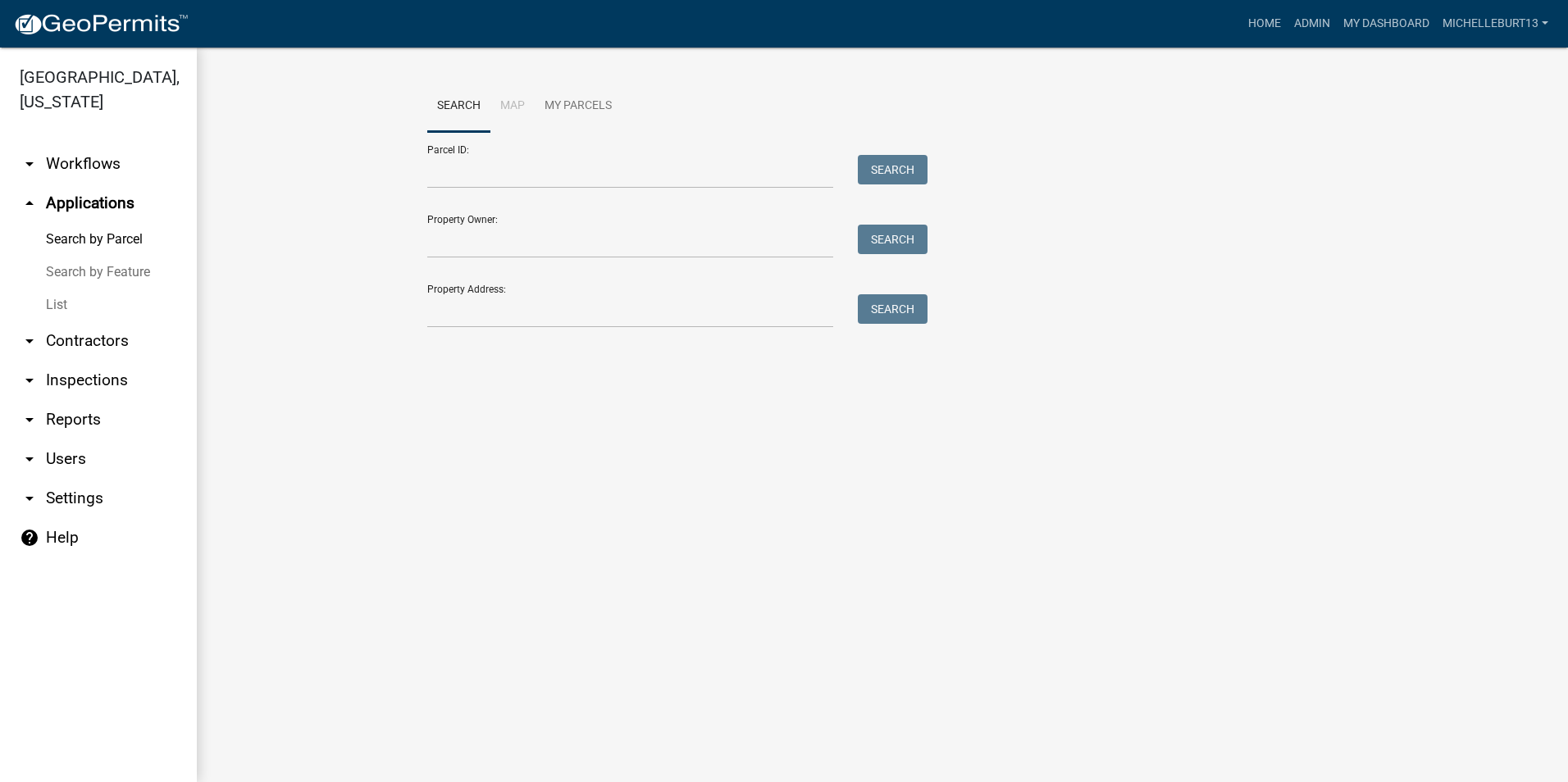
click at [51, 303] on link "List" at bounding box center [98, 305] width 197 height 32
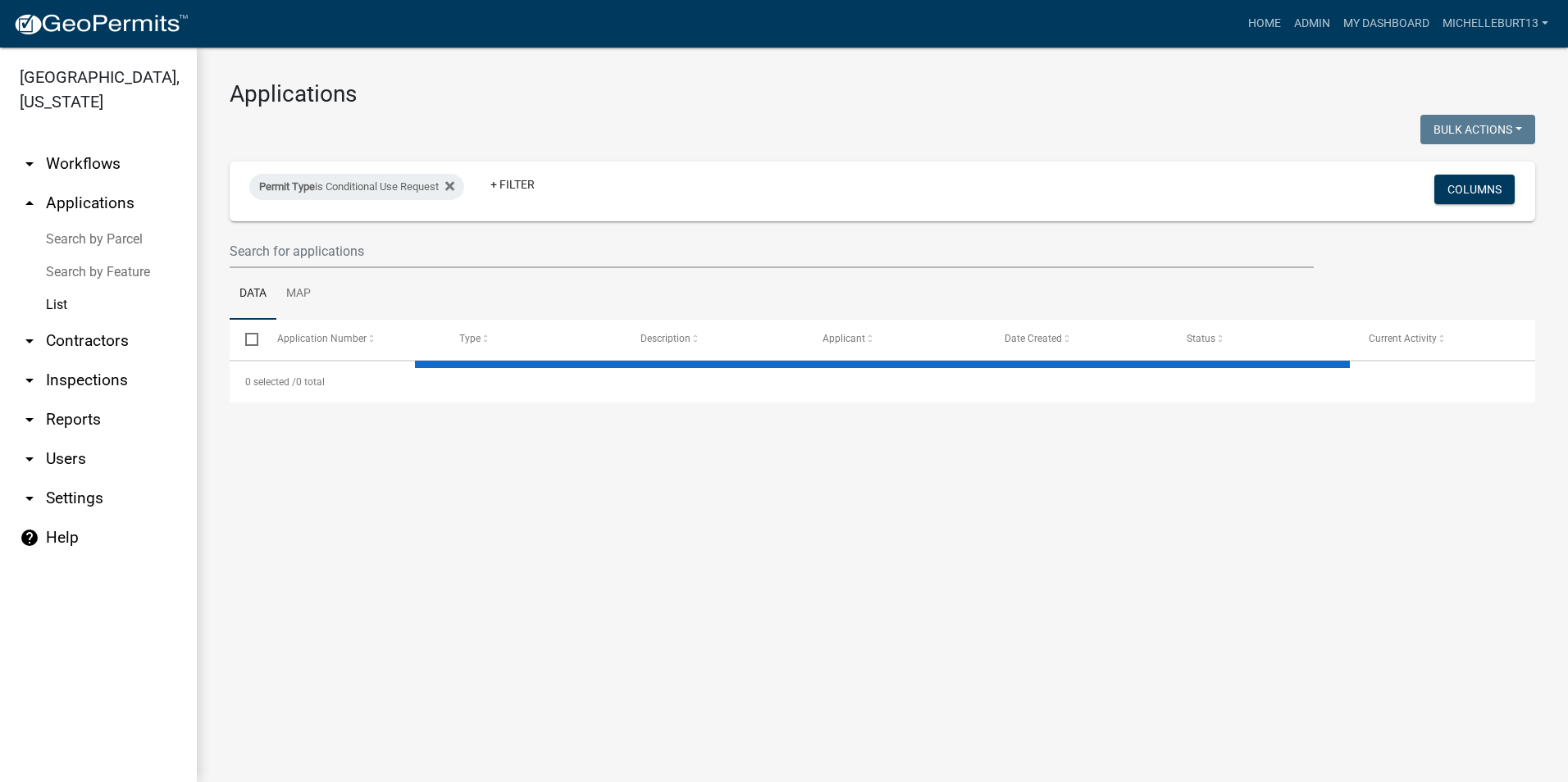
select select "3: 100"
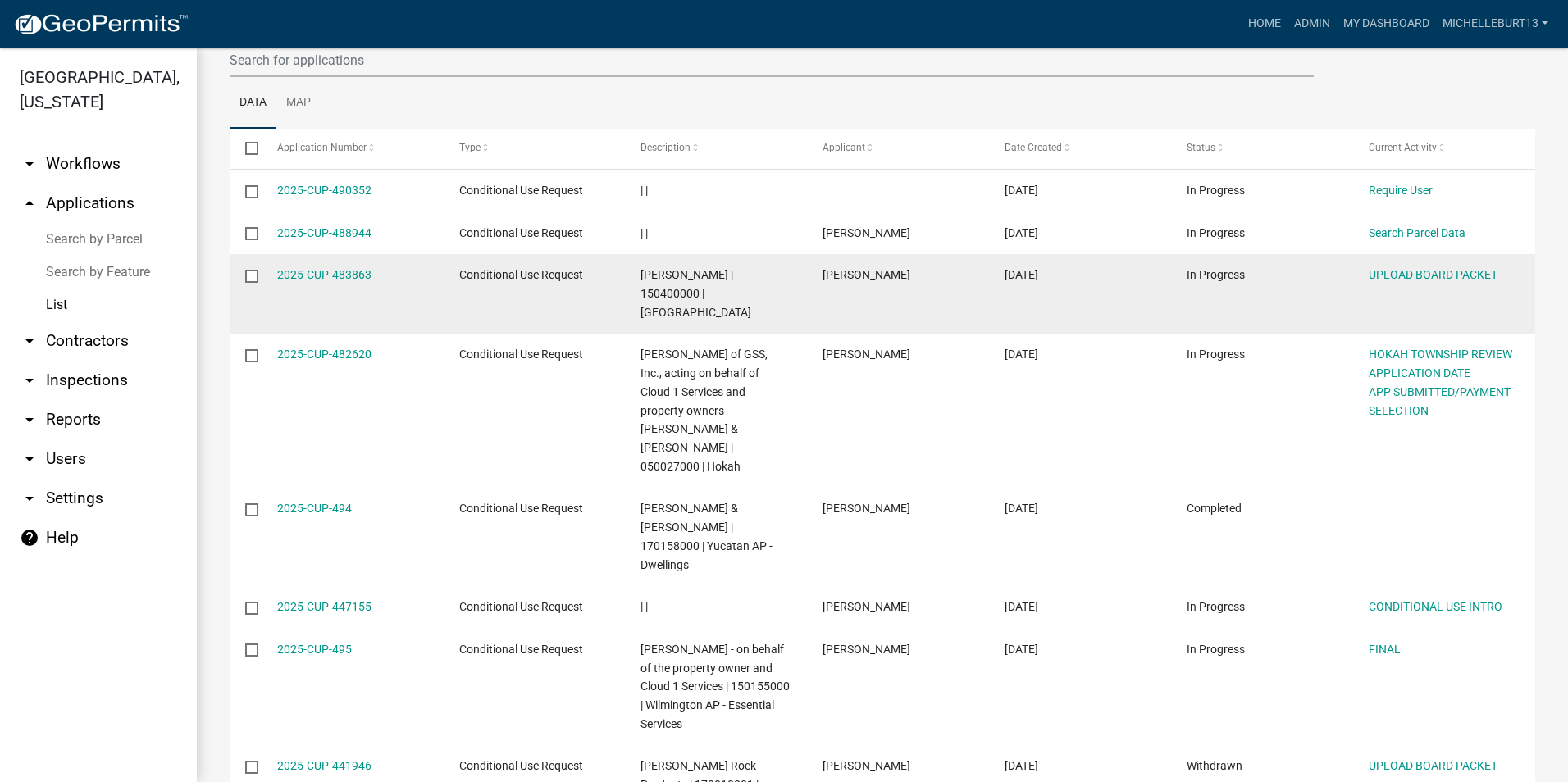
scroll to position [328, 0]
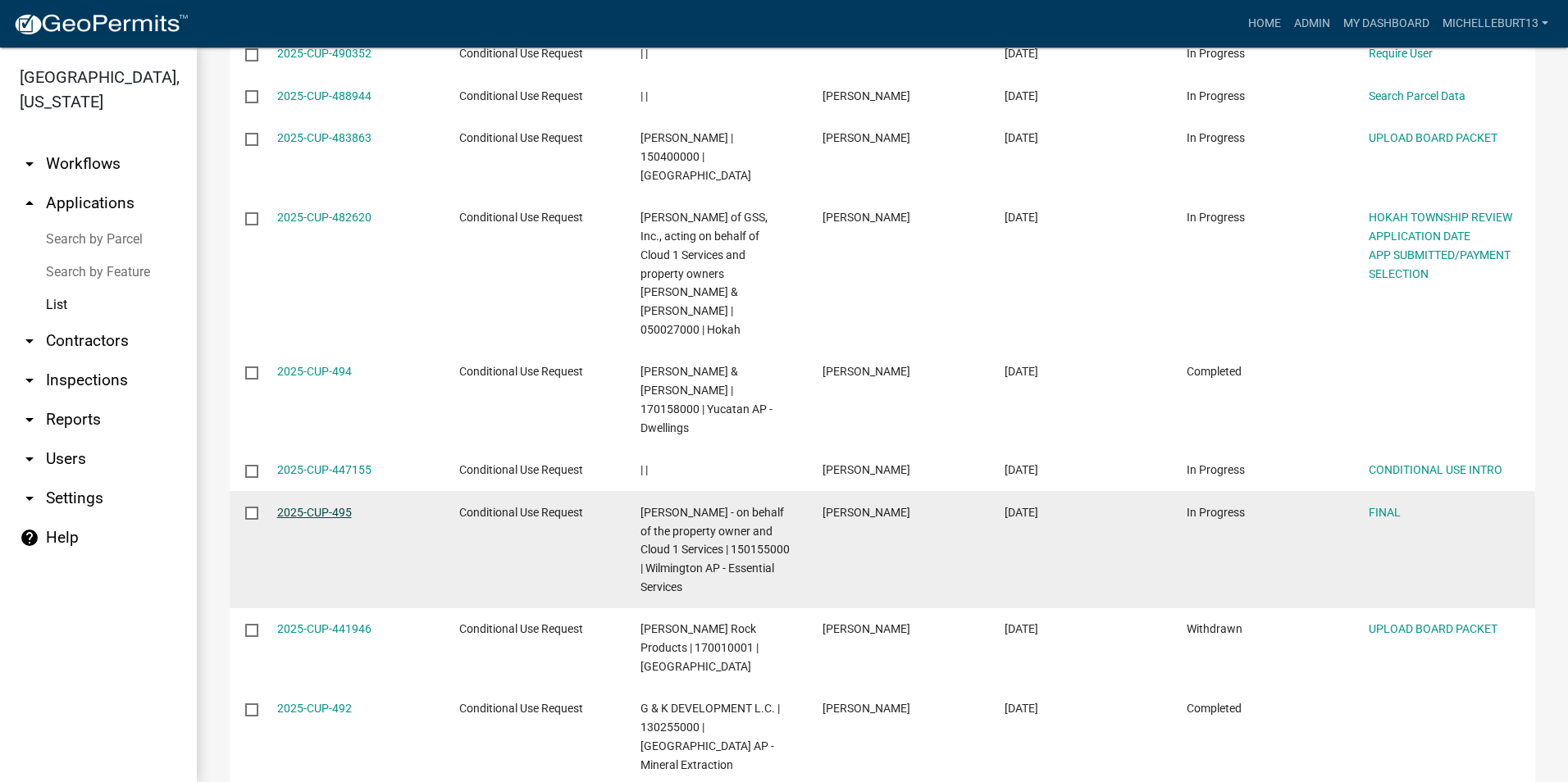
click at [313, 506] on link "2025-CUP-495" at bounding box center [315, 513] width 75 height 13
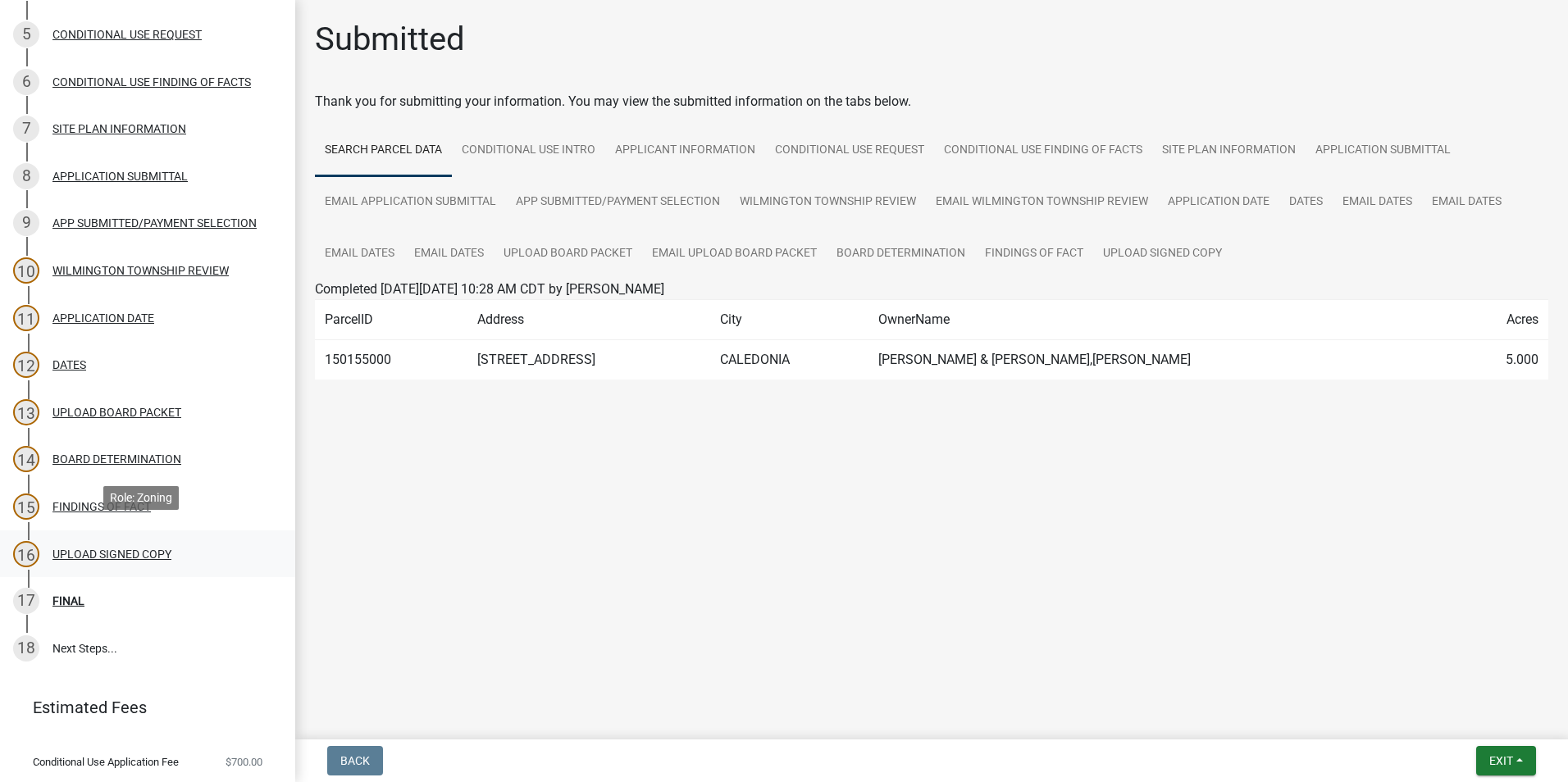
scroll to position [489, 0]
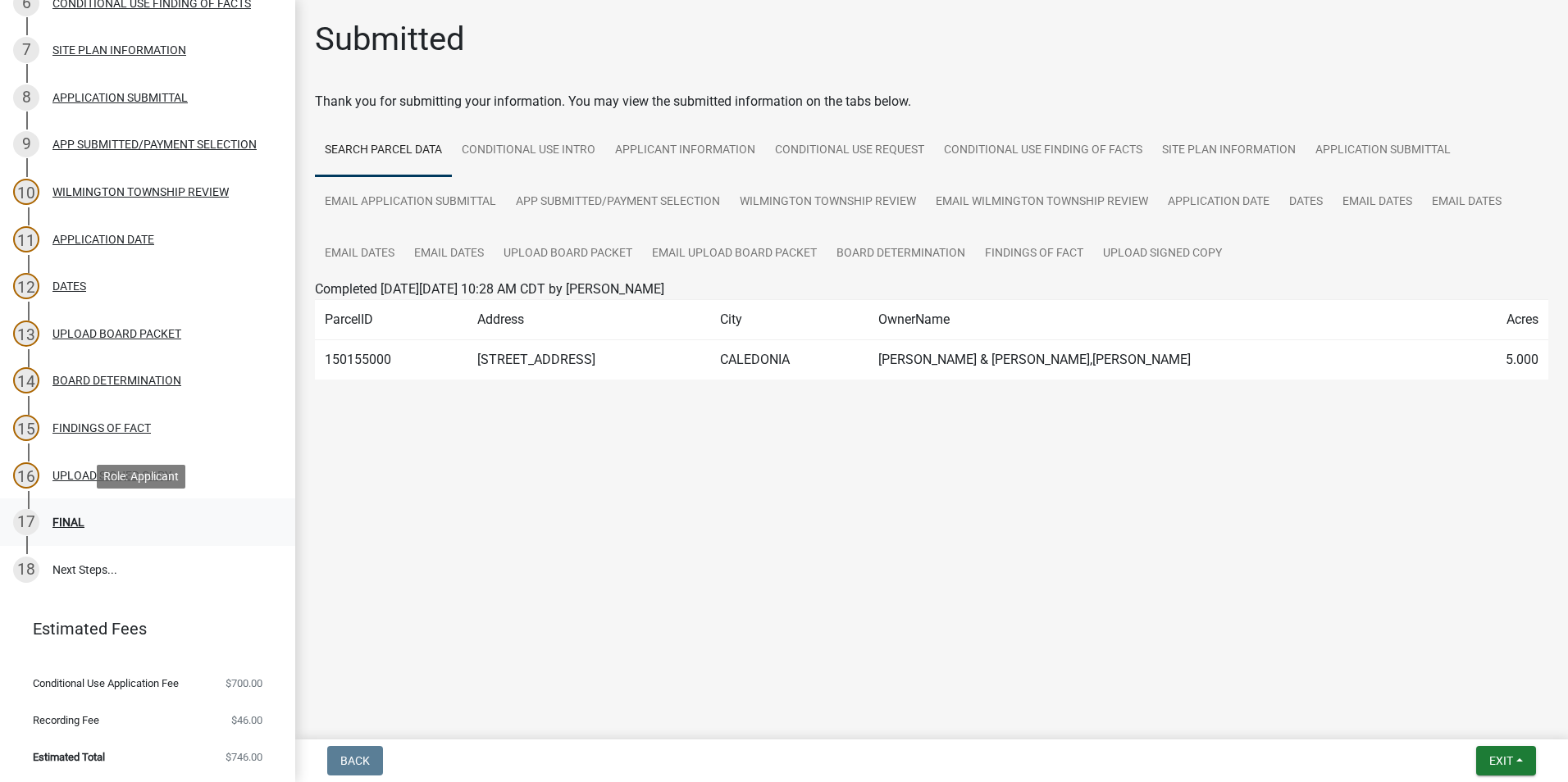
click at [72, 514] on div "17 FINAL" at bounding box center [141, 522] width 256 height 27
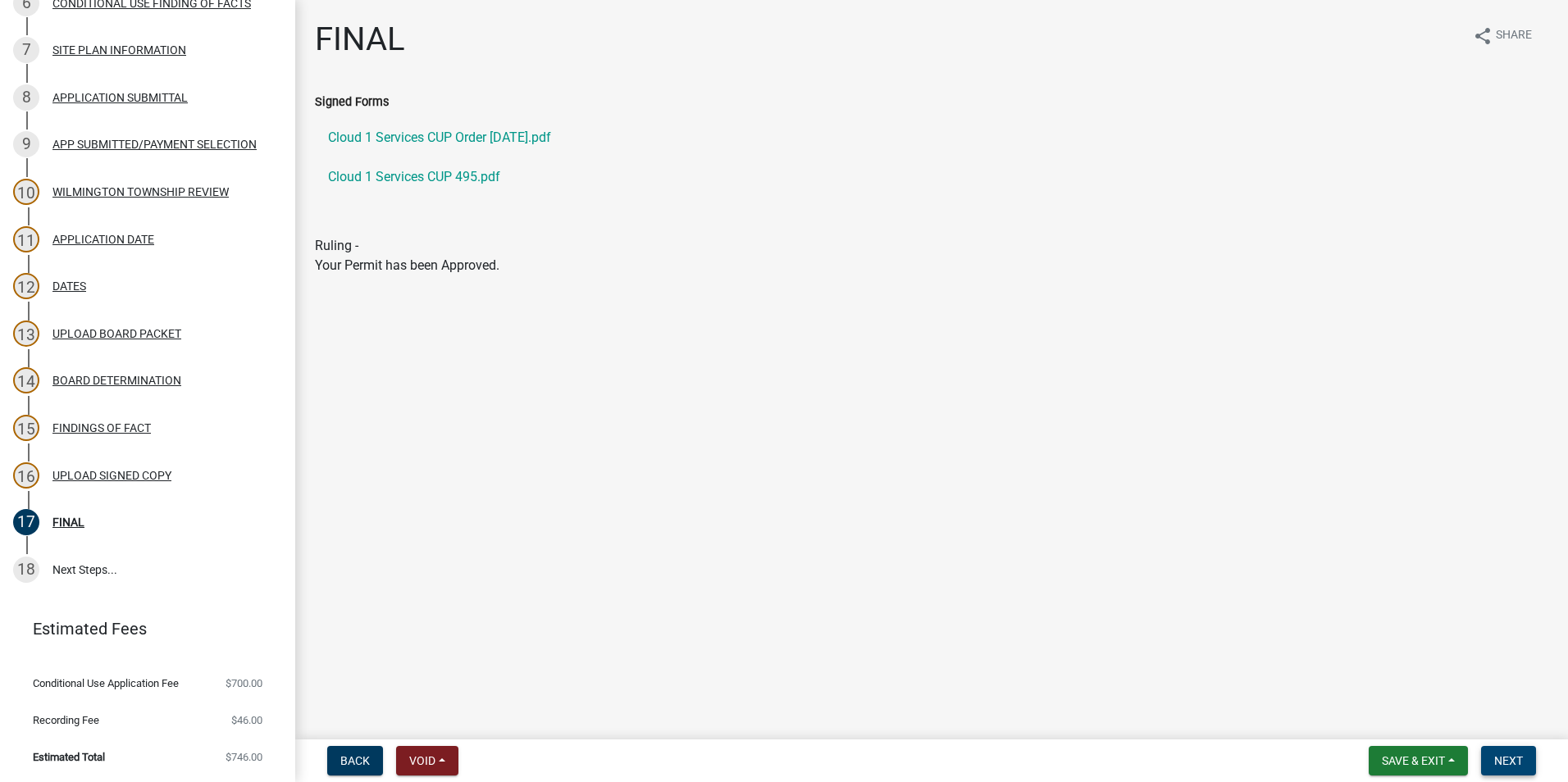
click at [1514, 755] on span "Next" at bounding box center [1508, 761] width 28 height 13
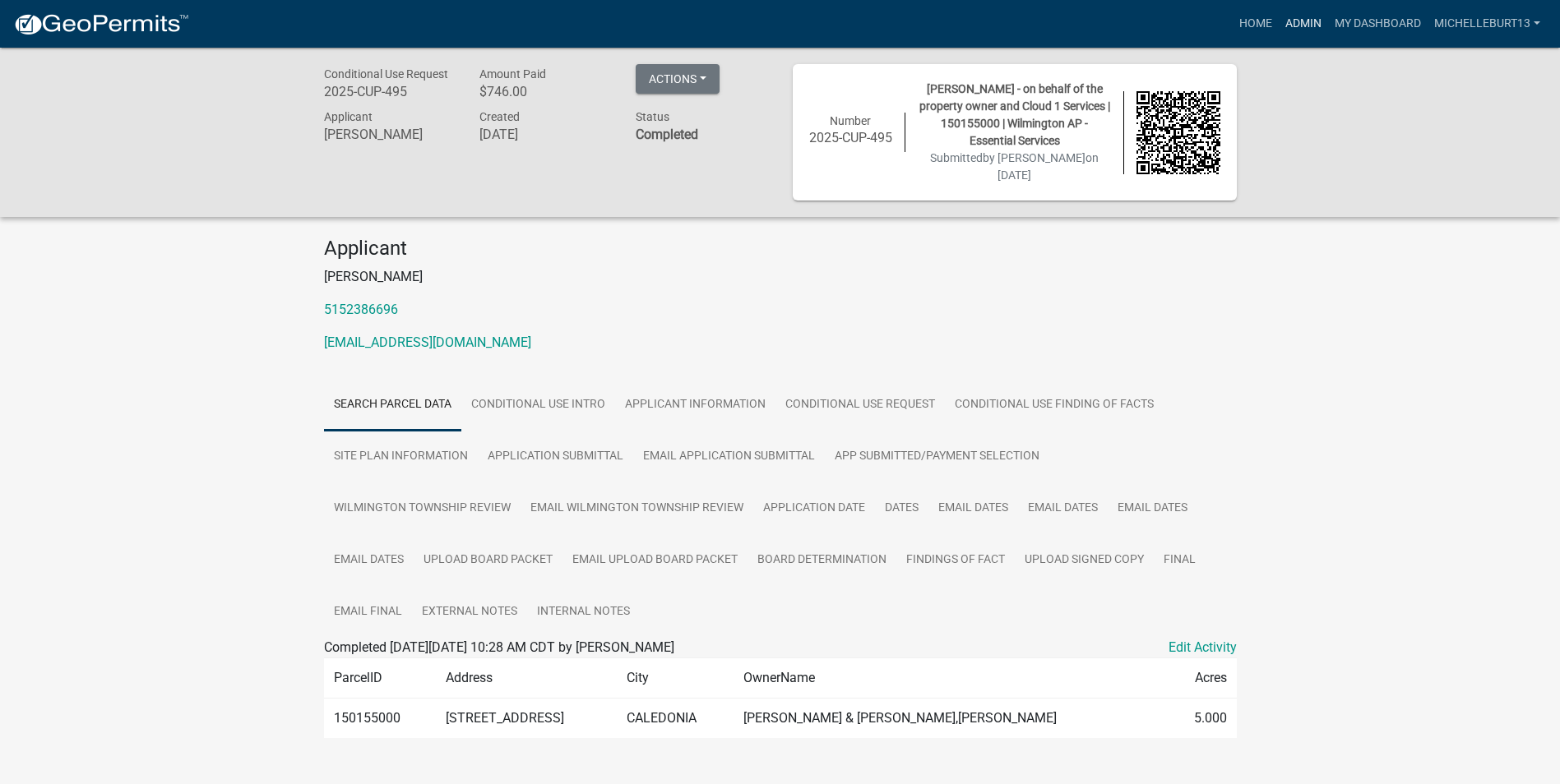
click at [1304, 19] on link "Admin" at bounding box center [1303, 23] width 49 height 31
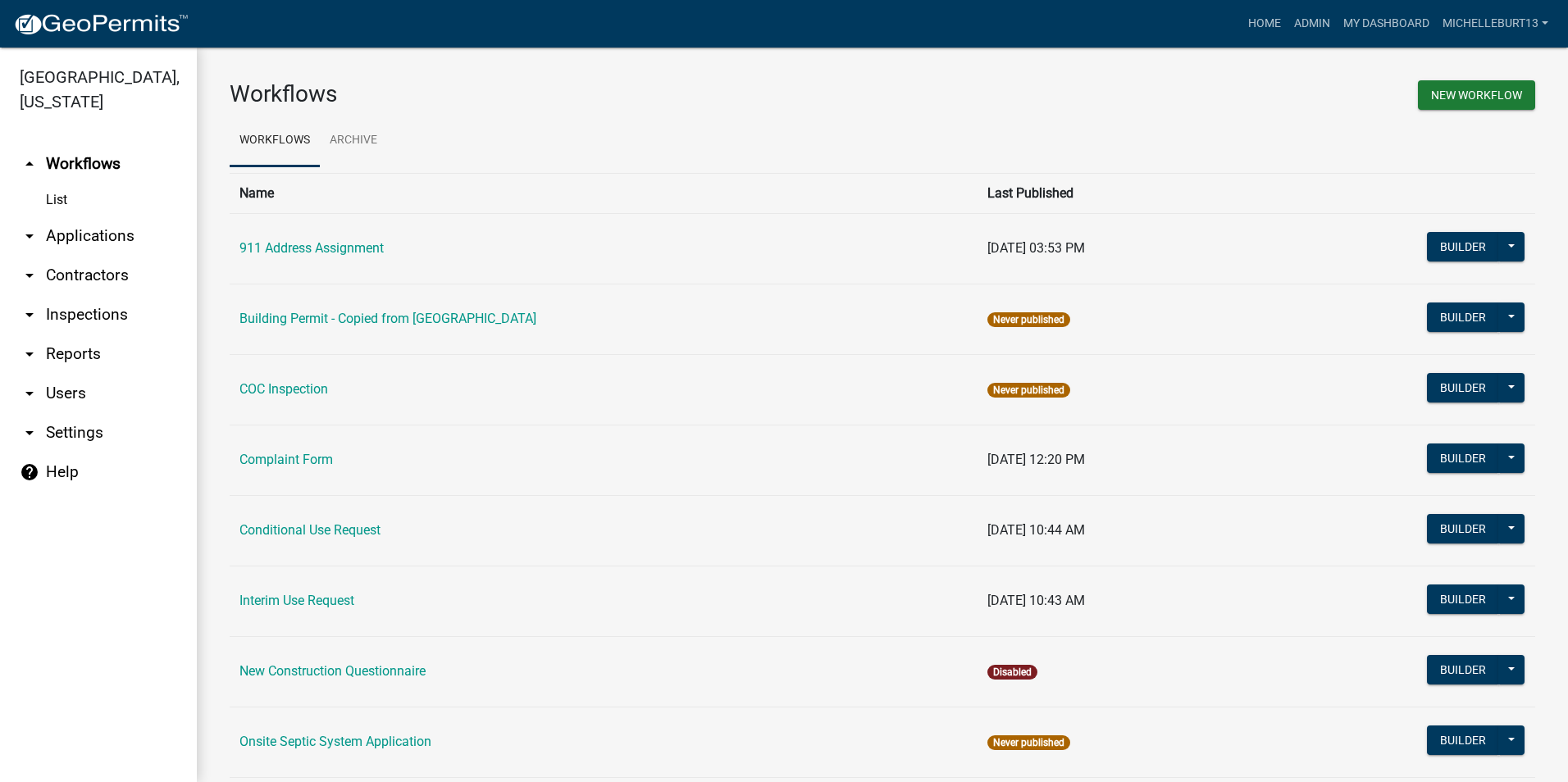
click at [79, 234] on link "arrow_drop_down Applications" at bounding box center [98, 236] width 197 height 39
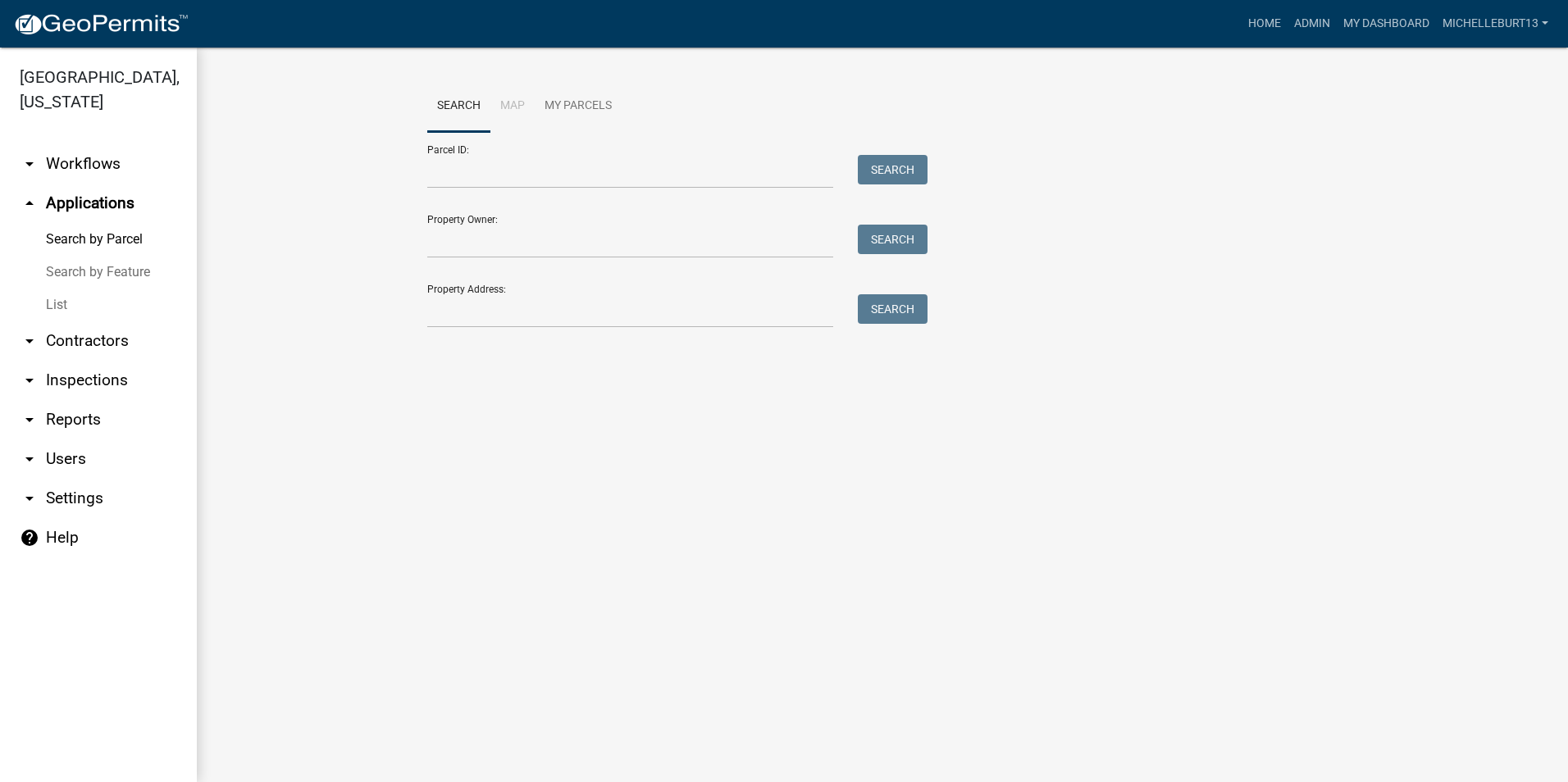
click at [62, 302] on link "List" at bounding box center [98, 305] width 197 height 32
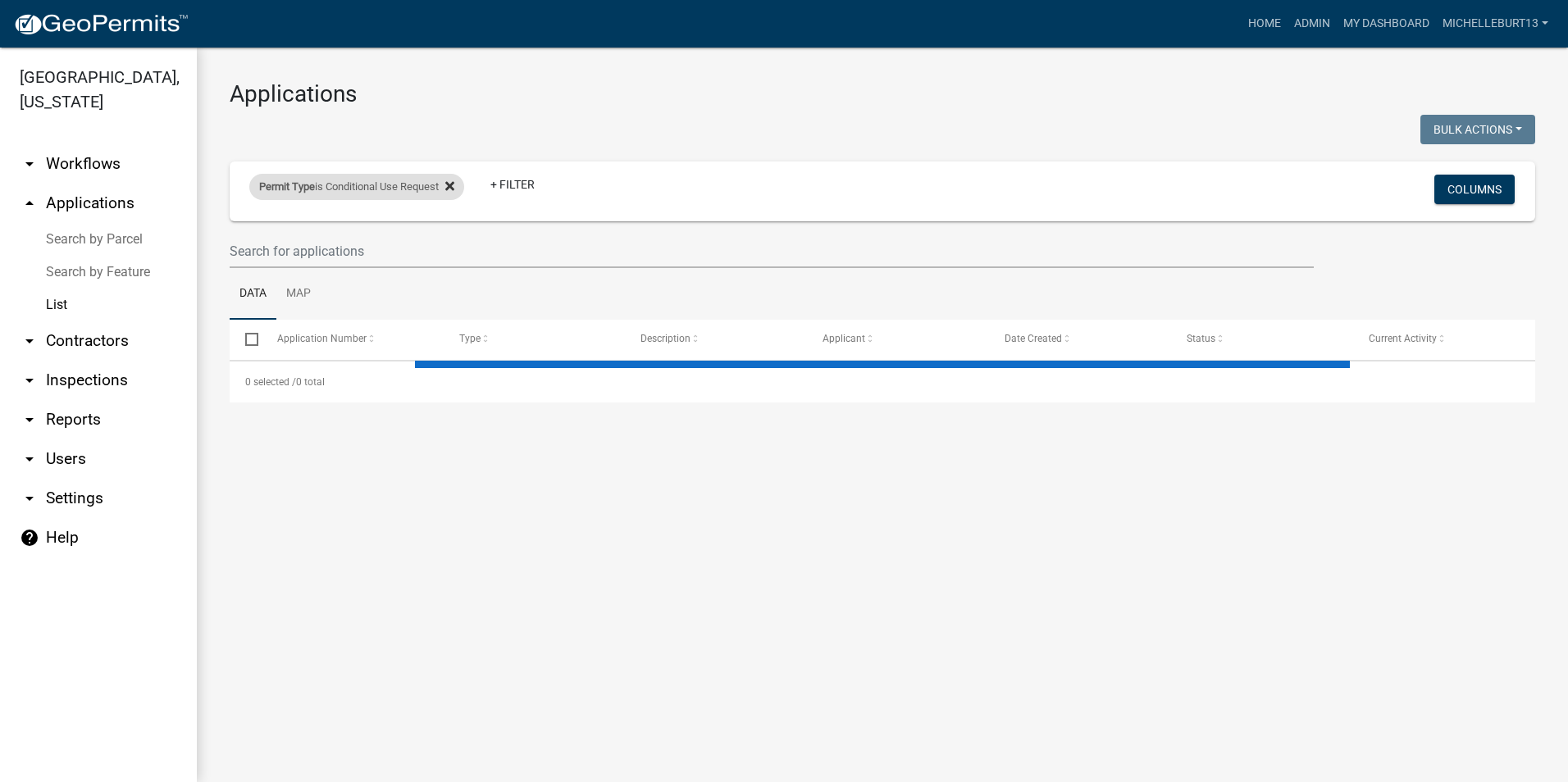
select select "3: 100"
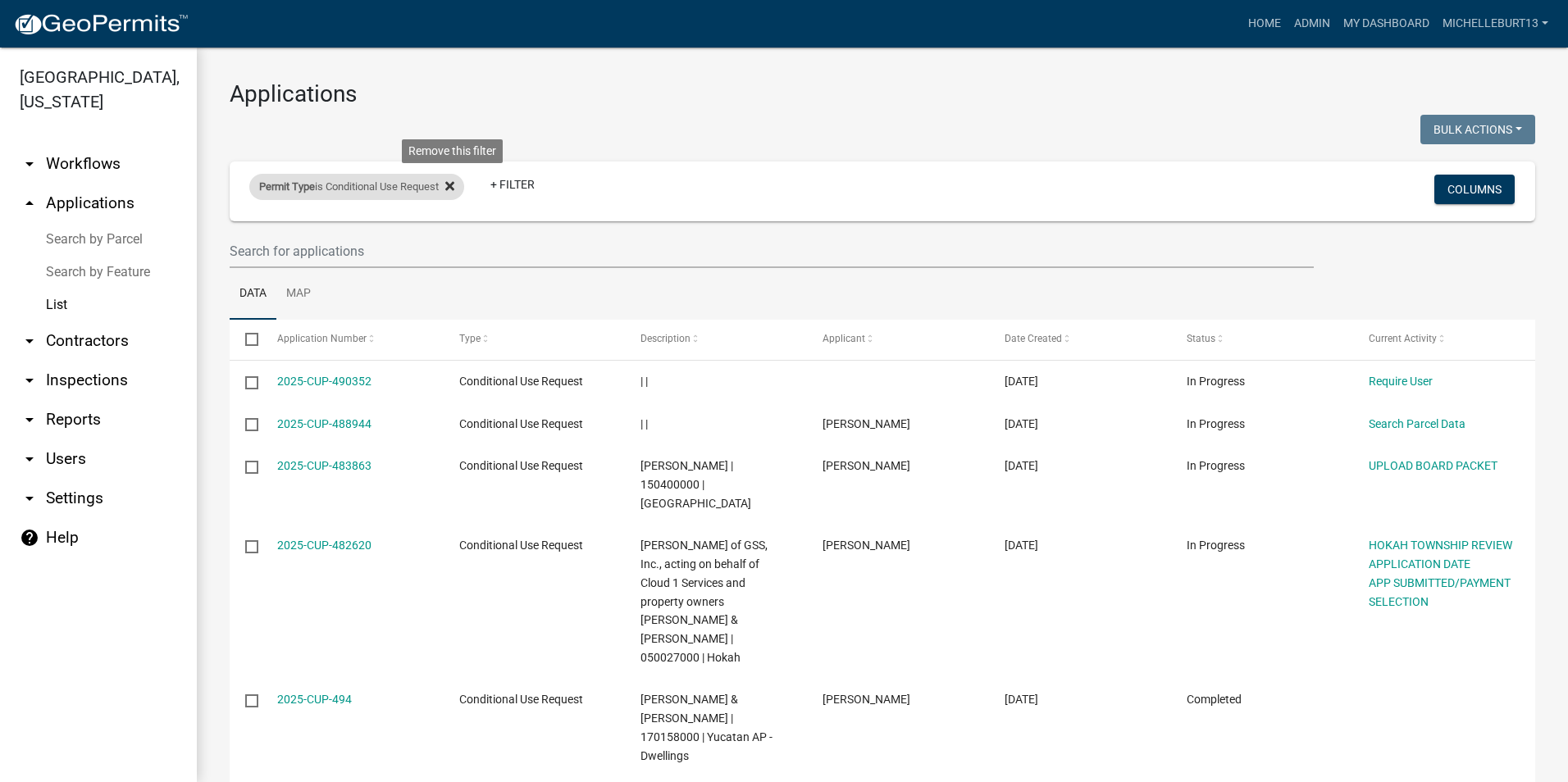
click at [455, 183] on icon at bounding box center [450, 186] width 9 height 9
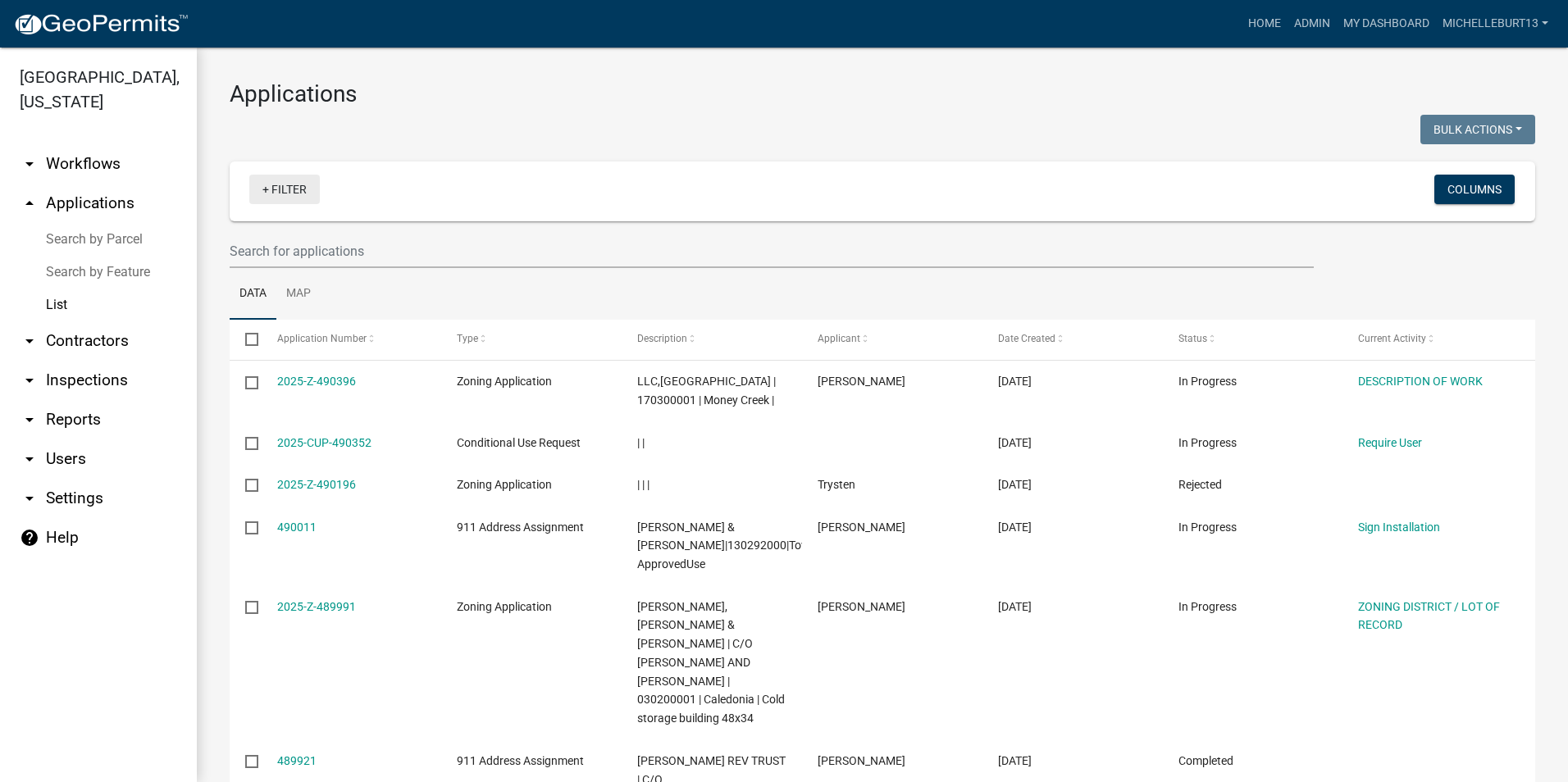
click at [281, 195] on link "+ Filter" at bounding box center [284, 189] width 71 height 29
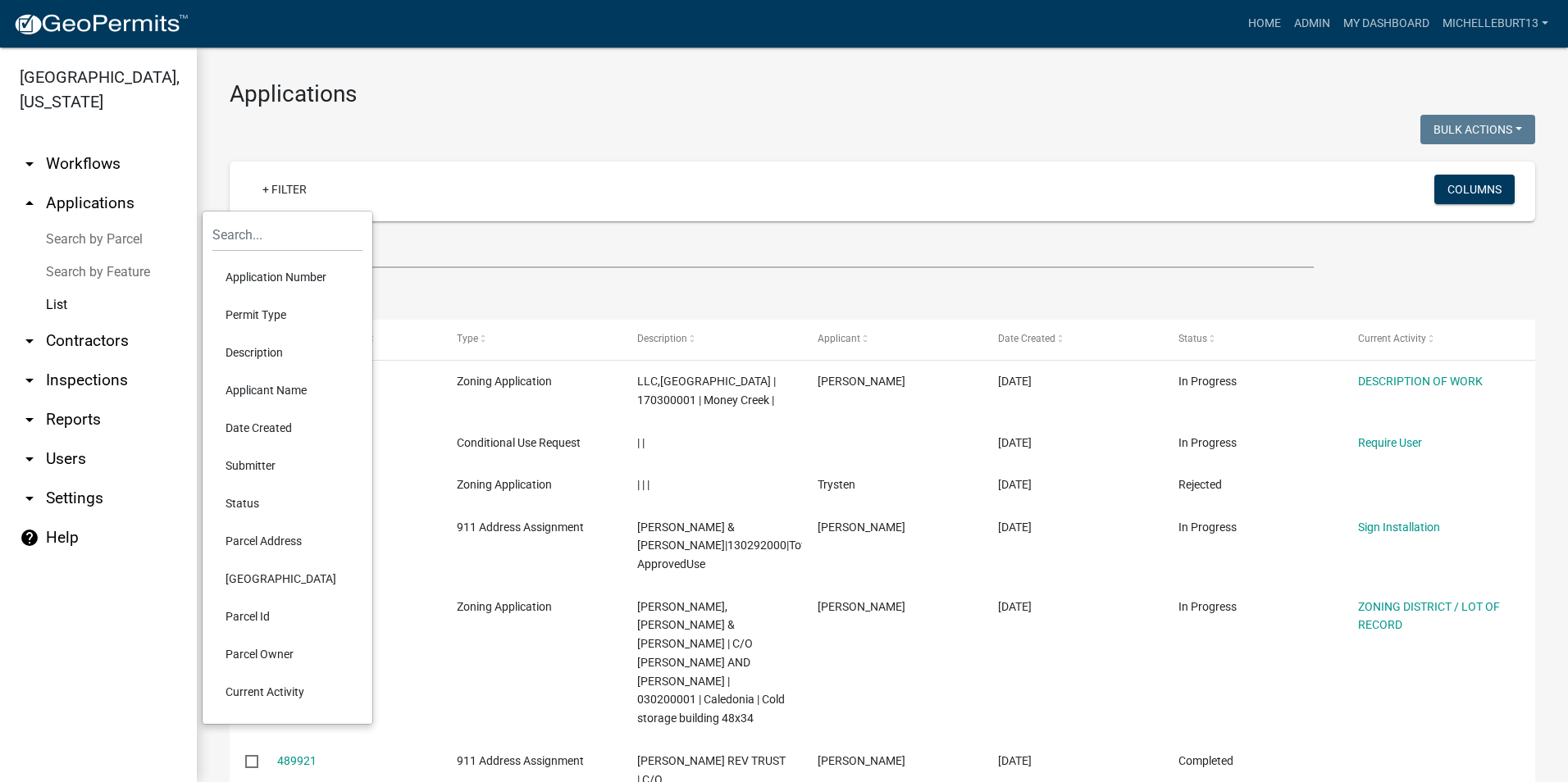
click at [276, 314] on li "Permit Type" at bounding box center [287, 314] width 150 height 37
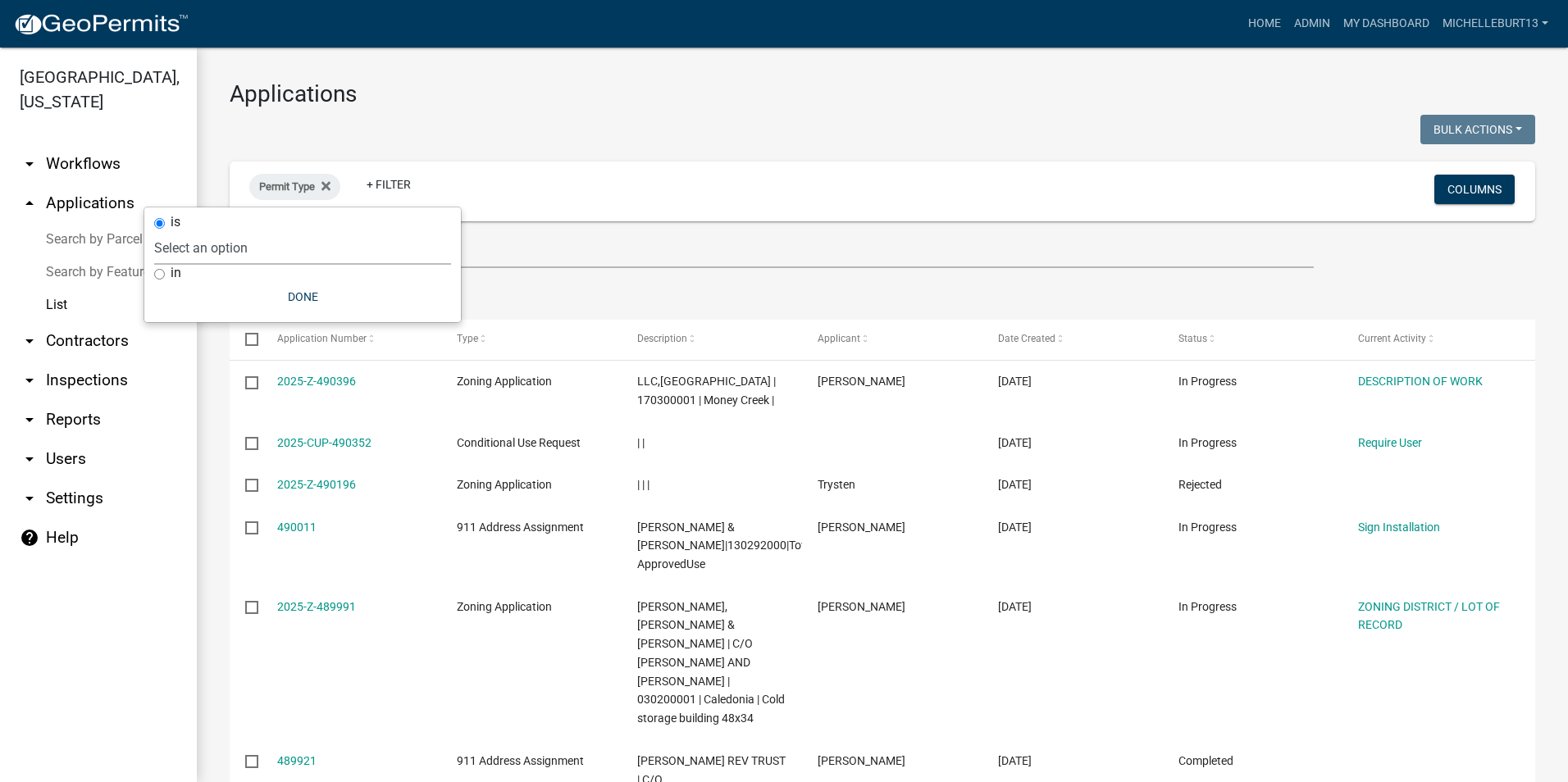
click at [270, 255] on select "Select an option 911 Address Assignment Building Contractor (Registration) Buil…" at bounding box center [302, 248] width 296 height 33
select select "253dacdd-2dce-46fa-a212-aa06fd039a76"
click at [202, 232] on select "Select an option 911 Address Assignment Building Contractor (Registration) Buil…" at bounding box center [302, 248] width 296 height 33
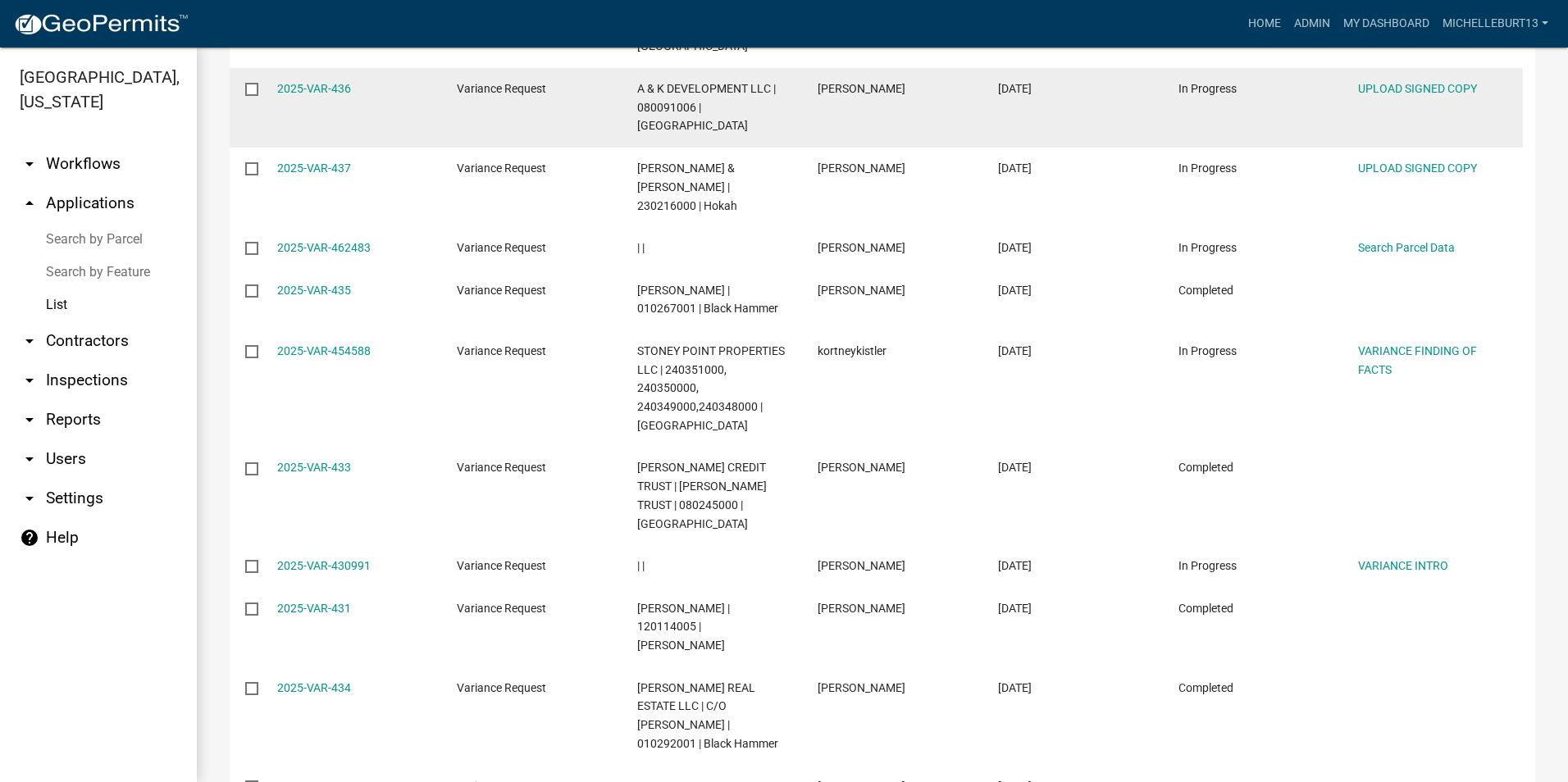
scroll to position [492, 0]
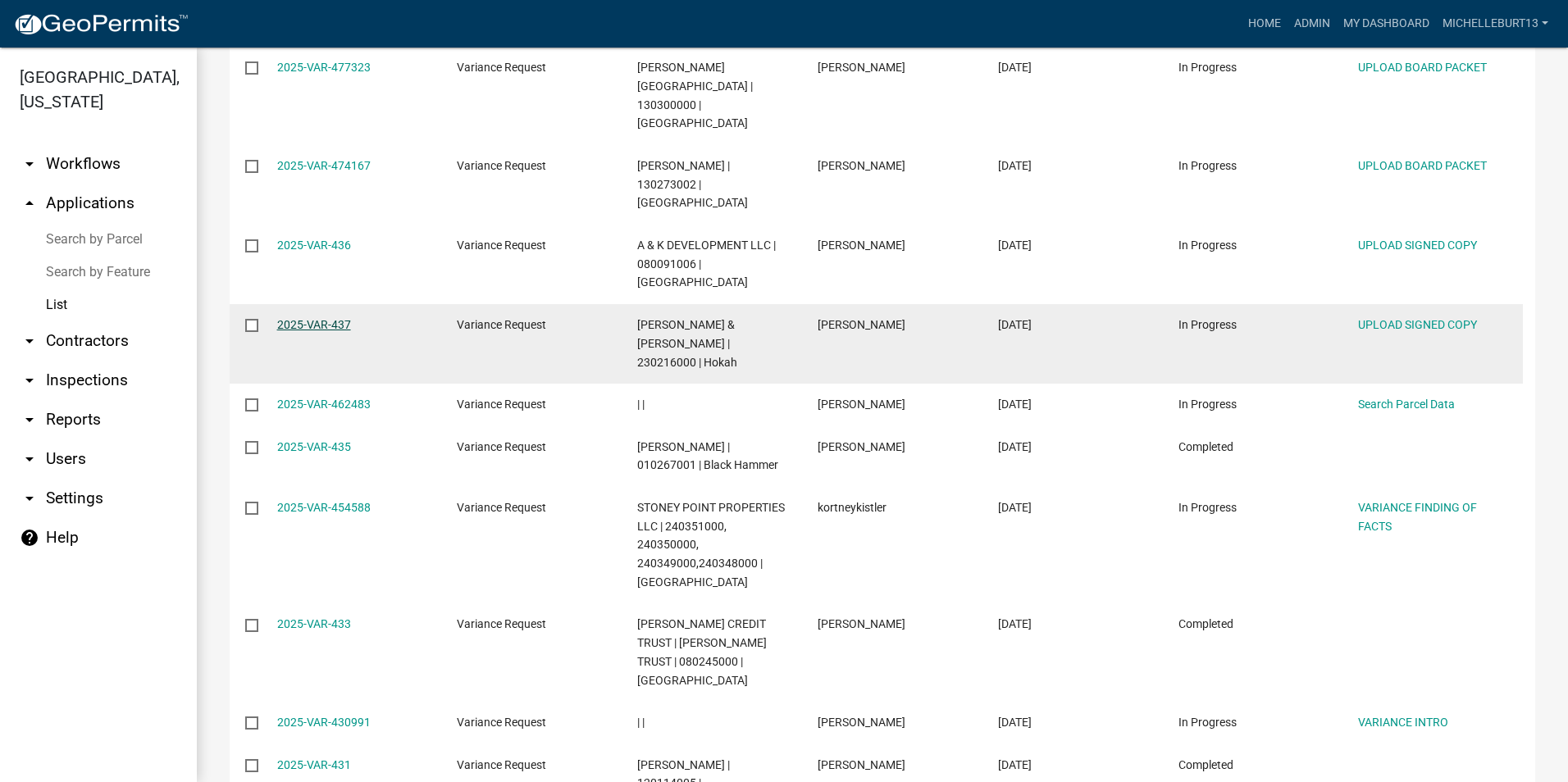
click at [308, 318] on link "2025-VAR-437" at bounding box center [314, 325] width 74 height 13
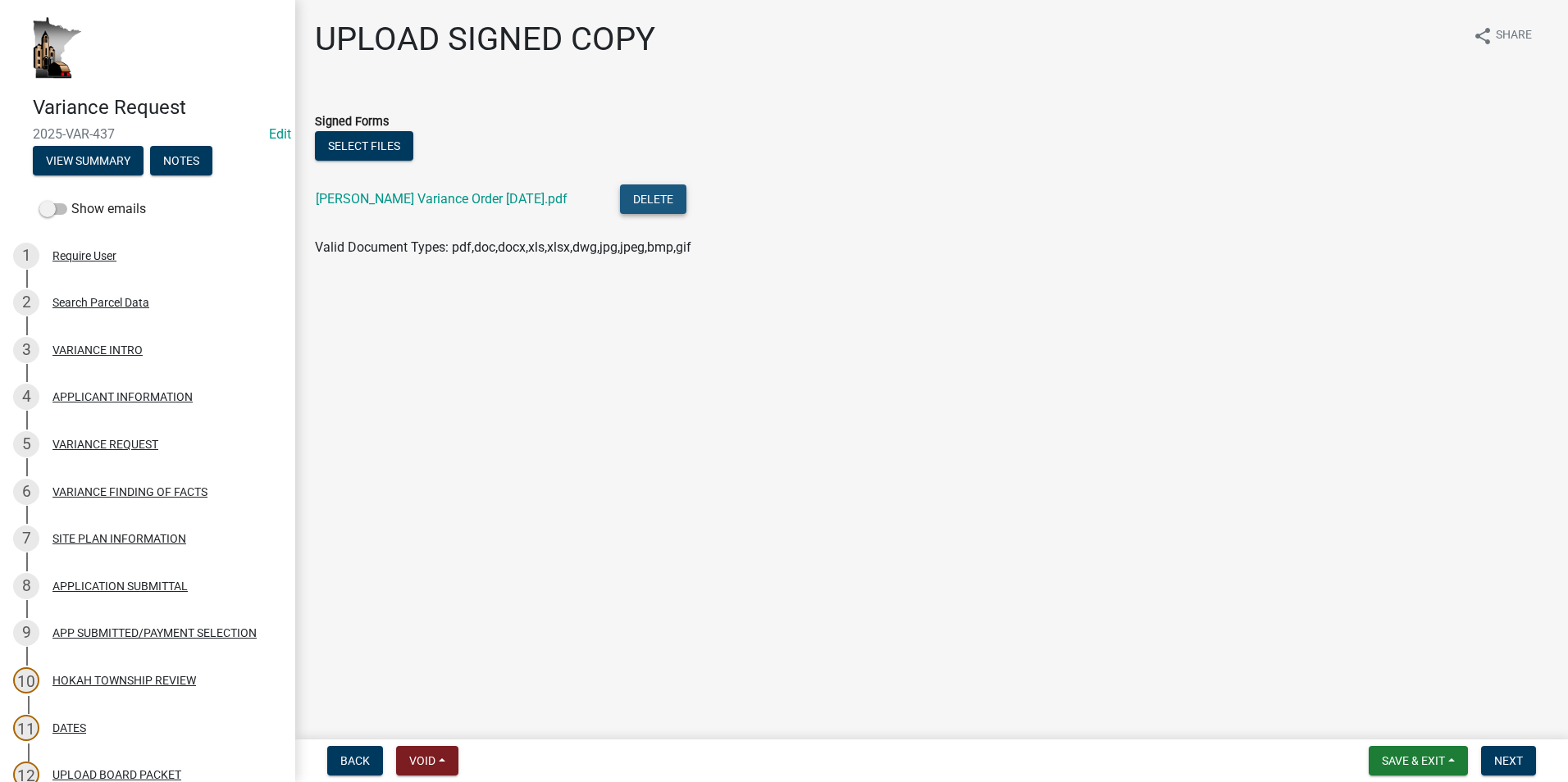
click at [620, 202] on button "Delete" at bounding box center [653, 199] width 67 height 29
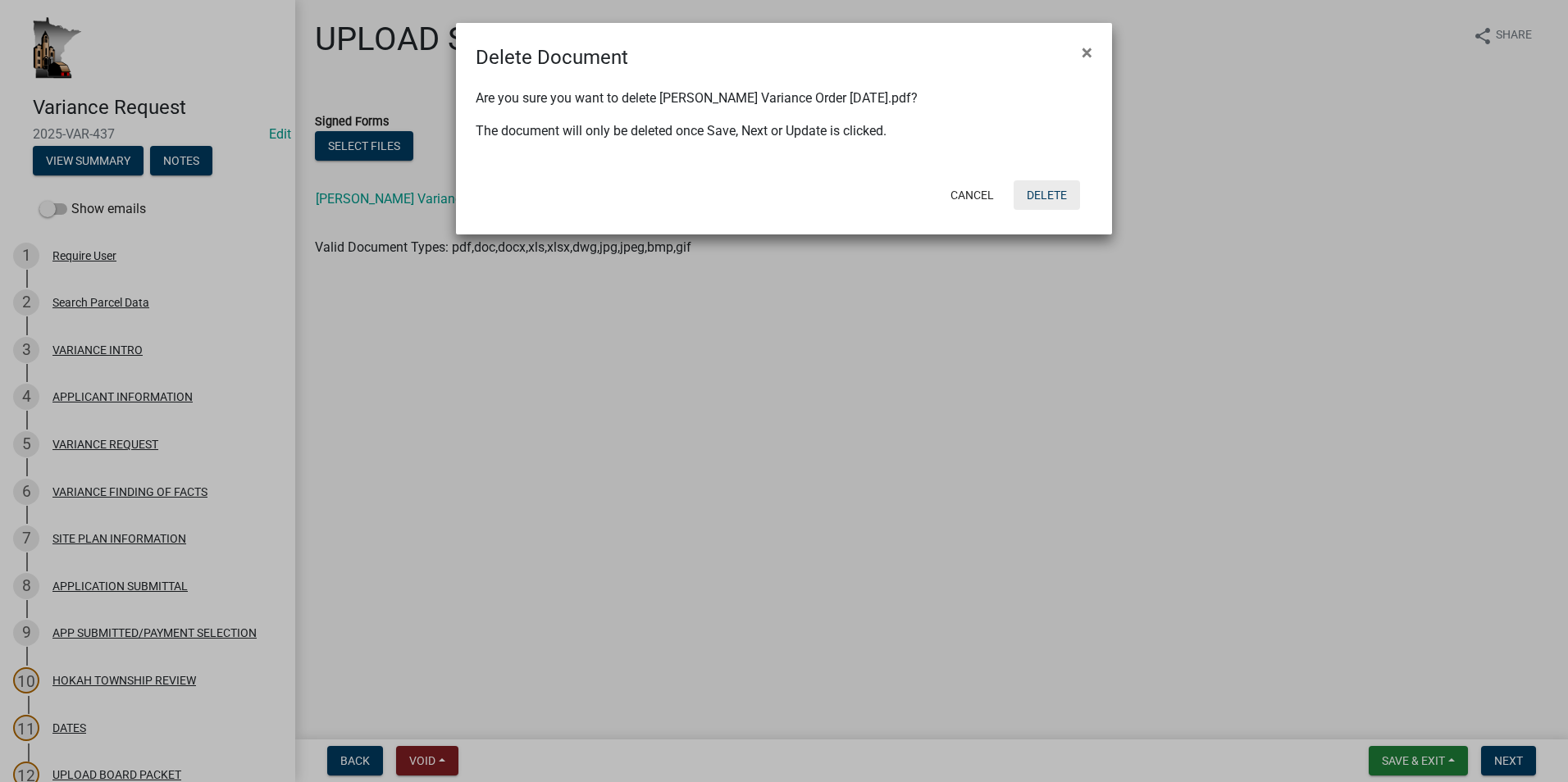
click at [1046, 193] on button "Delete" at bounding box center [1047, 195] width 67 height 29
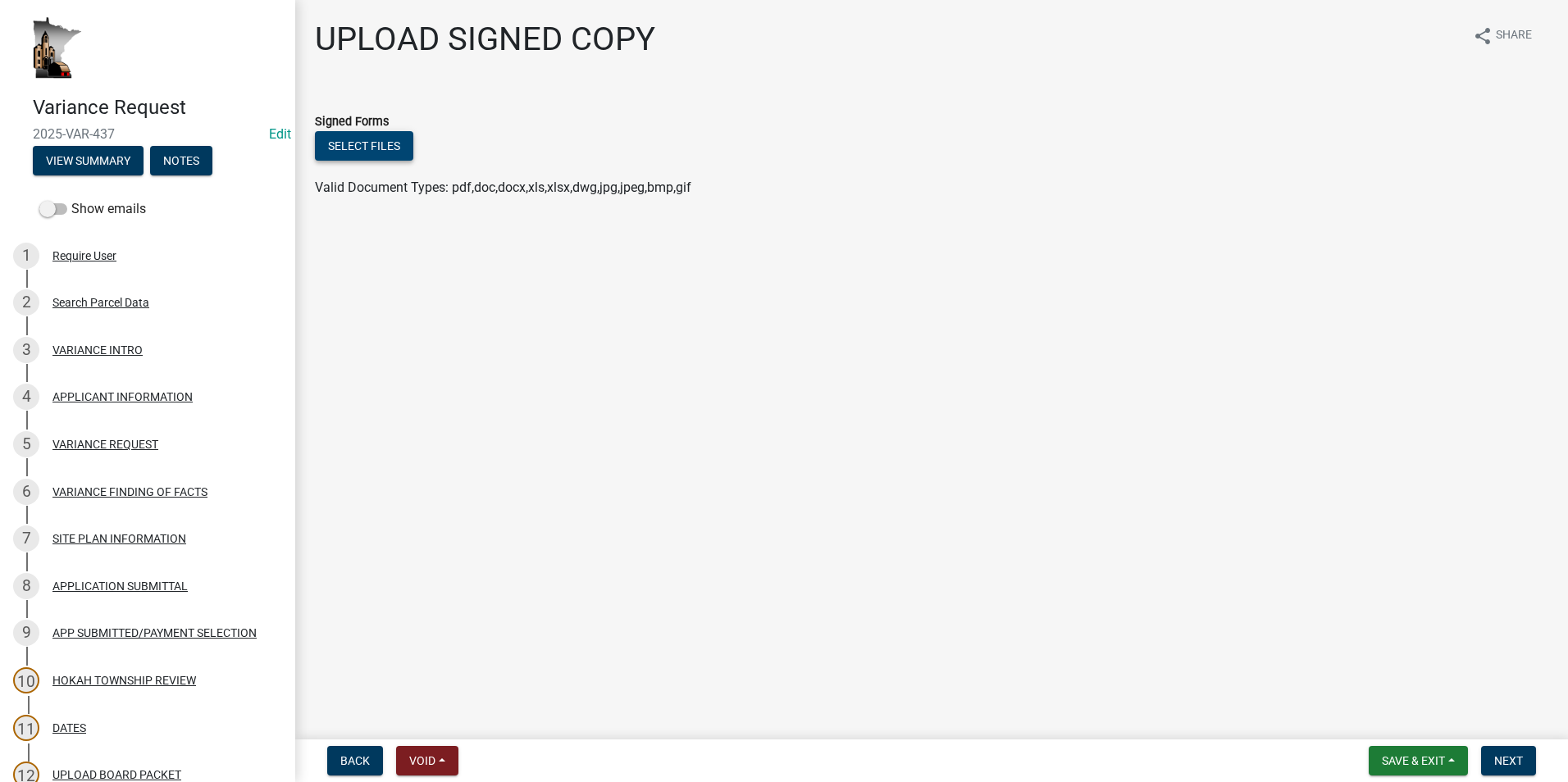
click at [355, 141] on button "Select files" at bounding box center [364, 146] width 98 height 29
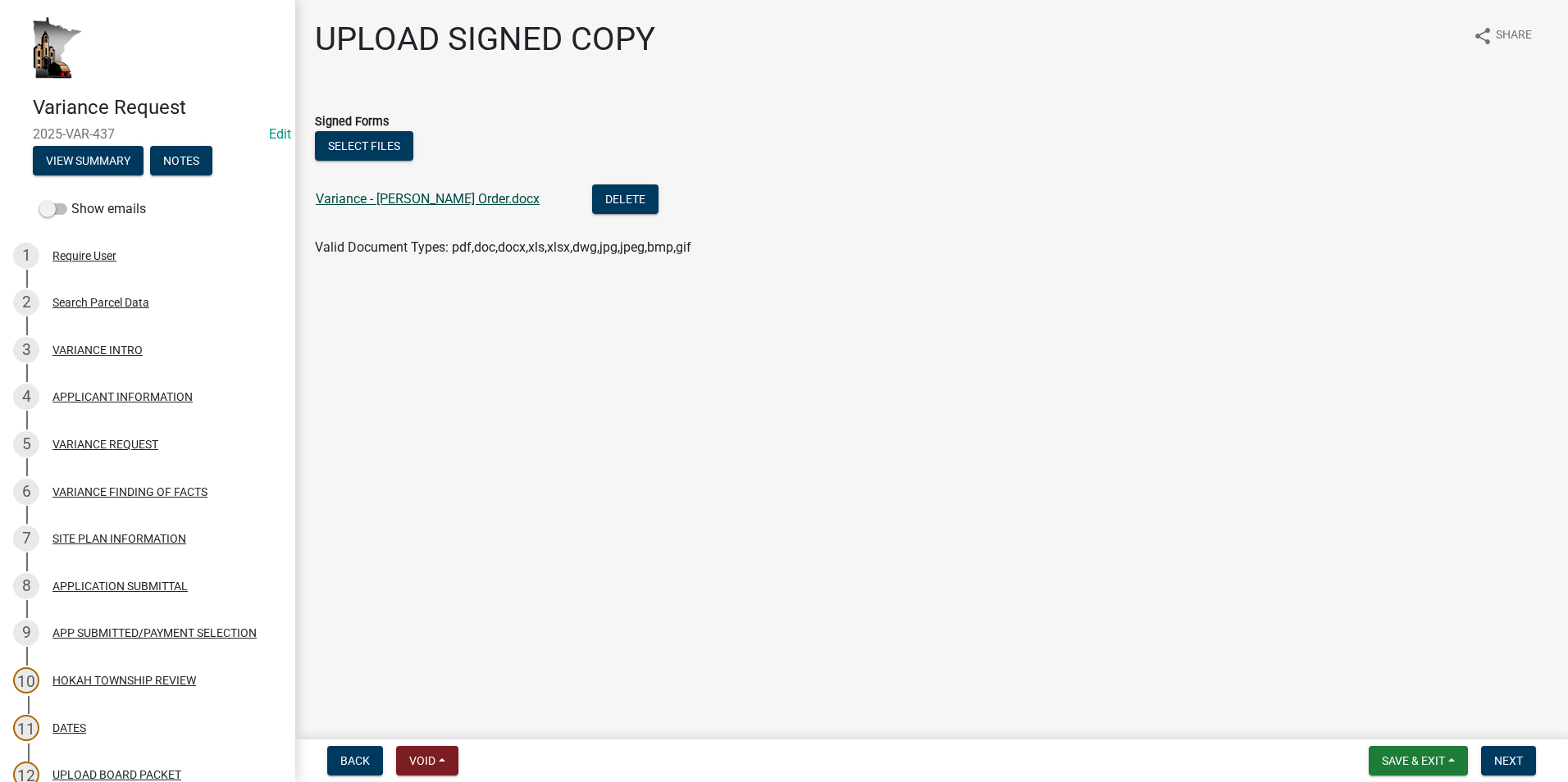
click at [420, 202] on link "Variance - Steele Order.docx" at bounding box center [427, 198] width 224 height 16
click at [592, 203] on button "Delete" at bounding box center [625, 199] width 67 height 29
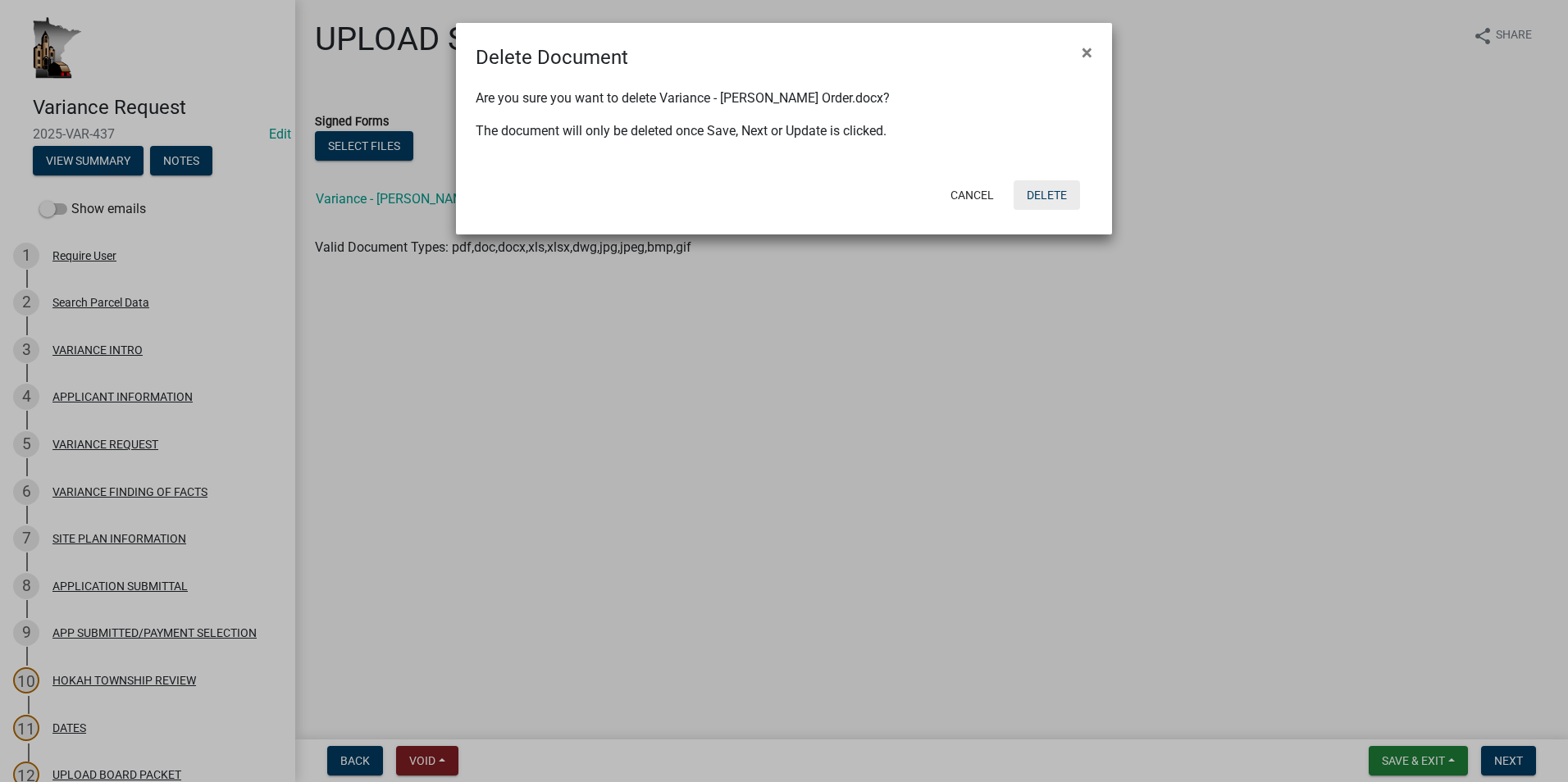
click at [1032, 197] on button "Delete" at bounding box center [1047, 195] width 67 height 29
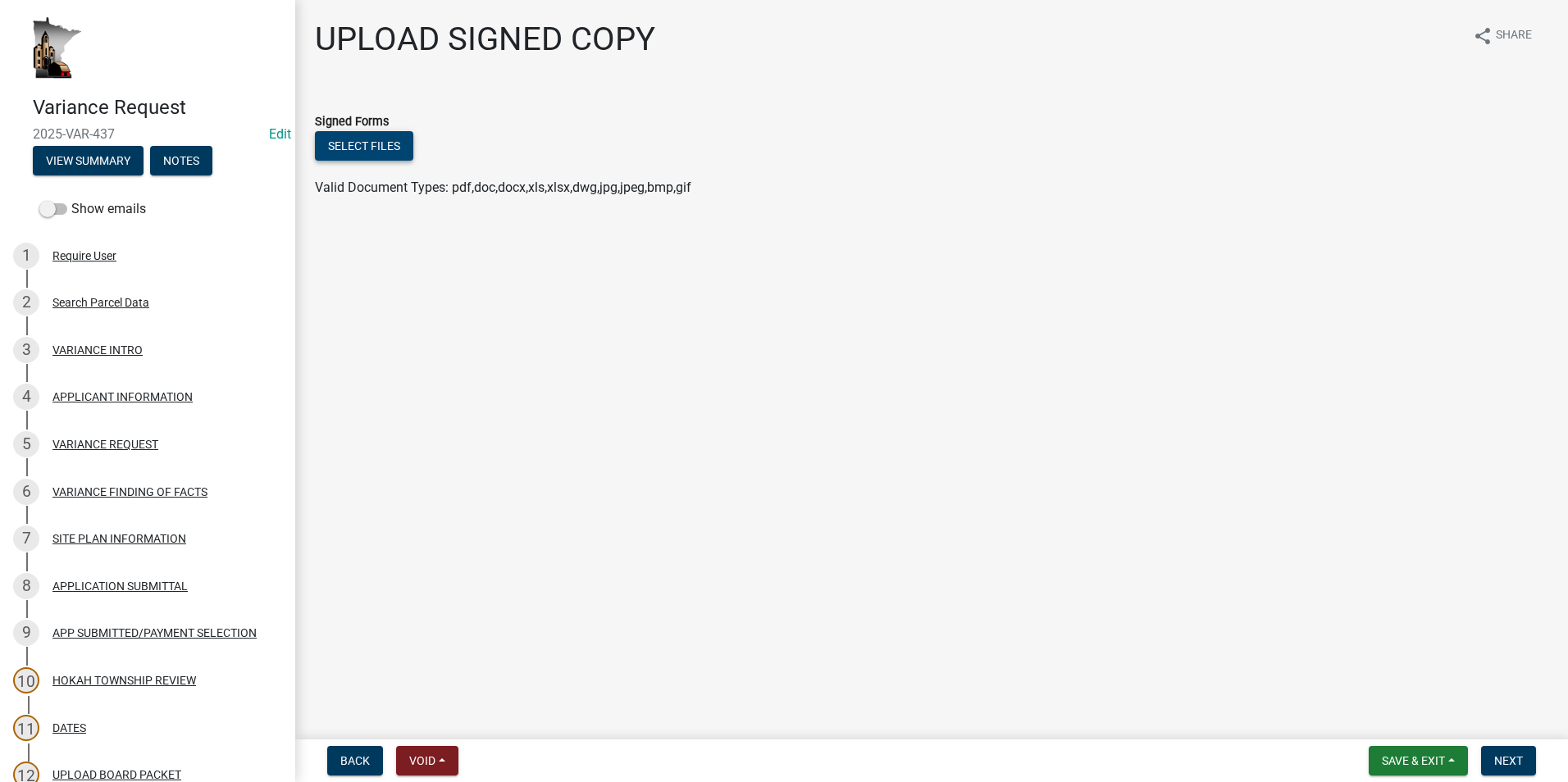
click at [391, 148] on button "Select files" at bounding box center [364, 146] width 98 height 29
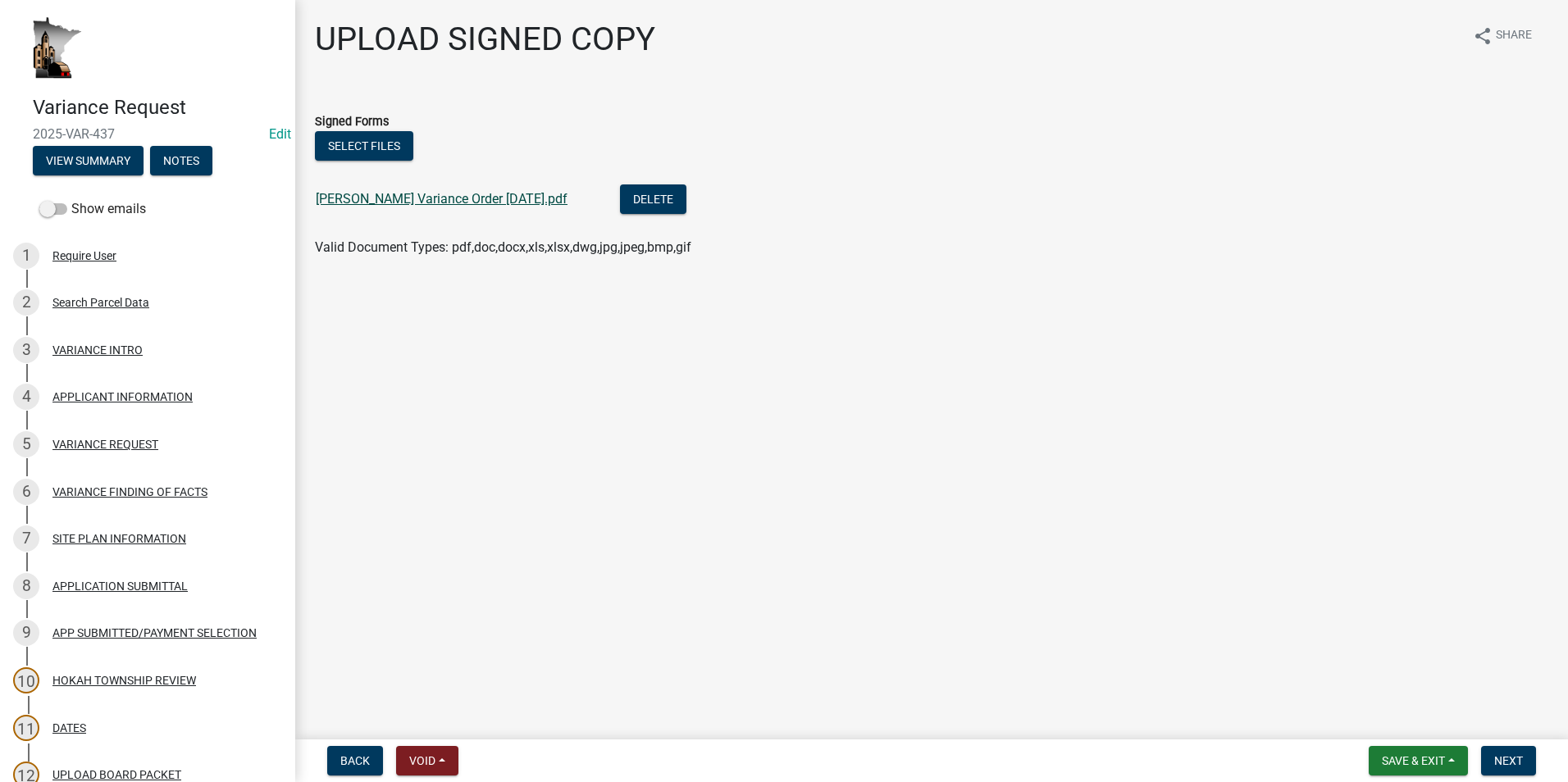
click at [401, 196] on link "Steele Variance Order 9-24-25.pdf" at bounding box center [441, 198] width 251 height 16
click at [1450, 760] on button "Save & Exit" at bounding box center [1417, 760] width 99 height 29
click at [1373, 675] on button "Save" at bounding box center [1402, 679] width 132 height 39
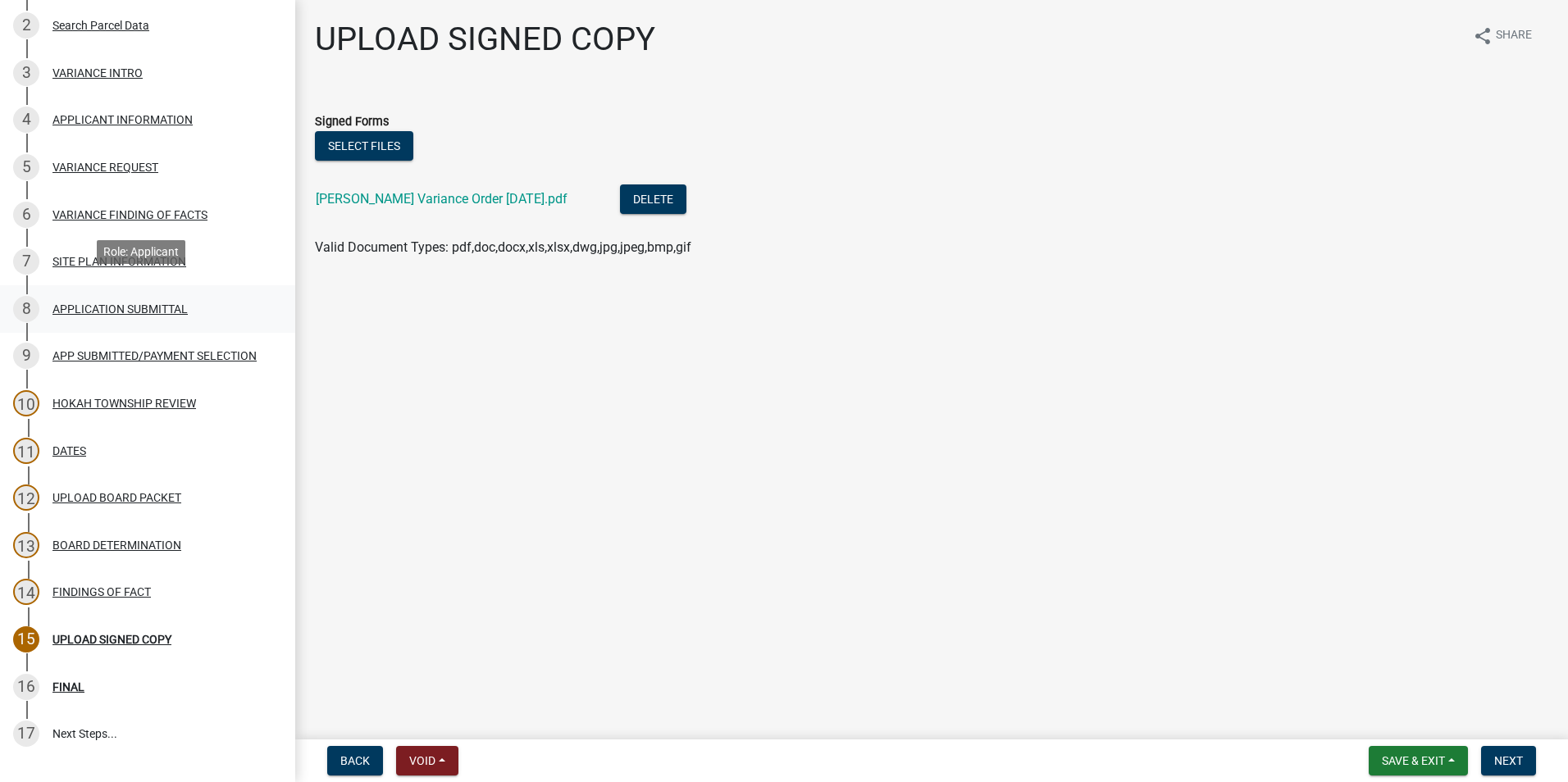
scroll to position [328, 0]
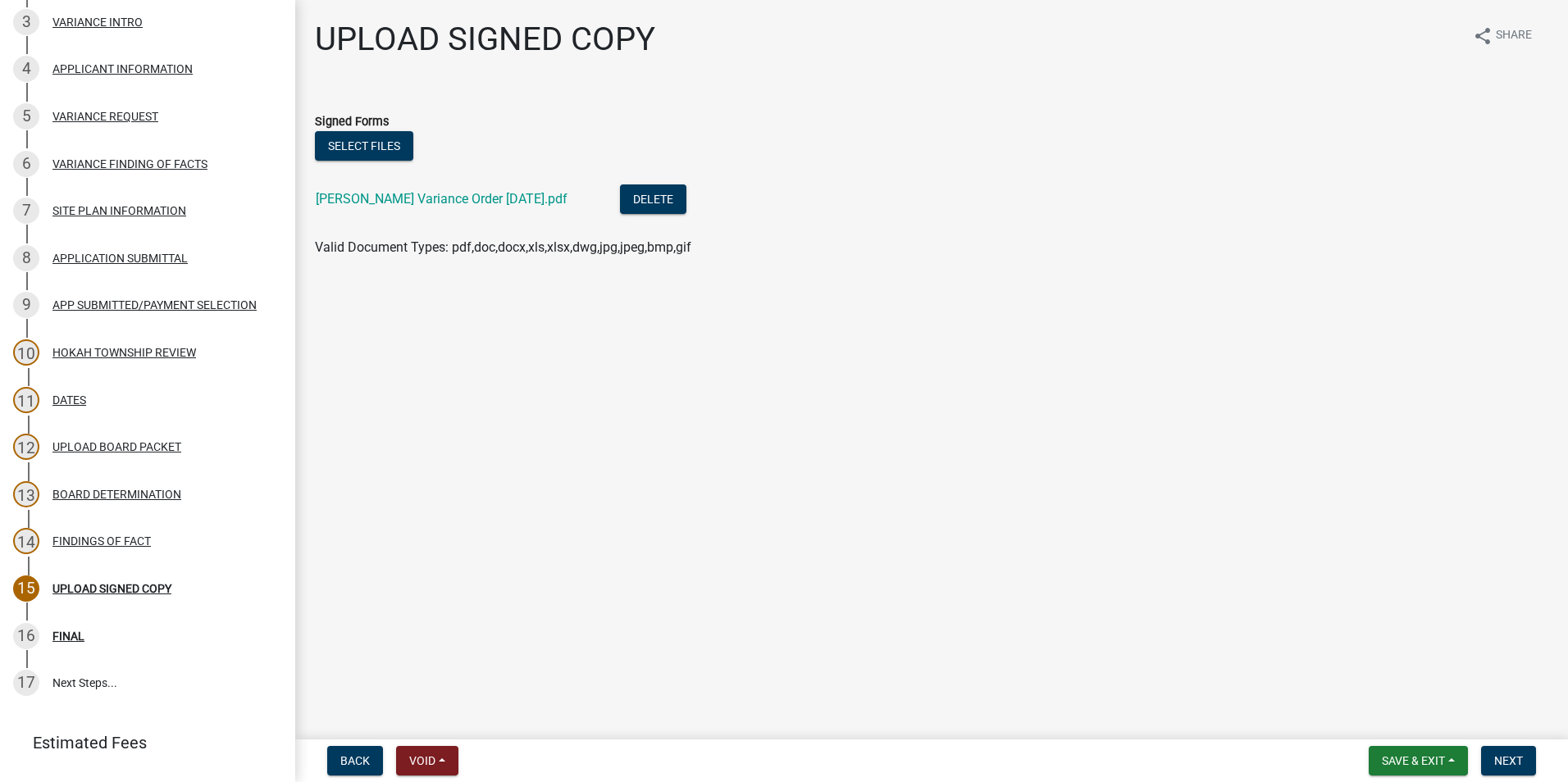
click at [115, 493] on div "BOARD DETERMINATION" at bounding box center [117, 495] width 129 height 12
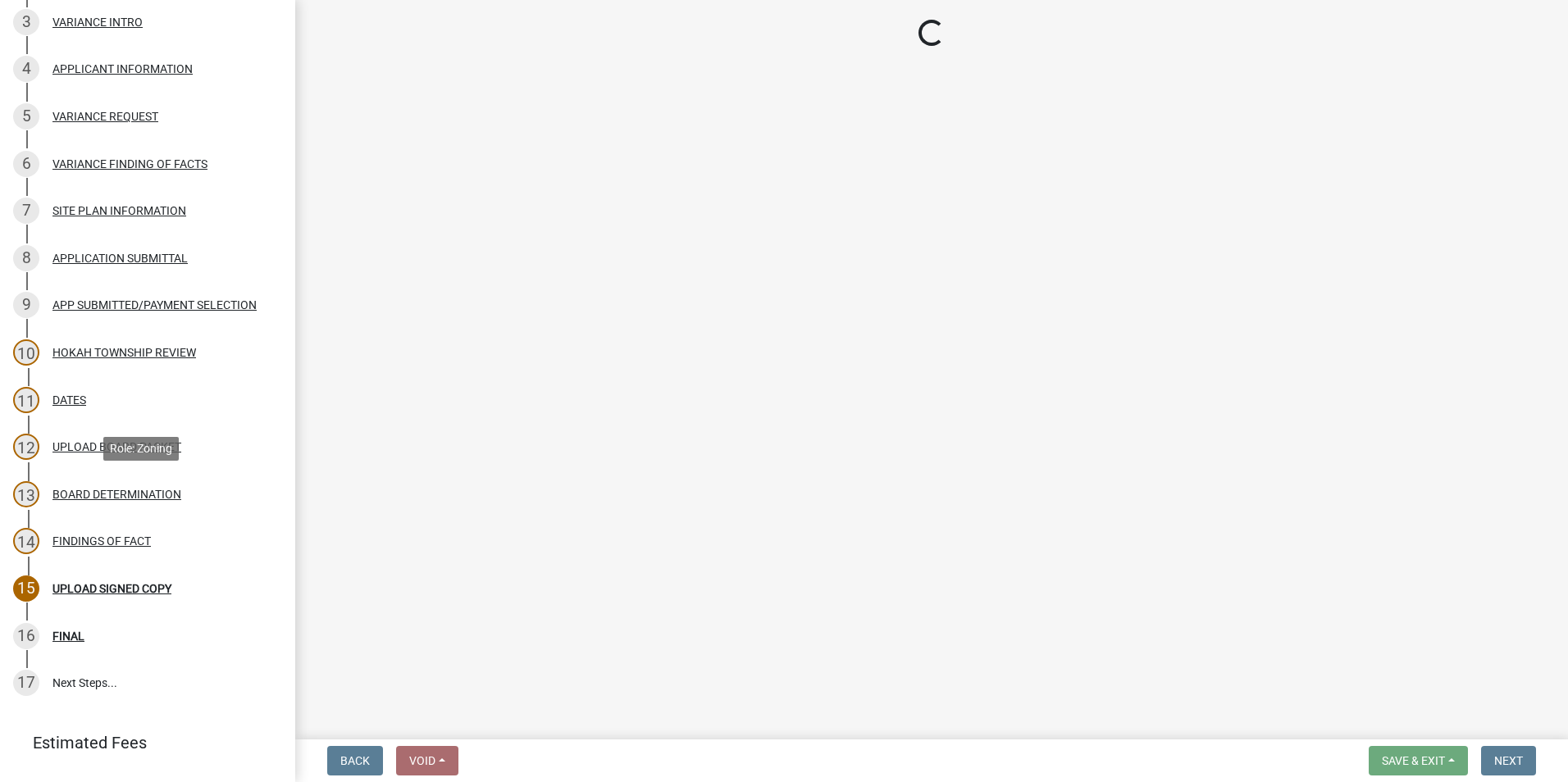
select select "8600c4e9-4522-463c-8132-b3a41dbb2ac8"
select select "6cf1fc57-99e9-4a5e-b1f3-05f8057e37a5"
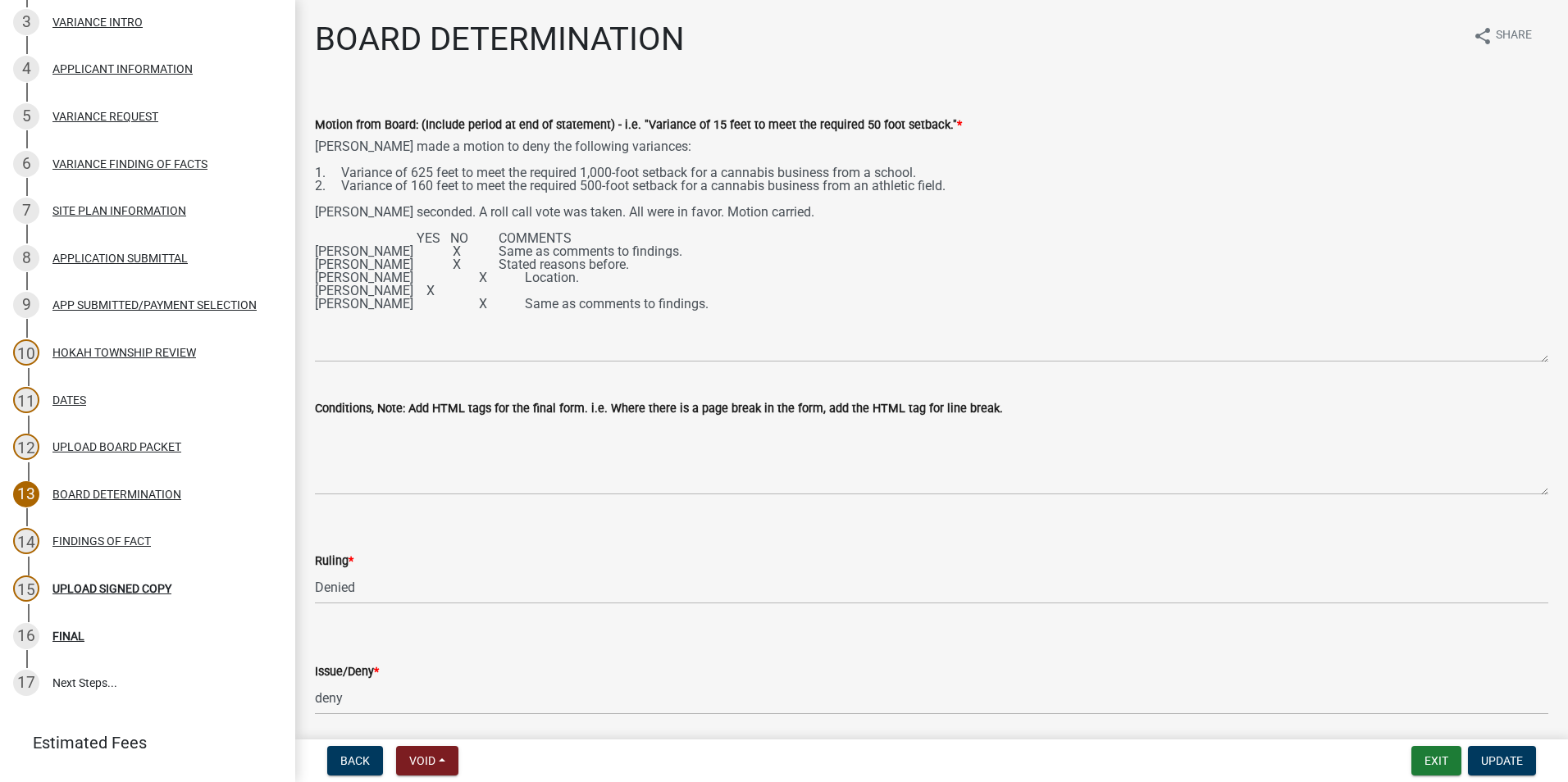
drag, startPoint x: 1533, startPoint y: 207, endPoint x: 1524, endPoint y: 358, distance: 151.3
click at [1524, 358] on textarea "Ken Visger made a motion to deny the following variances: 1. Variance of 625 fe…" at bounding box center [931, 248] width 1233 height 228
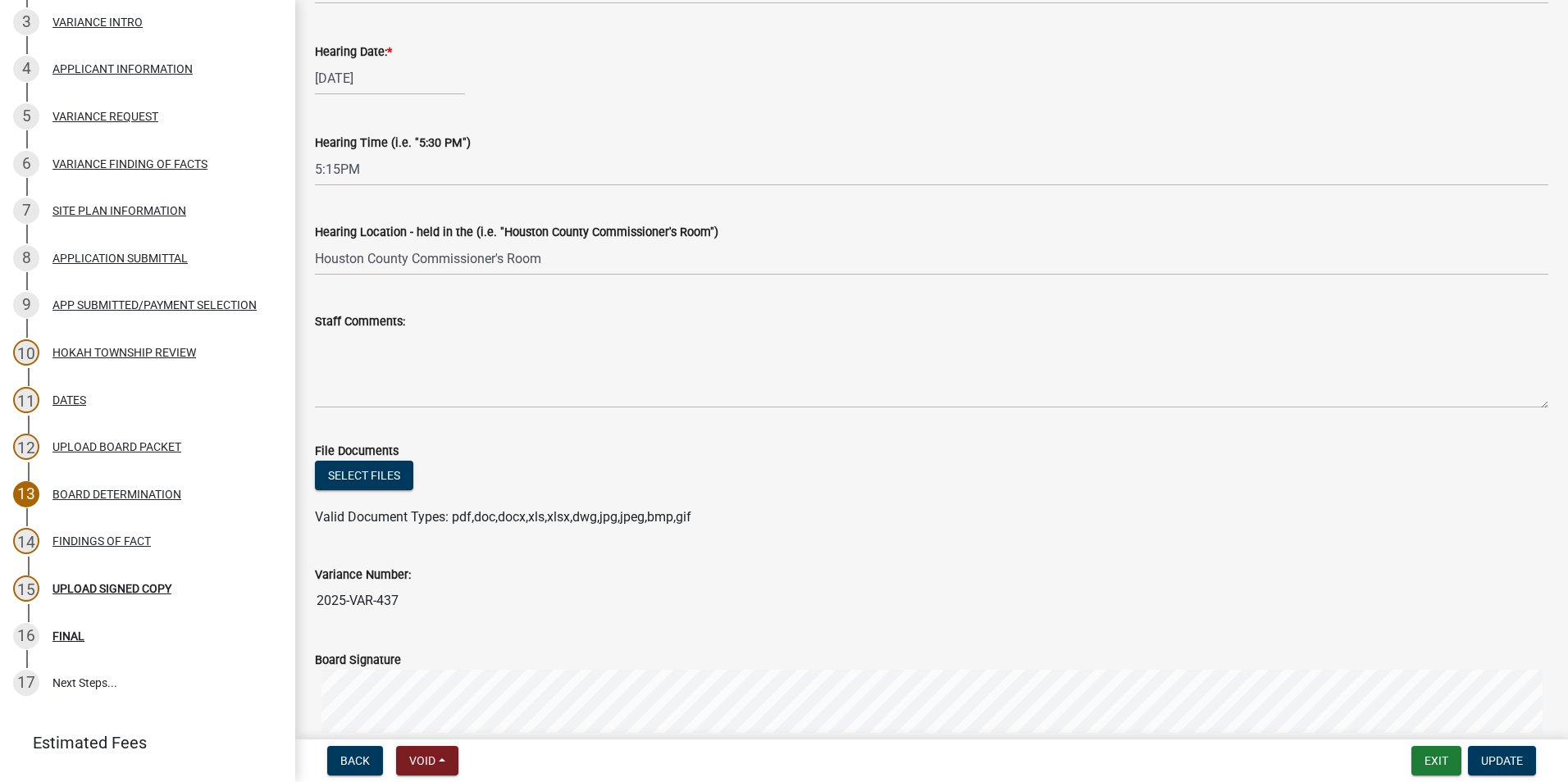
scroll to position [902, 0]
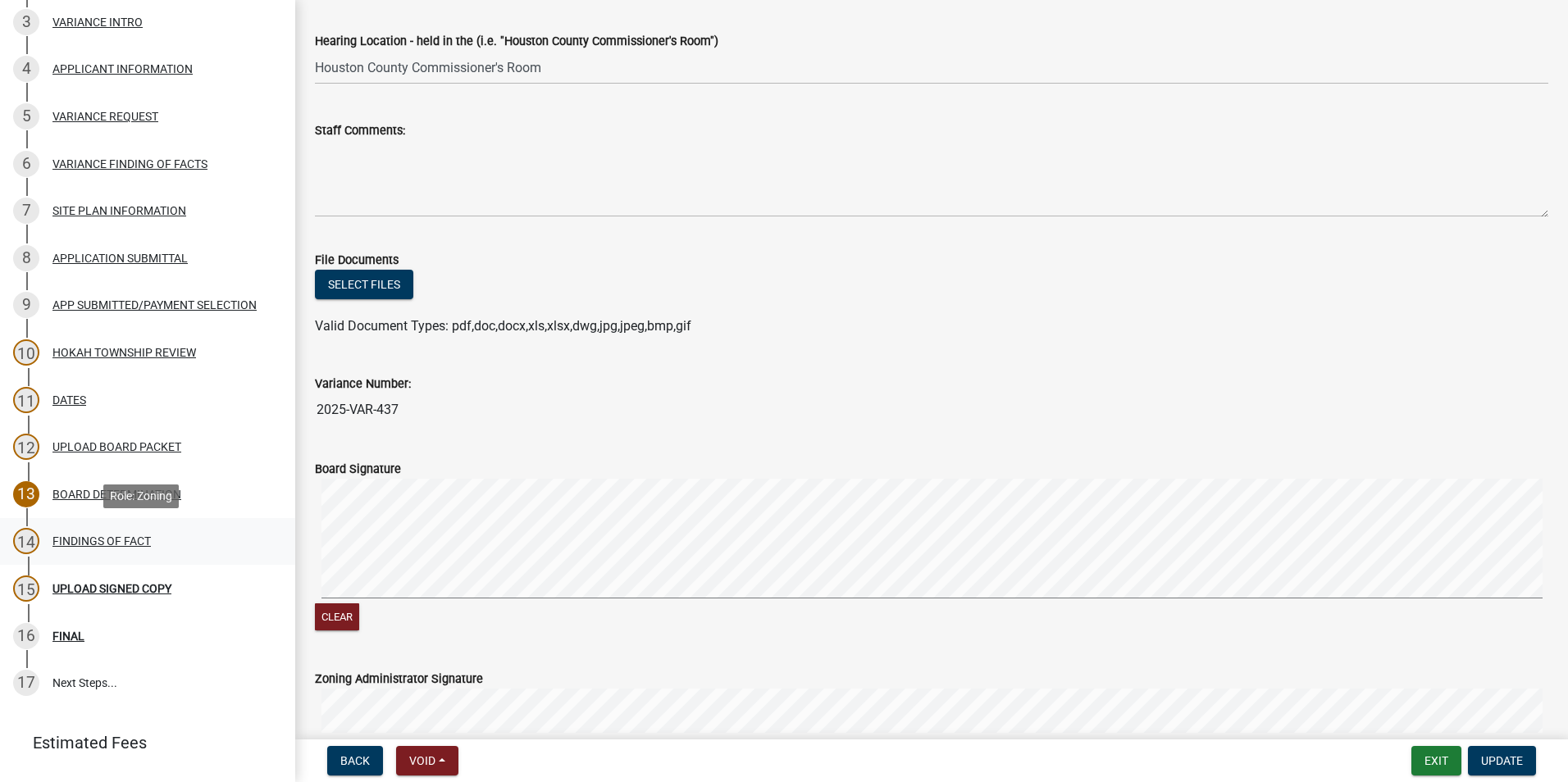
click at [135, 549] on div "14 FINDINGS OF FACT" at bounding box center [141, 541] width 256 height 27
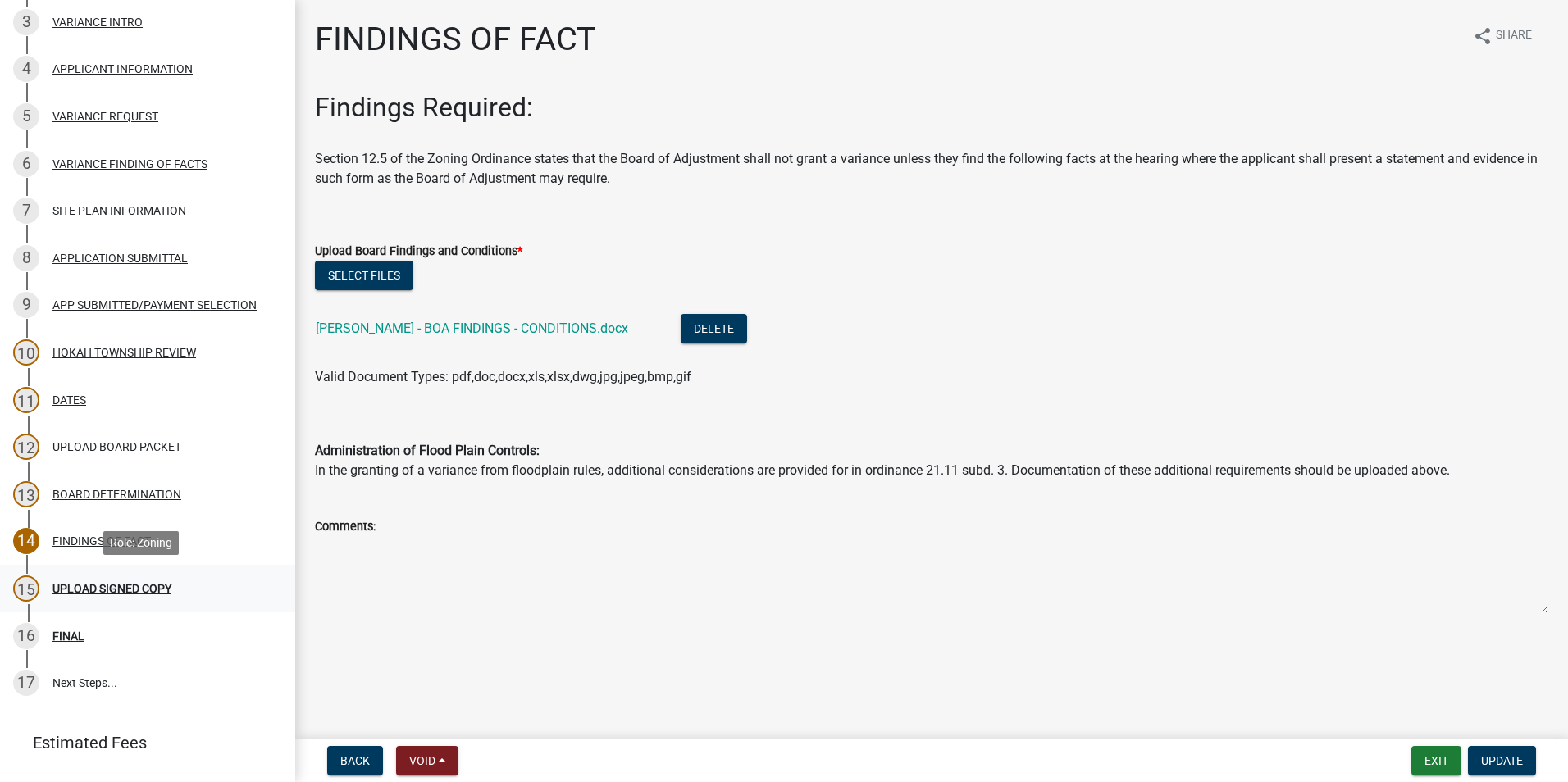
click at [137, 583] on div "UPLOAD SIGNED COPY" at bounding box center [112, 589] width 119 height 12
